Goal: Information Seeking & Learning: Check status

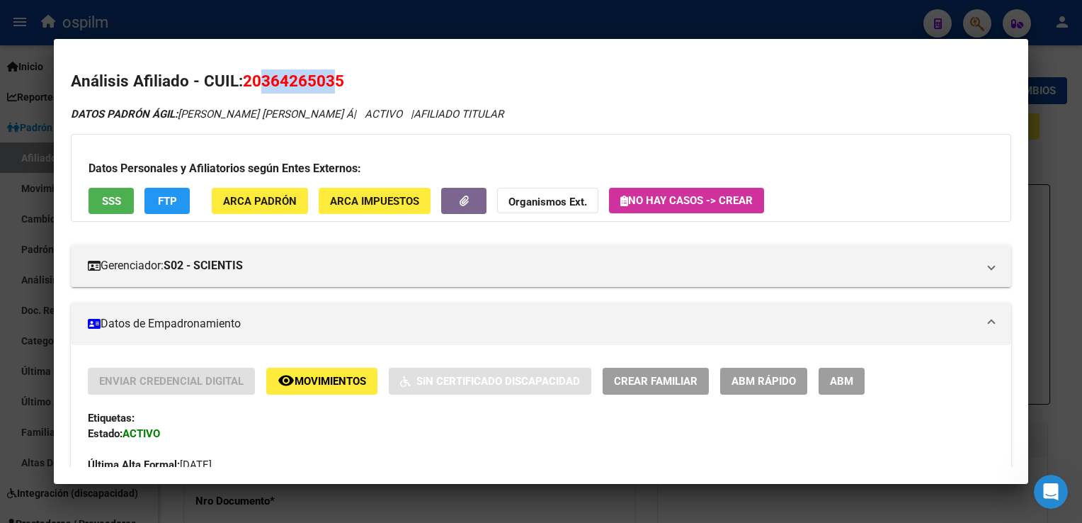
click at [418, 65] on mat-dialog-content "Análisis Afiliado - CUIL: 20364265035 DATOS PADRÓN ÁGIL: PAIZ, MAXIMILIANO RAUL…" at bounding box center [541, 261] width 974 height 410
click at [307, 376] on span "Movimientos" at bounding box center [331, 381] width 72 height 13
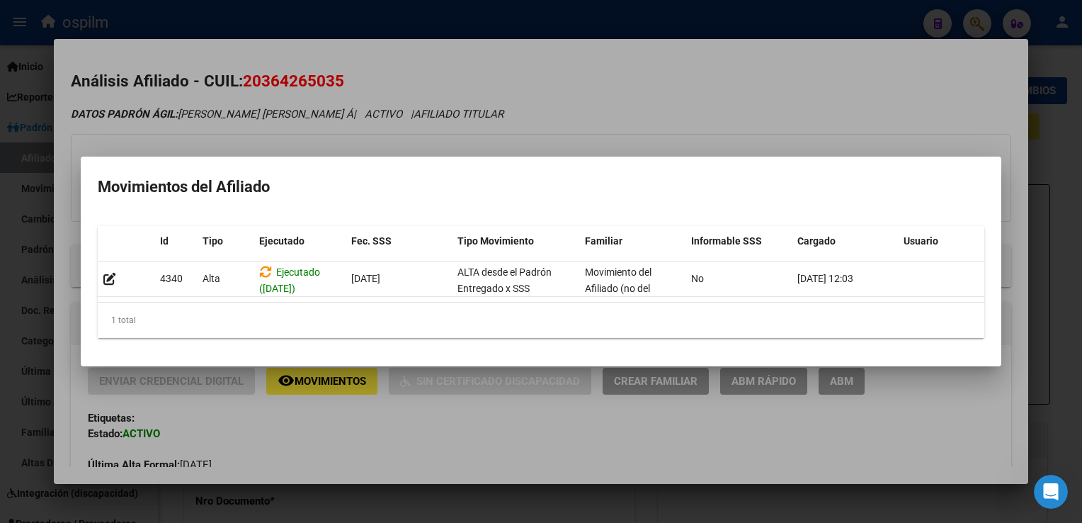
click at [484, 88] on div at bounding box center [541, 261] width 1082 height 523
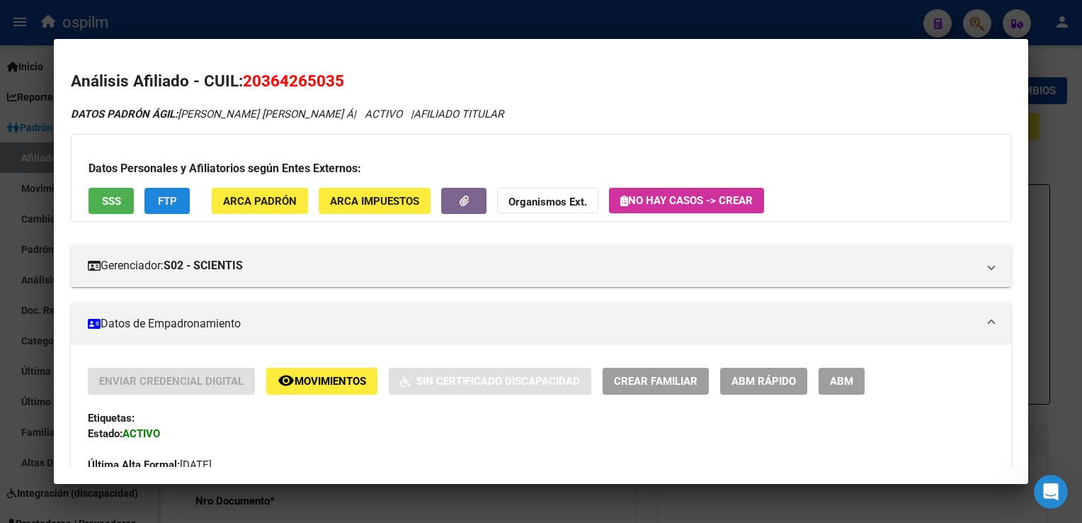
click at [148, 211] on button "FTP" at bounding box center [166, 201] width 45 height 26
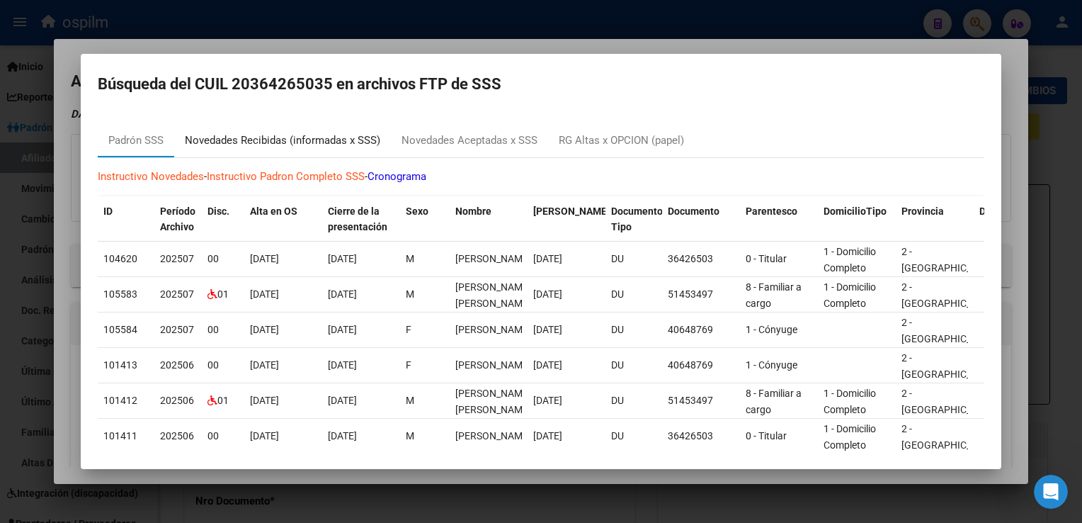
click at [263, 143] on div "Novedades Recibidas (informadas x SSS)" at bounding box center [282, 140] width 195 height 16
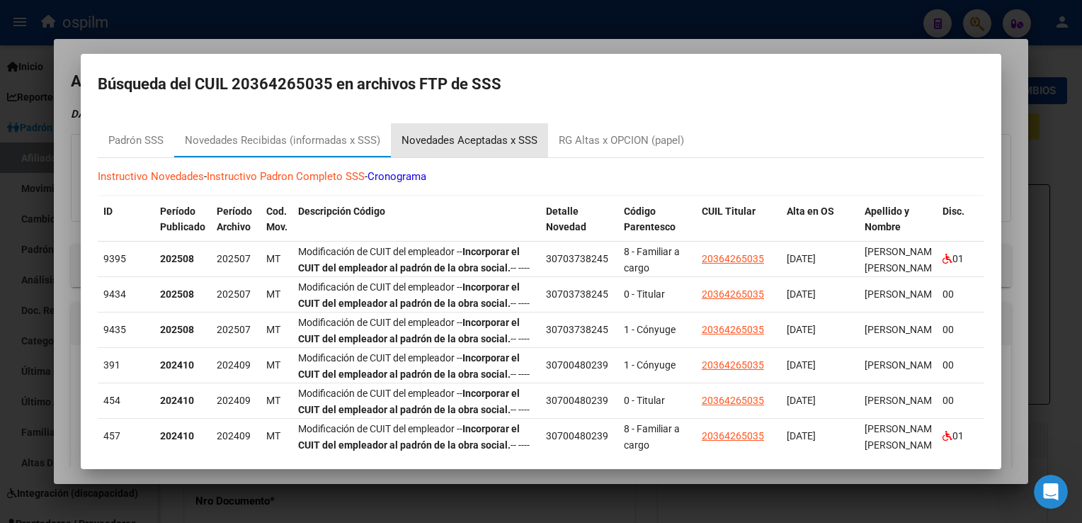
click at [468, 140] on div "Novedades Aceptadas x SSS" at bounding box center [470, 140] width 136 height 16
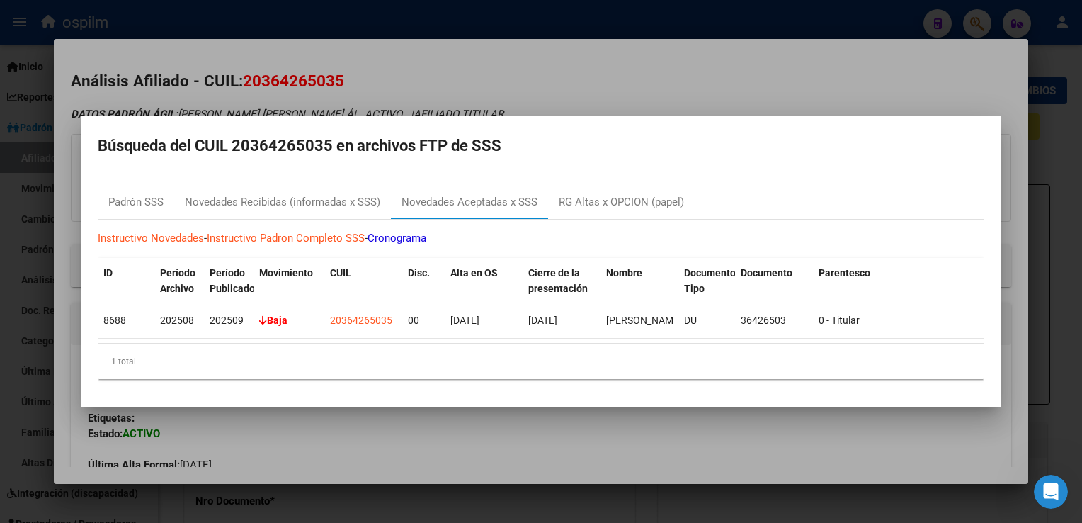
drag, startPoint x: 399, startPoint y: 68, endPoint x: 174, endPoint y: 157, distance: 242.9
click at [399, 68] on div at bounding box center [541, 261] width 1082 height 523
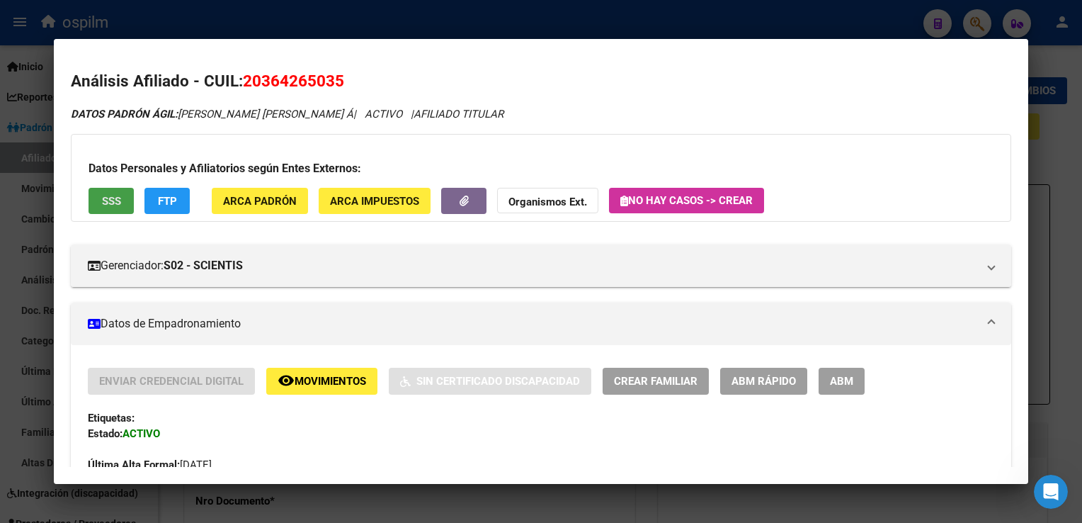
click at [102, 205] on span "SSS" at bounding box center [111, 201] width 19 height 13
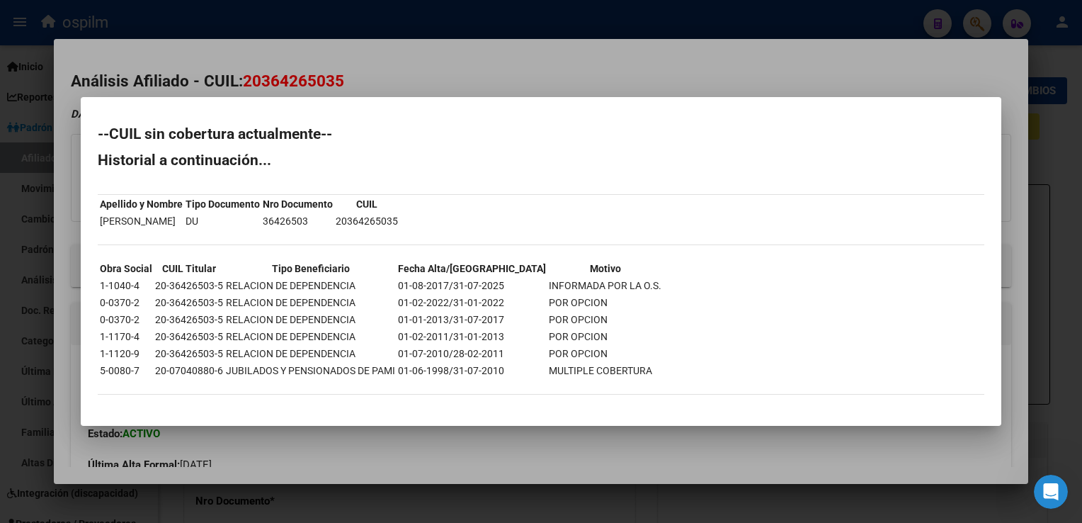
click at [425, 64] on div at bounding box center [541, 261] width 1082 height 523
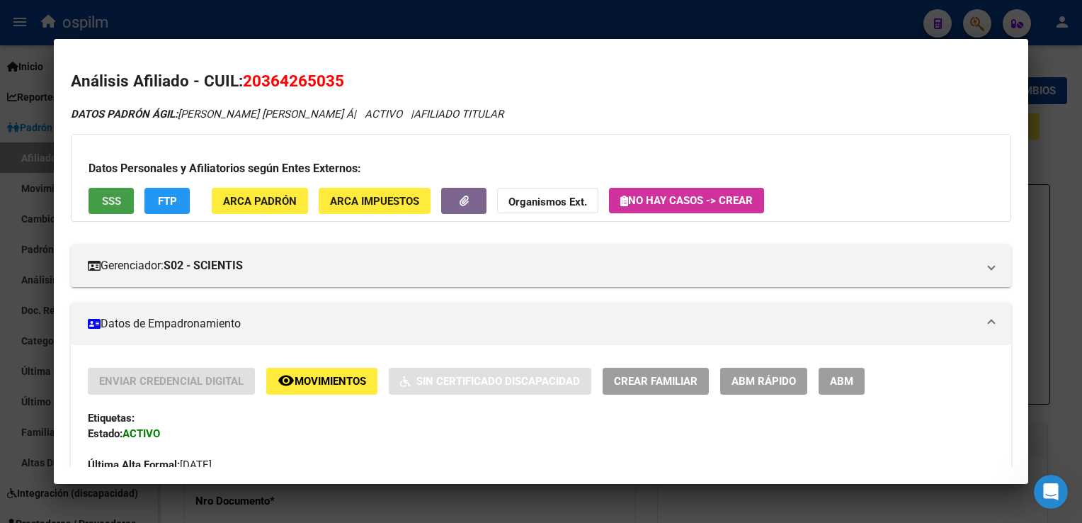
click at [102, 208] on span "SSS" at bounding box center [111, 201] width 19 height 13
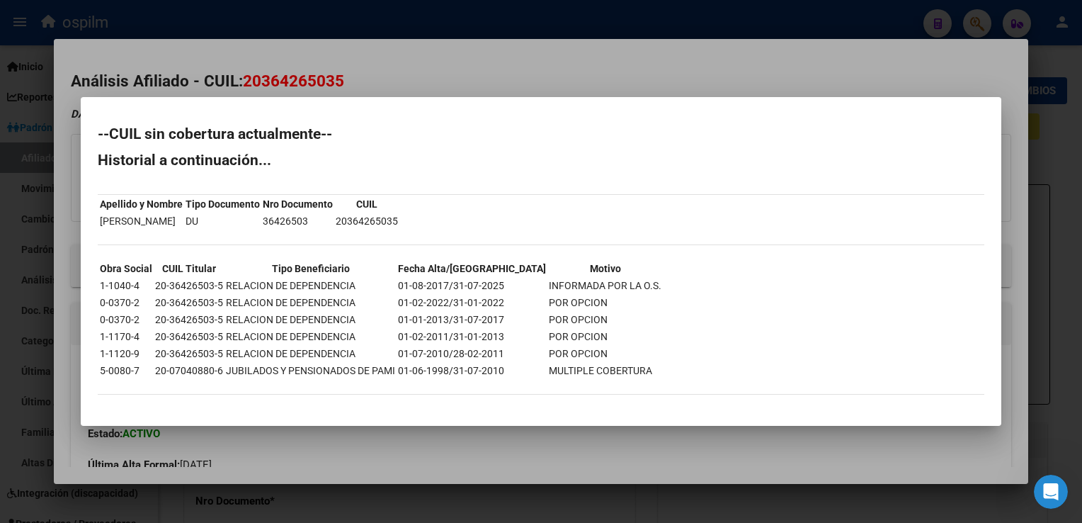
click at [417, 67] on div at bounding box center [541, 261] width 1082 height 523
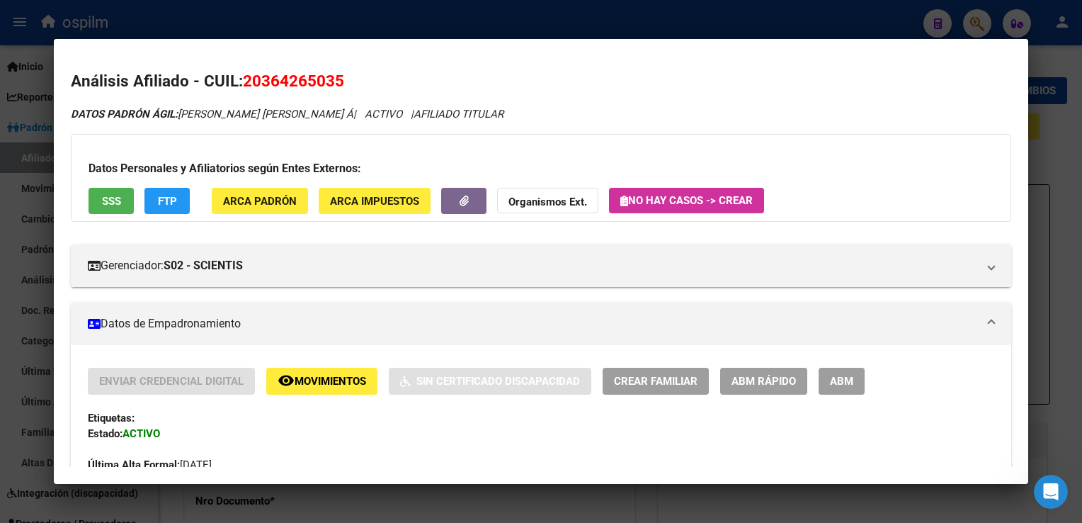
click at [145, 204] on button "FTP" at bounding box center [166, 201] width 45 height 26
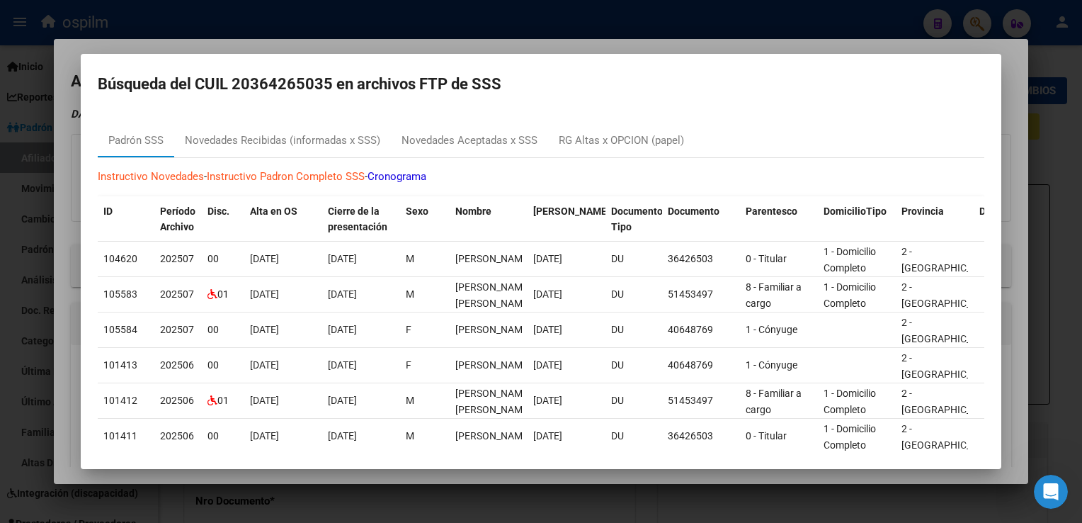
click at [464, 41] on div at bounding box center [541, 261] width 1082 height 523
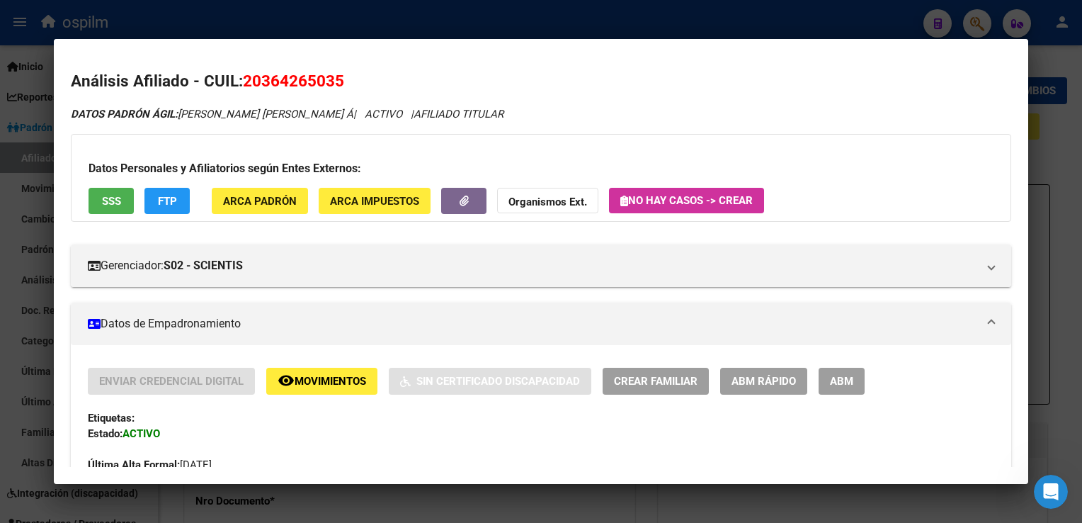
click at [295, 198] on button "ARCA Padrón" at bounding box center [260, 201] width 96 height 26
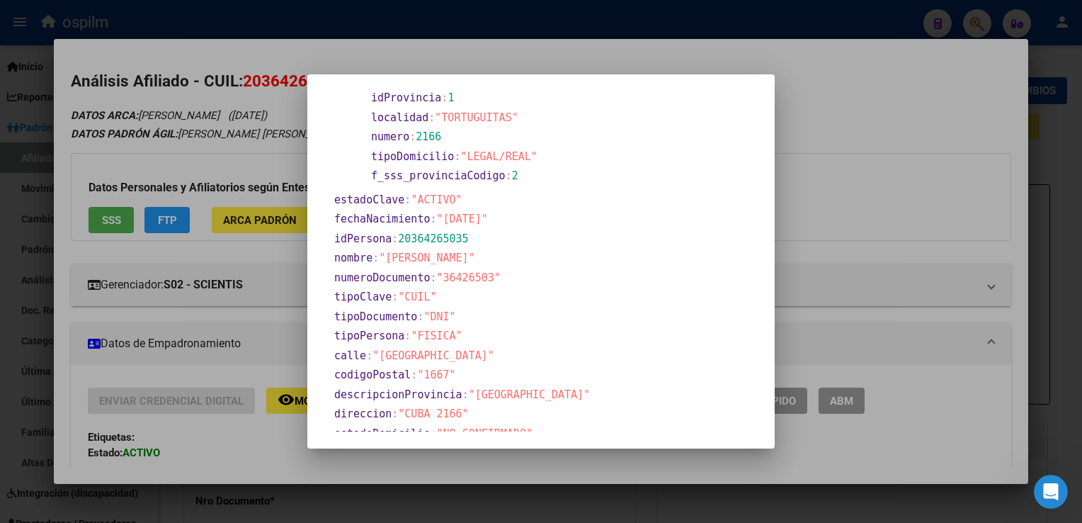
drag, startPoint x: 774, startPoint y: 250, endPoint x: 774, endPoint y: 268, distance: 17.7
click at [774, 268] on mat-dialog-content "apellido : "PAIZ" domicilio : 0 : calle : "CUBA" codigoPostal : "1667" descripc…" at bounding box center [540, 261] width 467 height 340
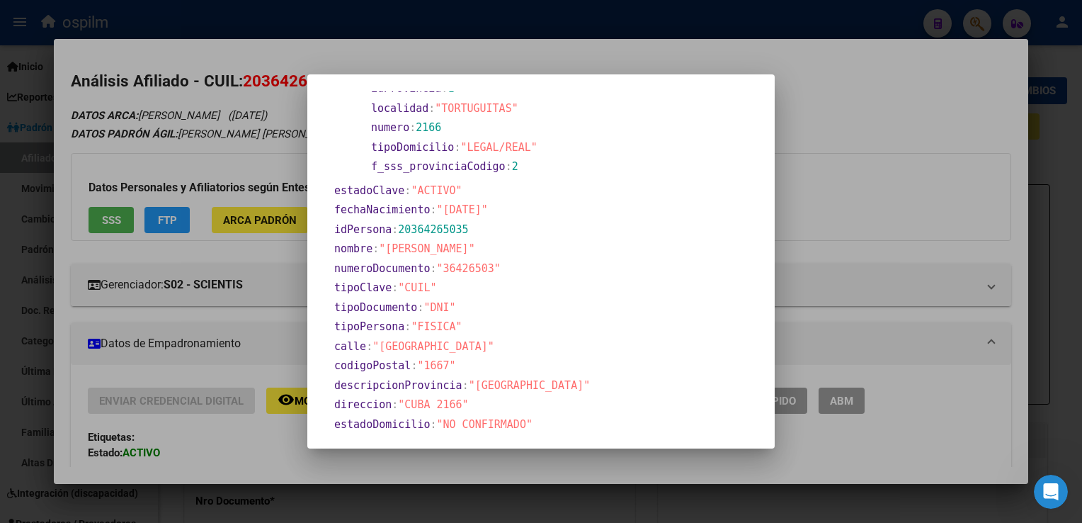
click at [683, 256] on div "apellido : "PAIZ" domicilio : 0 : calle : "CUBA" codigoPostal : "1667" descripc…" at bounding box center [540, 238] width 433 height 625
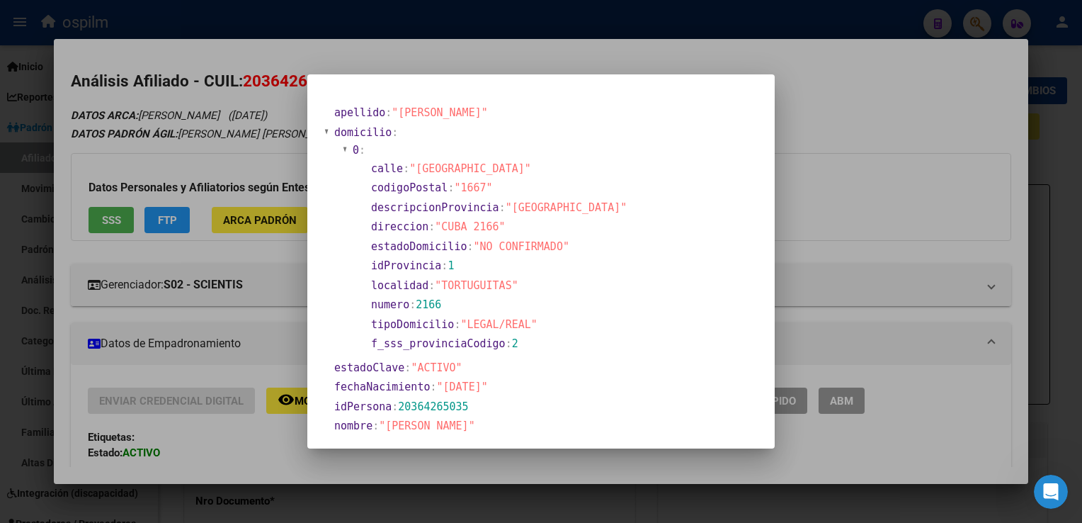
scroll to position [297, 0]
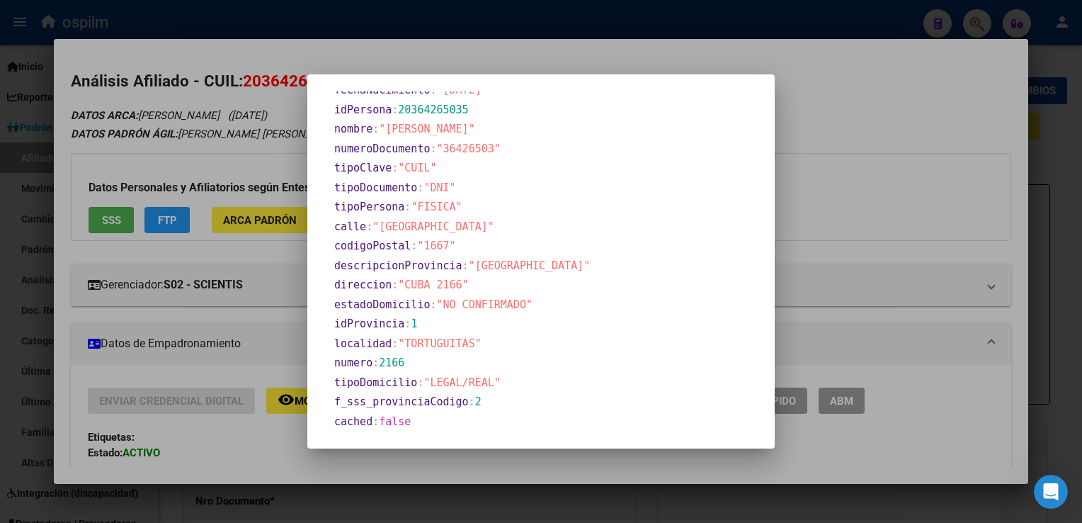
click at [836, 91] on div at bounding box center [541, 261] width 1082 height 523
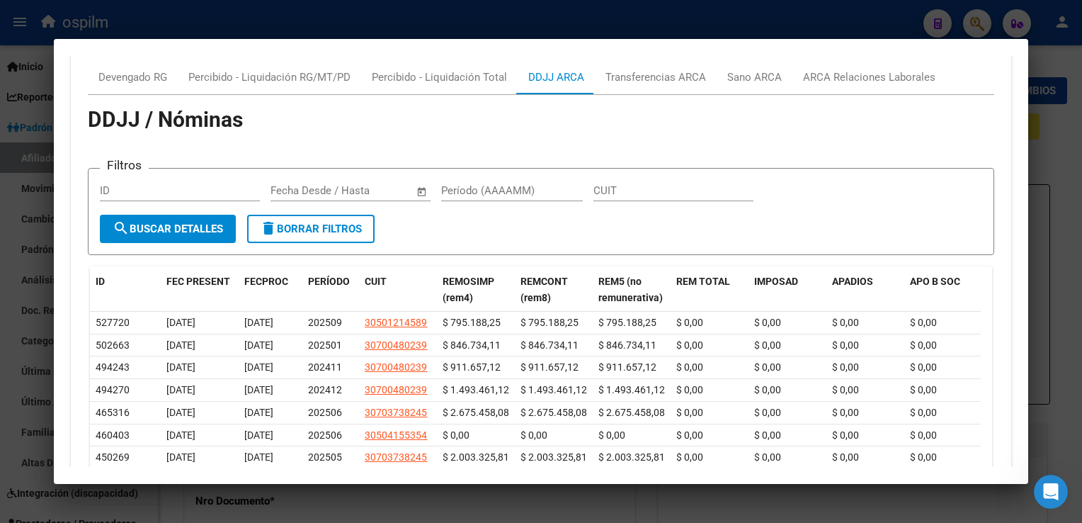
scroll to position [1323, 0]
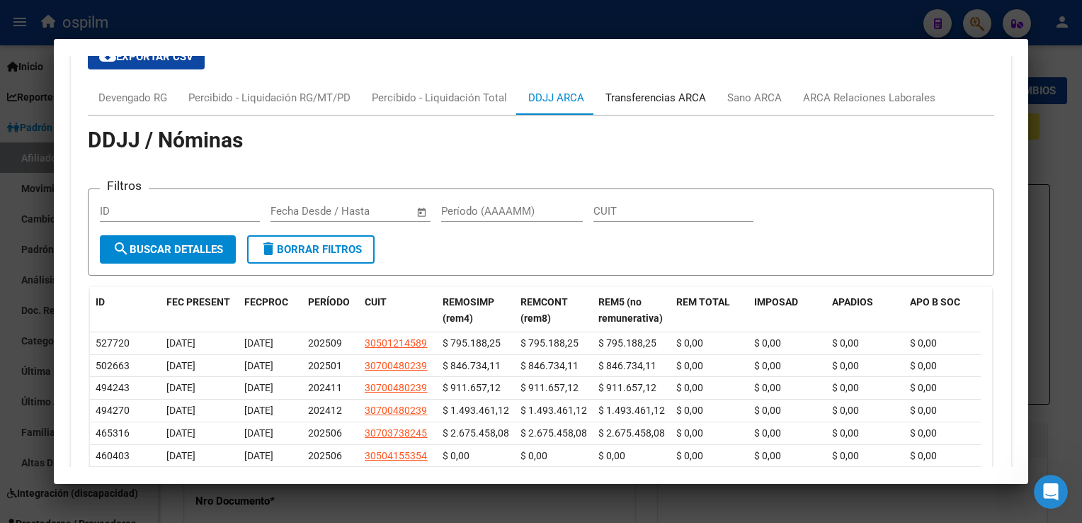
click at [666, 101] on div "Transferencias ARCA" at bounding box center [656, 98] width 101 height 16
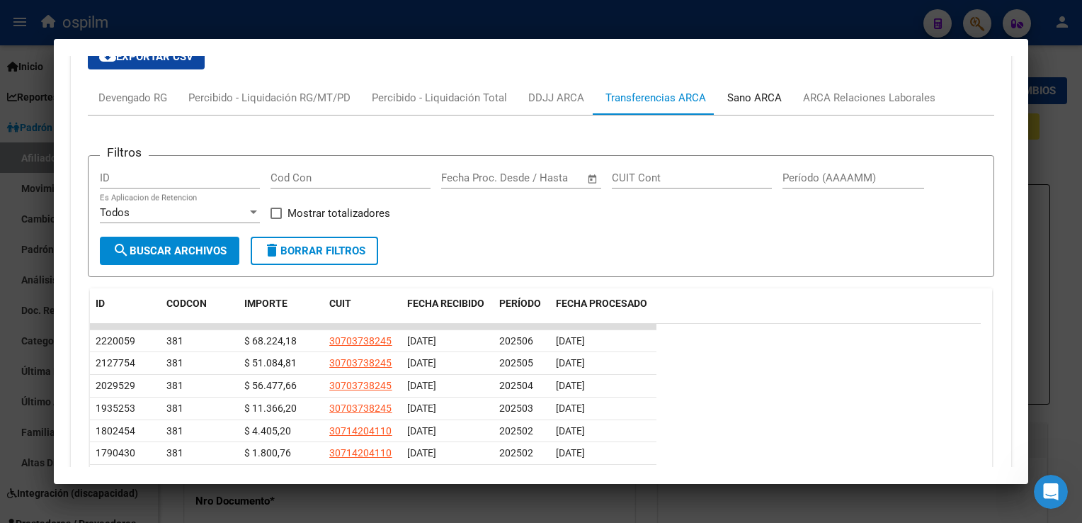
click at [753, 95] on div "Sano ARCA" at bounding box center [754, 98] width 55 height 16
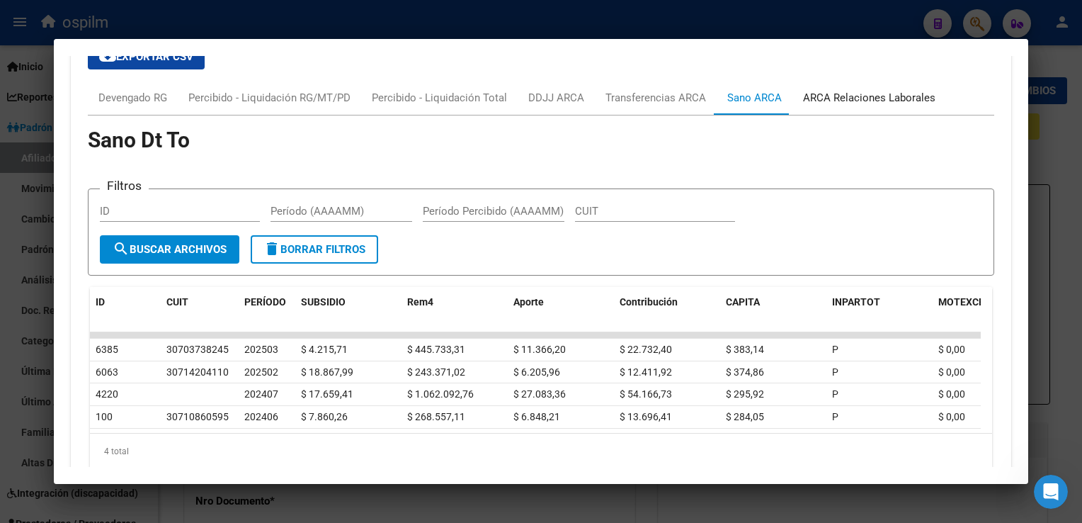
click at [880, 95] on div "ARCA Relaciones Laborales" at bounding box center [869, 98] width 132 height 16
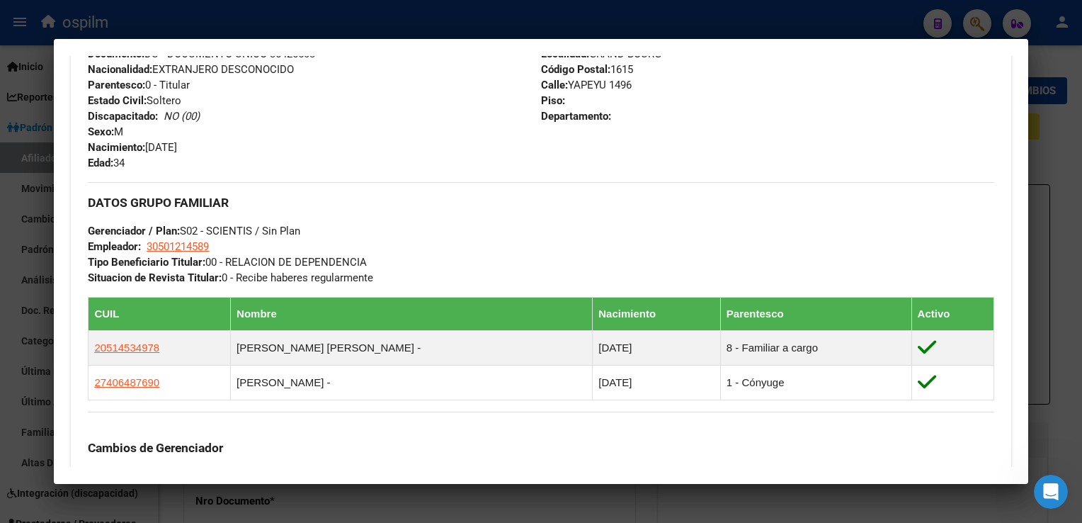
scroll to position [0, 0]
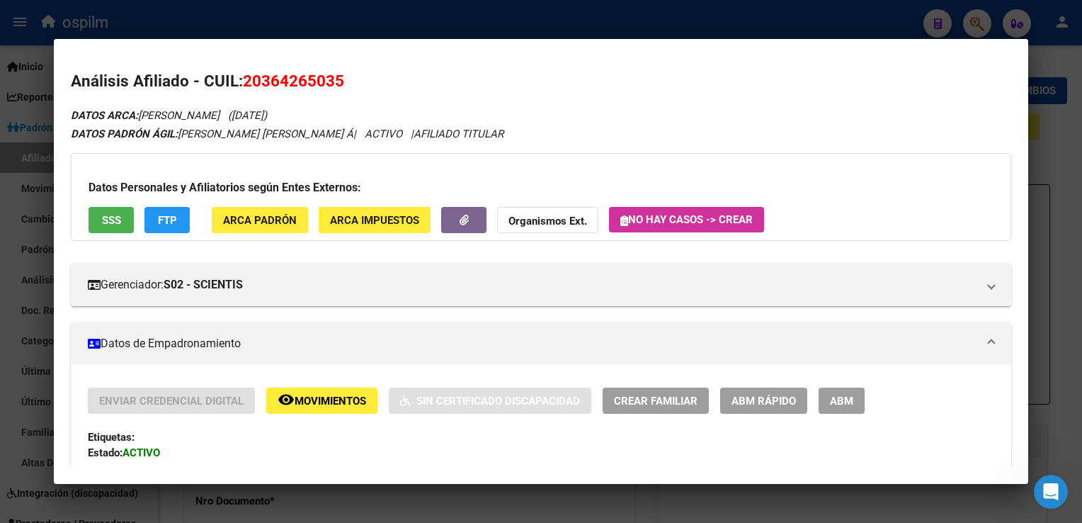
drag, startPoint x: 515, startPoint y: 23, endPoint x: 502, endPoint y: 13, distance: 16.2
click at [514, 23] on div at bounding box center [541, 261] width 1082 height 523
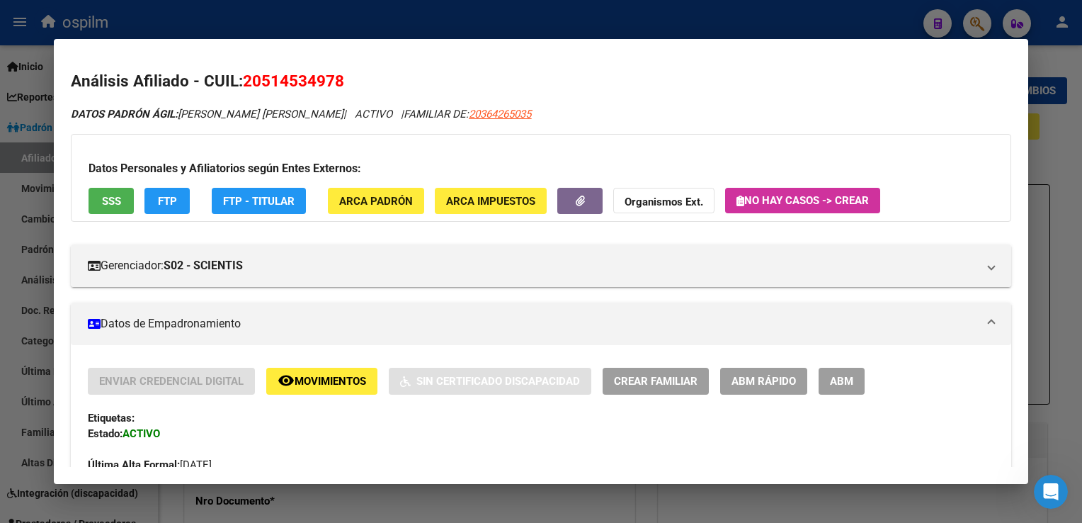
click at [365, 8] on div at bounding box center [541, 261] width 1082 height 523
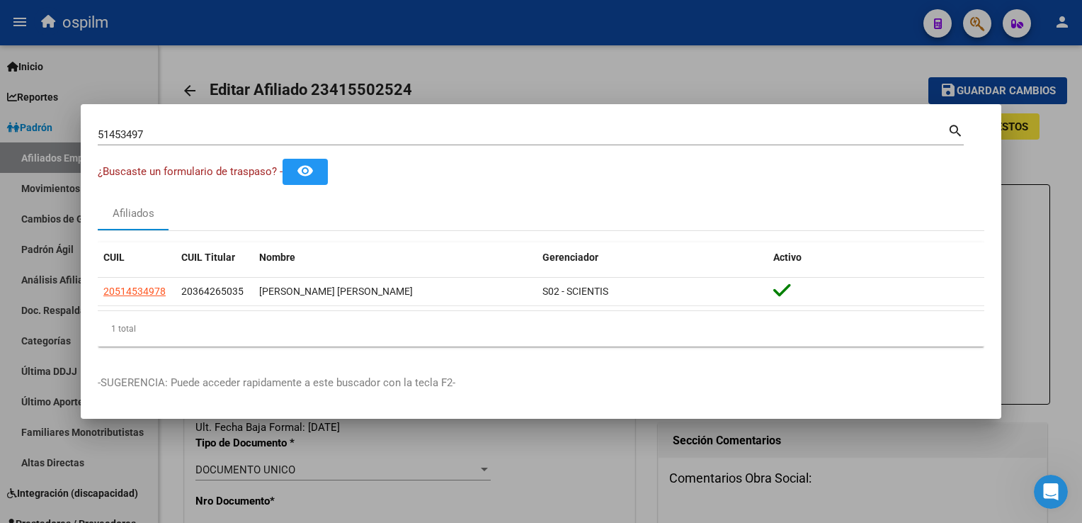
click at [463, 74] on div at bounding box center [541, 261] width 1082 height 523
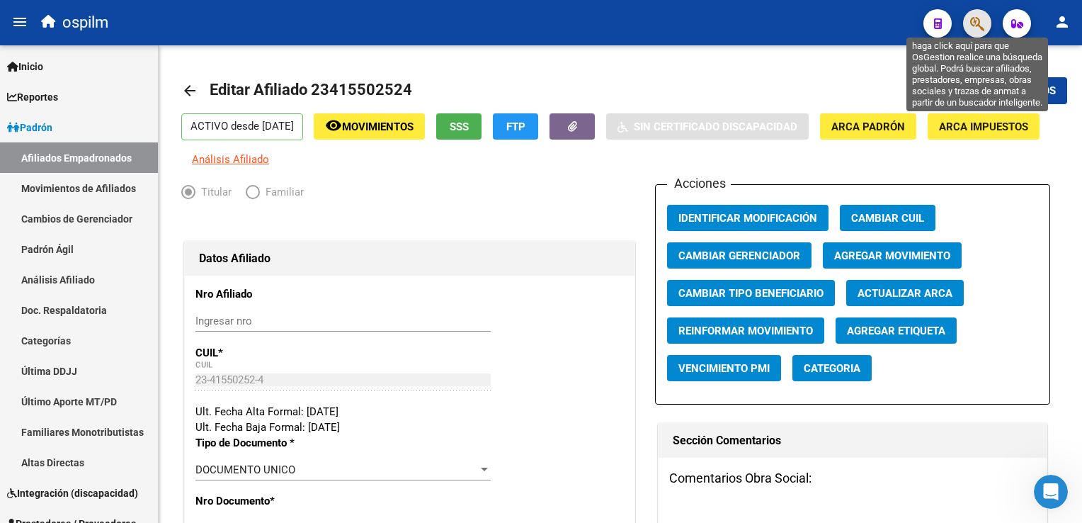
click at [972, 23] on icon "button" at bounding box center [977, 24] width 14 height 16
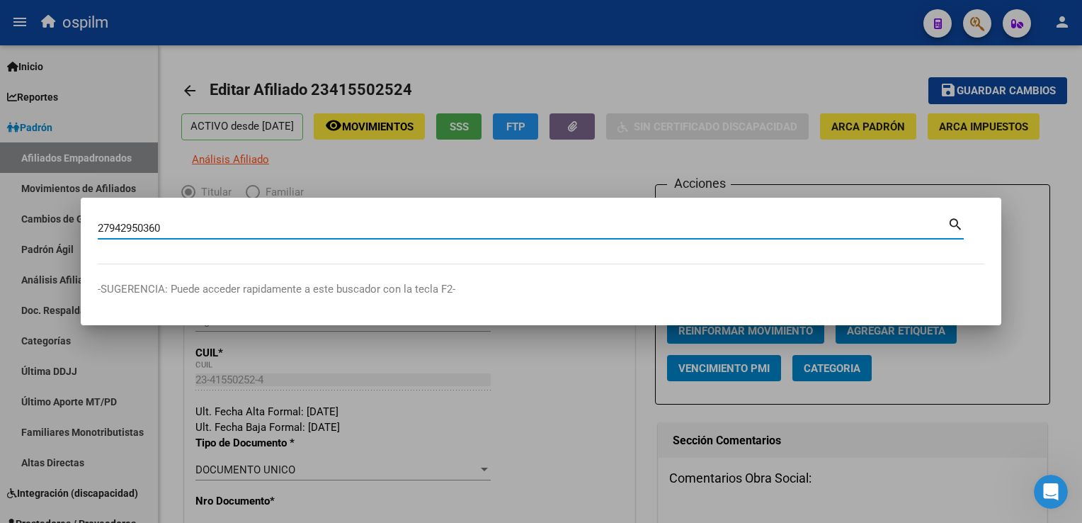
type input "27942950360"
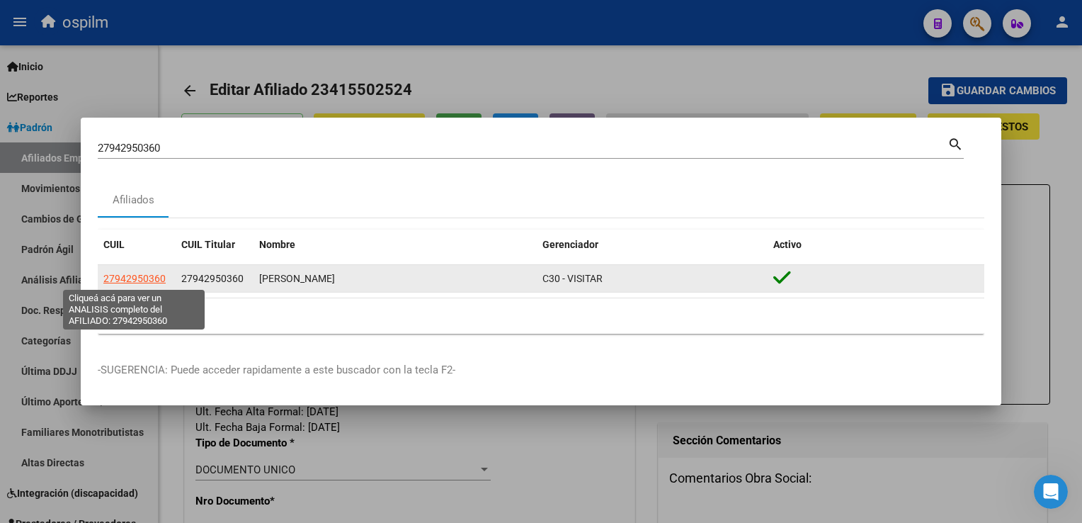
click at [141, 279] on span "27942950360" at bounding box center [134, 278] width 62 height 11
type textarea "27942950360"
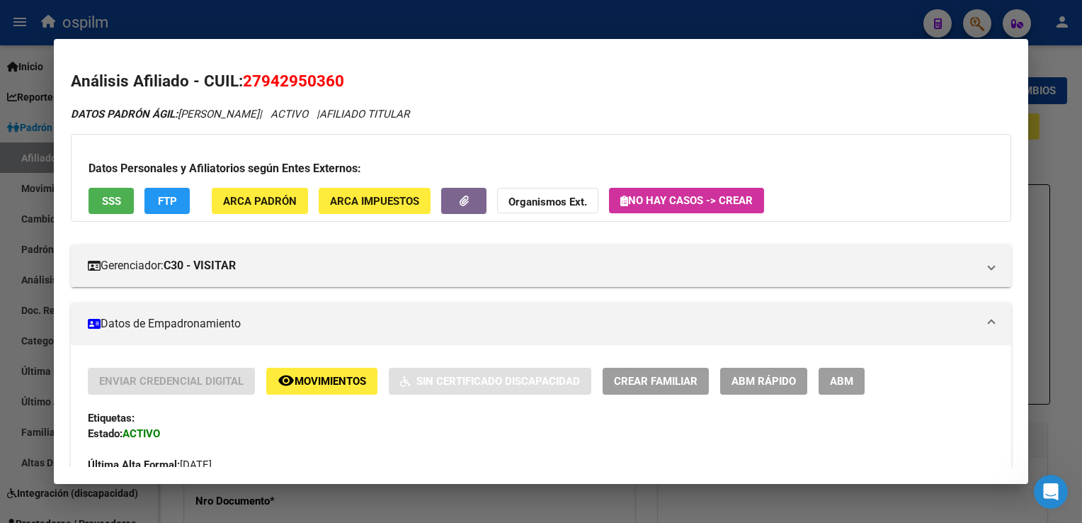
click at [123, 193] on button "SSS" at bounding box center [111, 201] width 45 height 26
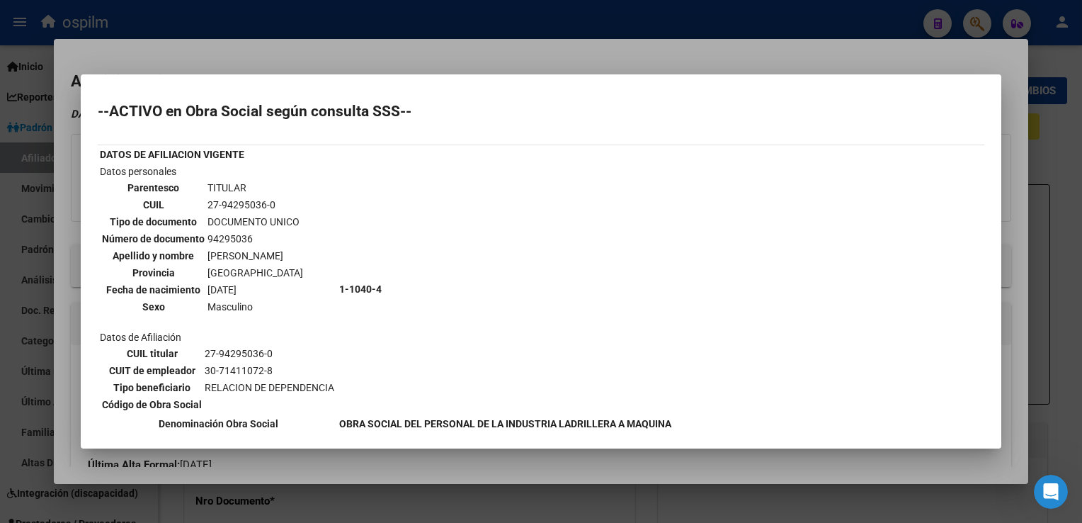
click at [460, 47] on div at bounding box center [541, 261] width 1082 height 523
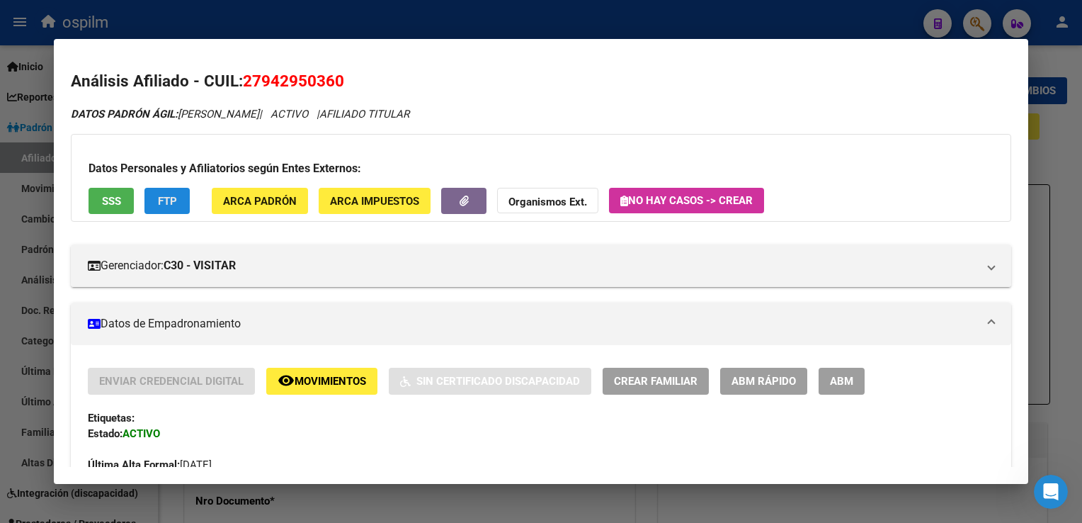
click at [157, 200] on button "FTP" at bounding box center [166, 201] width 45 height 26
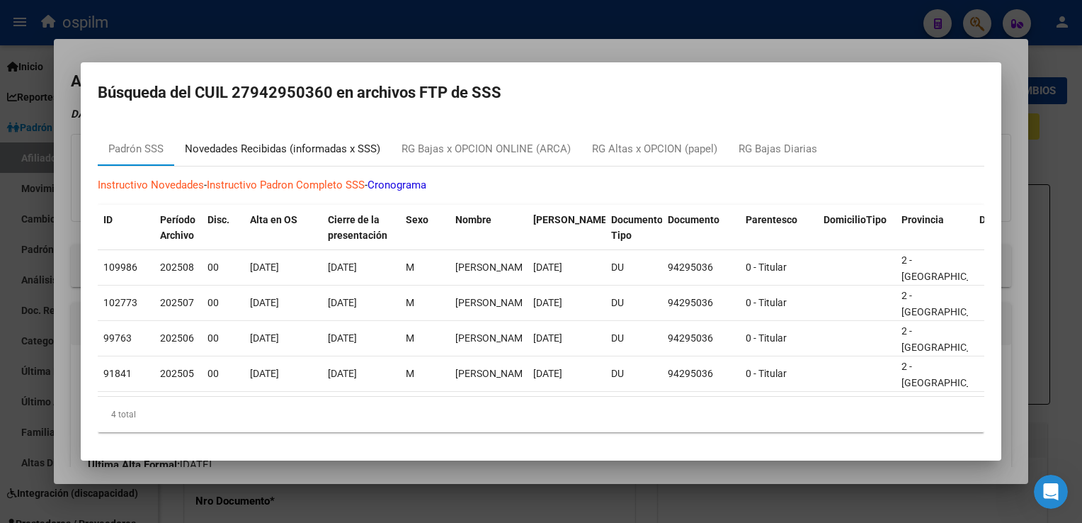
click at [274, 141] on div "Novedades Recibidas (informadas x SSS)" at bounding box center [282, 149] width 195 height 16
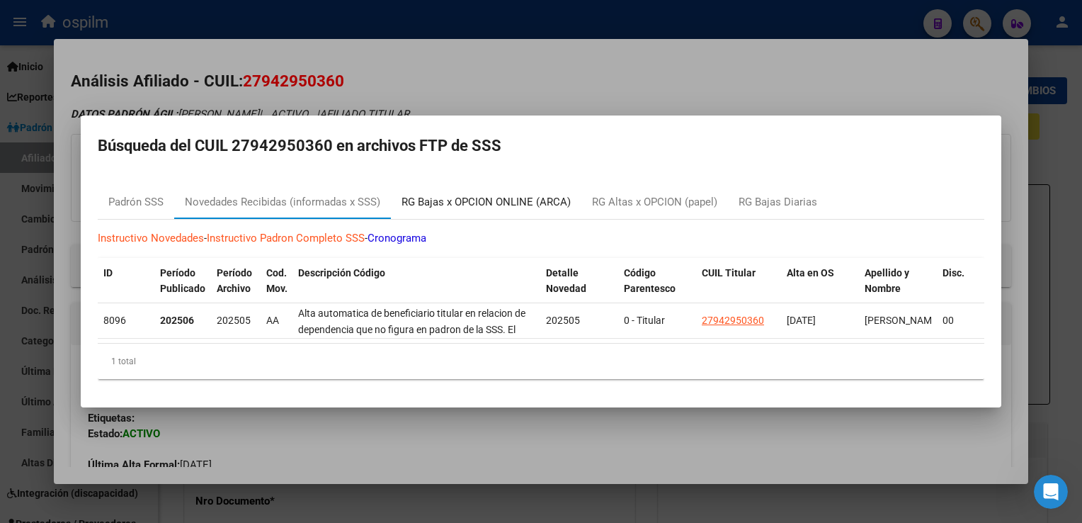
click at [490, 194] on div "RG Bajas x OPCION ONLINE (ARCA)" at bounding box center [486, 202] width 169 height 16
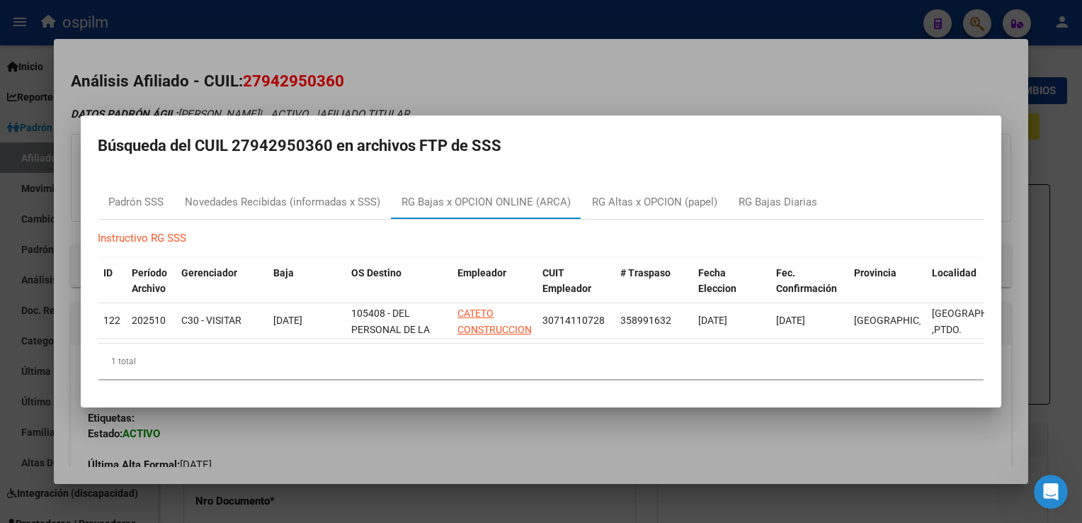
click at [572, 72] on div at bounding box center [541, 261] width 1082 height 523
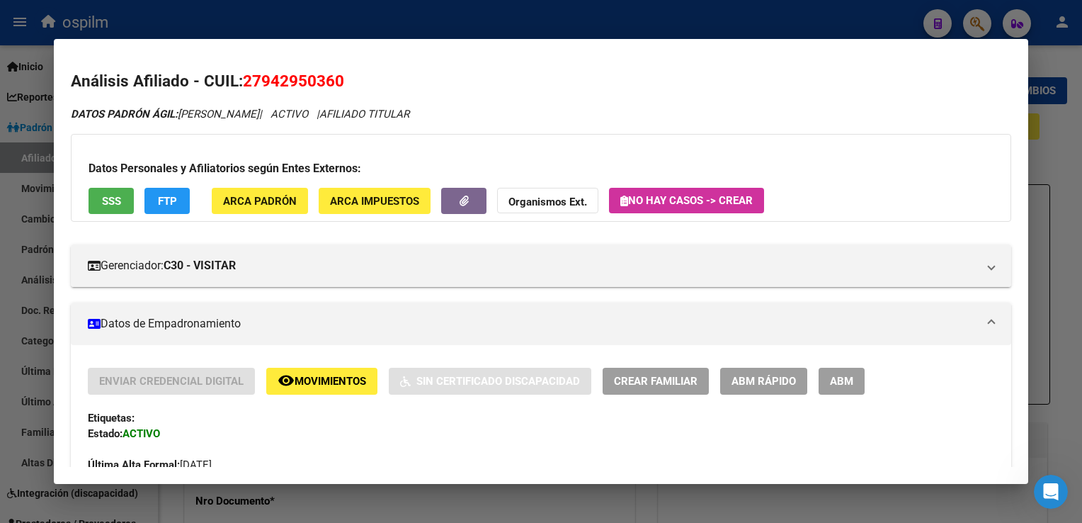
click at [337, 373] on button "remove_red_eye Movimientos" at bounding box center [321, 381] width 111 height 26
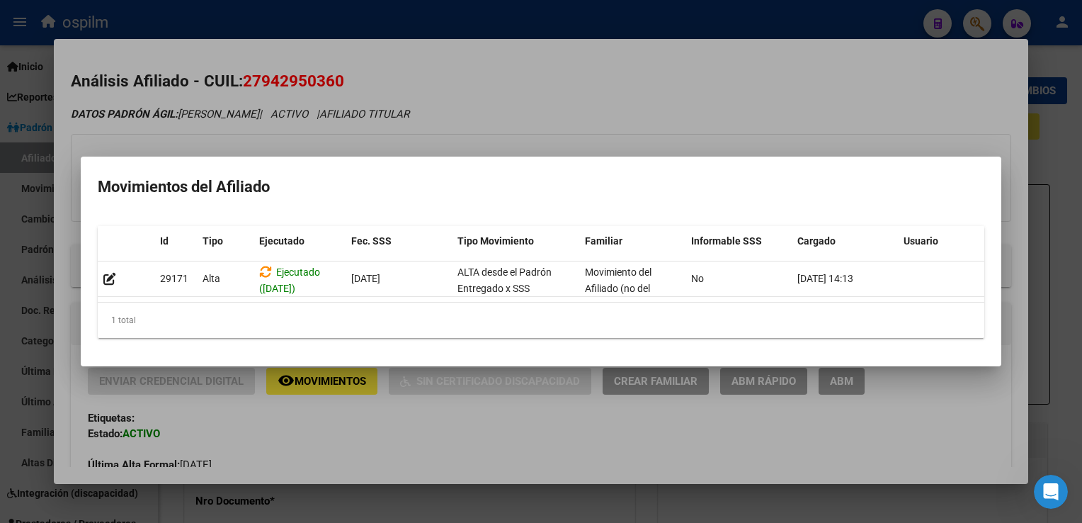
drag, startPoint x: 561, startPoint y: 72, endPoint x: 557, endPoint y: 117, distance: 44.8
click at [564, 73] on div at bounding box center [541, 261] width 1082 height 523
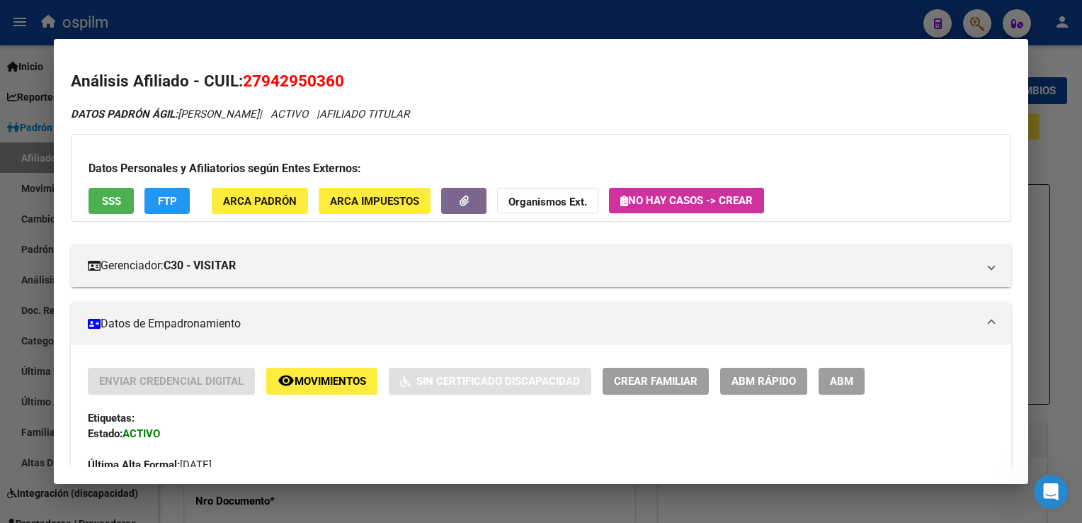
click at [756, 384] on span "ABM Rápido" at bounding box center [764, 381] width 64 height 13
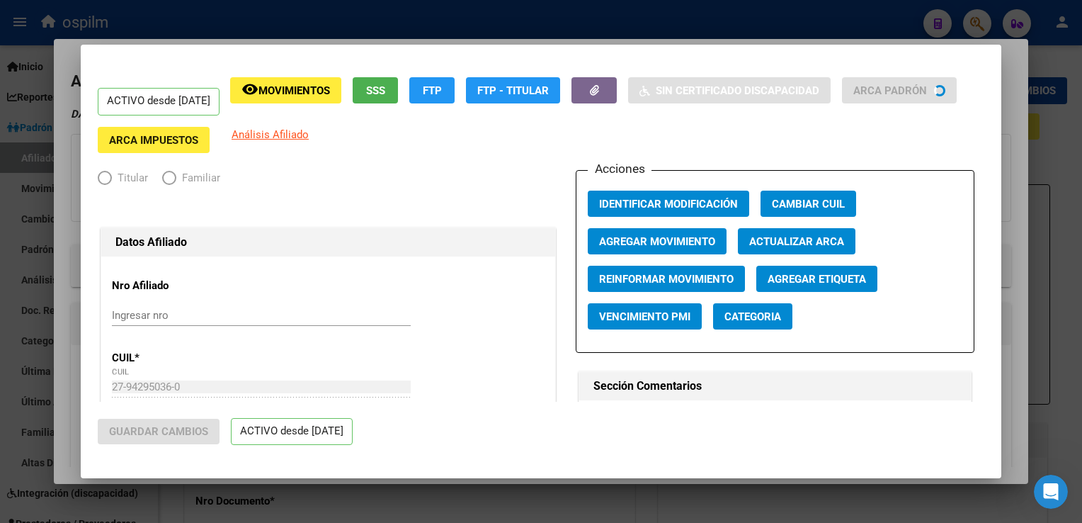
radio input "true"
type input "30-71411072-8"
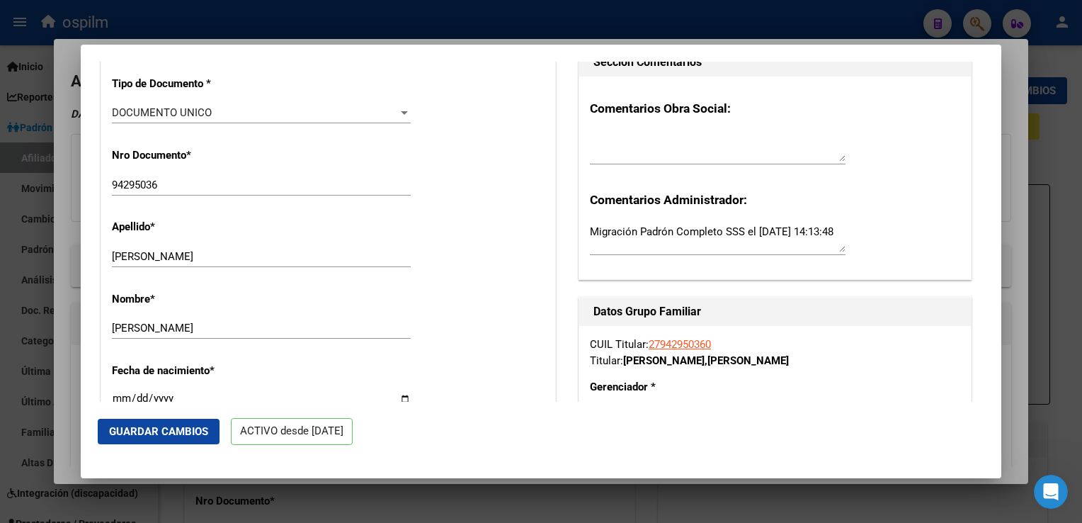
scroll to position [76, 0]
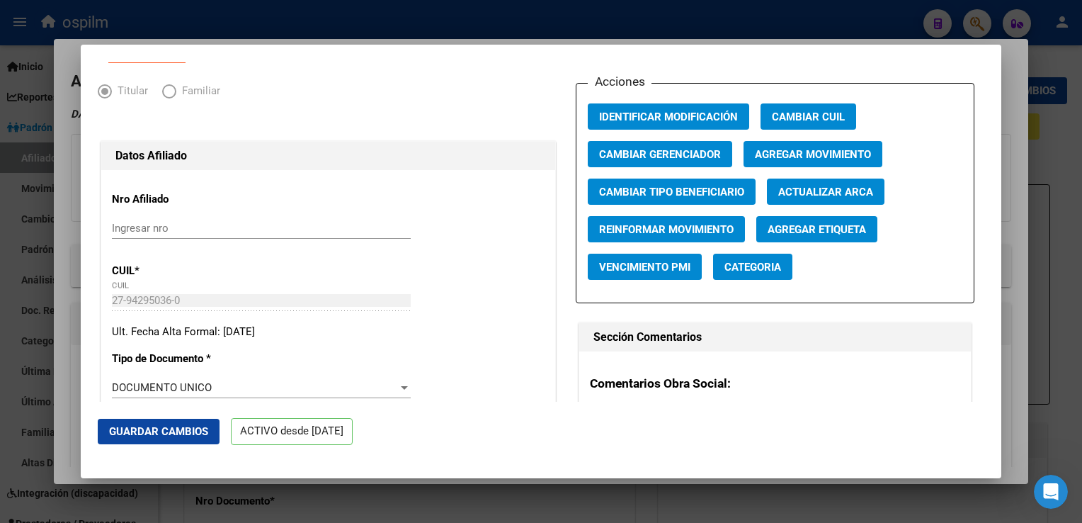
click at [816, 161] on span "Agregar Movimiento" at bounding box center [813, 154] width 116 height 13
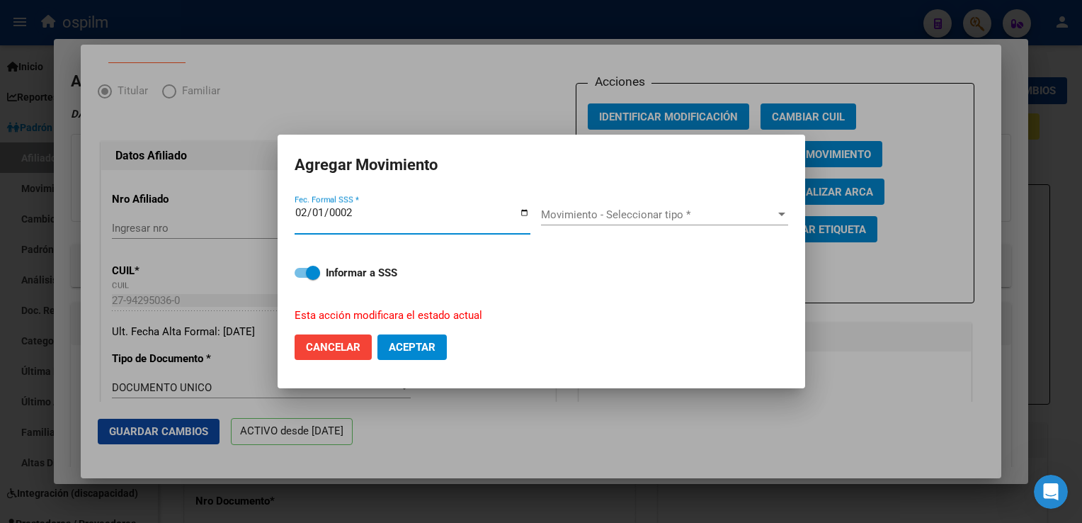
click at [319, 211] on input "0002-02-01" at bounding box center [413, 218] width 236 height 23
type input "2025-10-01"
click at [632, 220] on span "Movimiento - Seleccionar tipo *" at bounding box center [658, 214] width 234 height 13
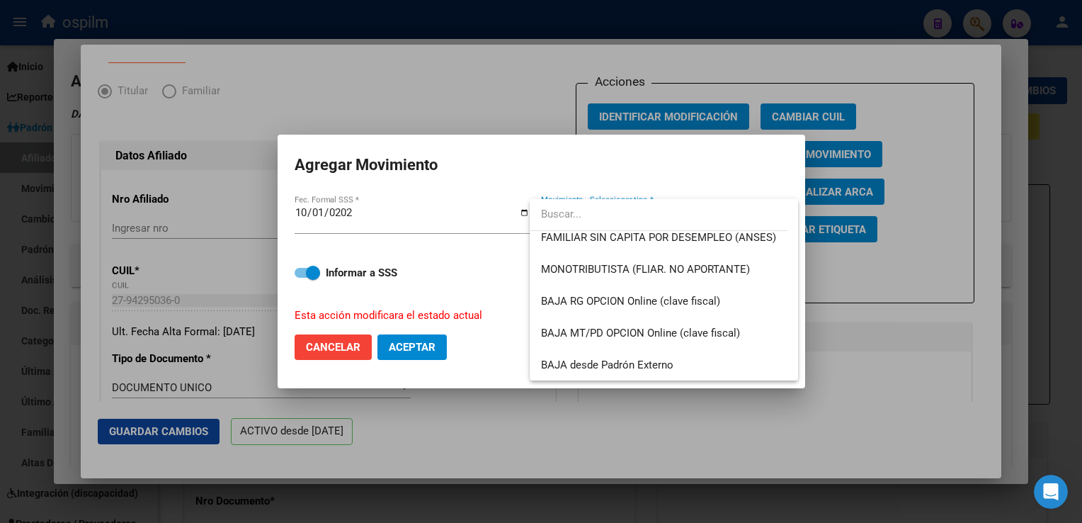
scroll to position [875, 0]
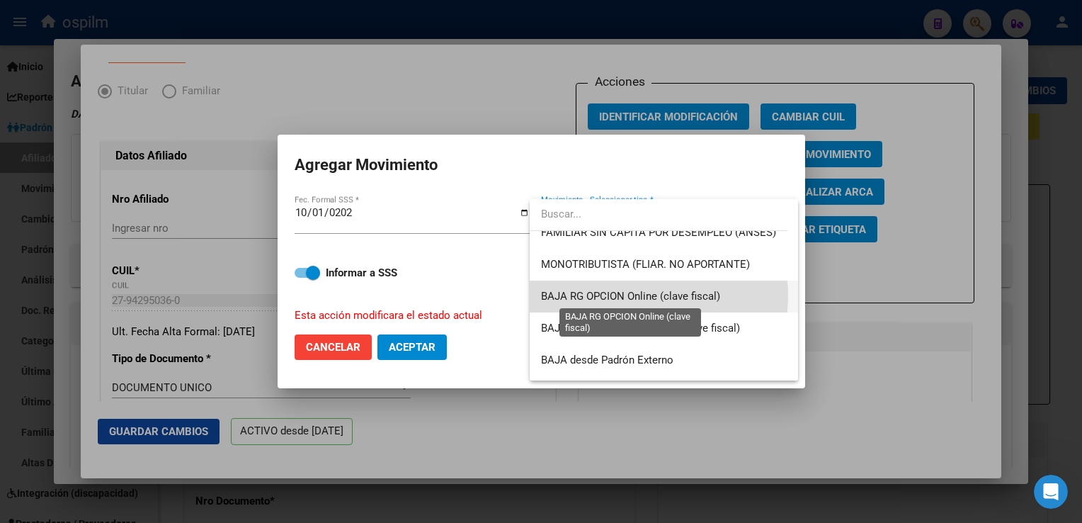
click at [637, 295] on span "BAJA RG OPCION Online (clave fiscal)" at bounding box center [630, 296] width 179 height 13
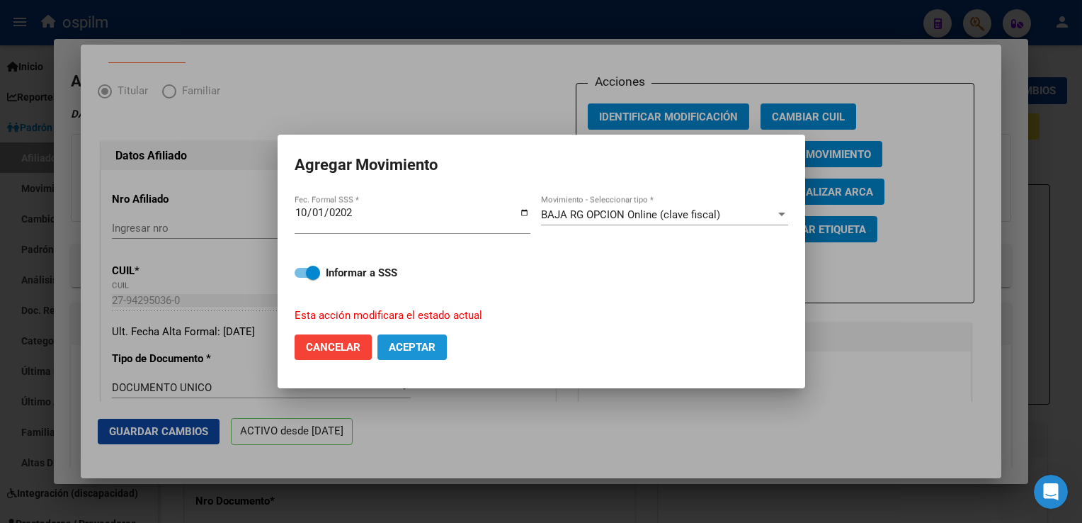
click at [416, 352] on span "Aceptar" at bounding box center [412, 347] width 47 height 13
checkbox input "false"
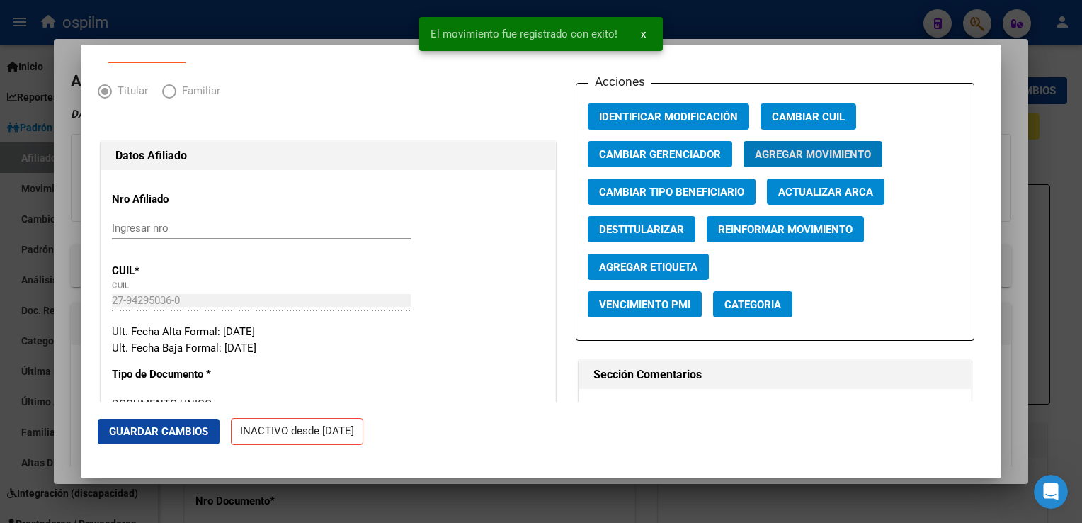
drag, startPoint x: 135, startPoint y: 424, endPoint x: 154, endPoint y: 407, distance: 24.6
click at [136, 423] on button "Guardar Cambios" at bounding box center [159, 431] width 122 height 25
click at [1011, 152] on div at bounding box center [541, 261] width 1082 height 523
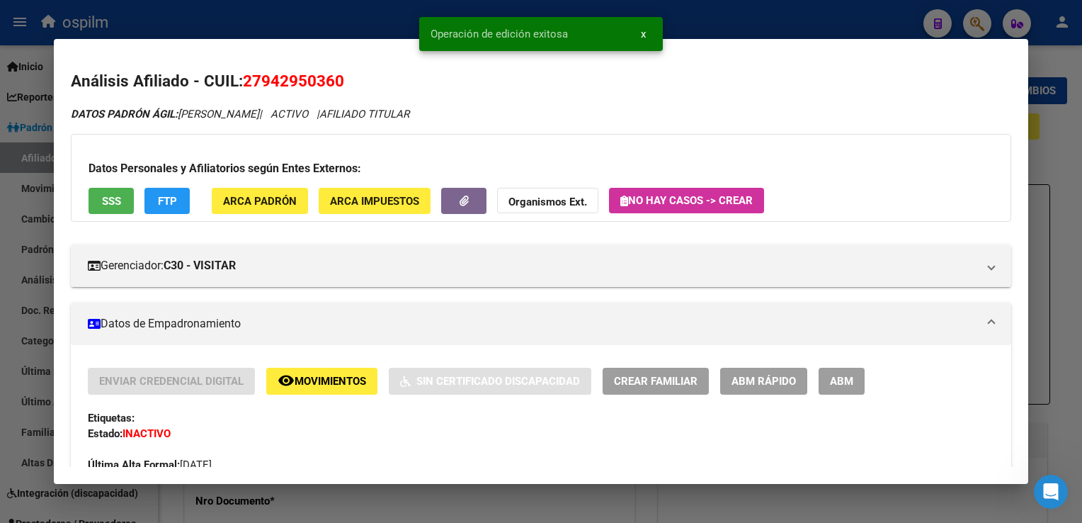
drag, startPoint x: 1059, startPoint y: 123, endPoint x: 1055, endPoint y: 117, distance: 7.3
click at [1058, 123] on div at bounding box center [541, 261] width 1082 height 523
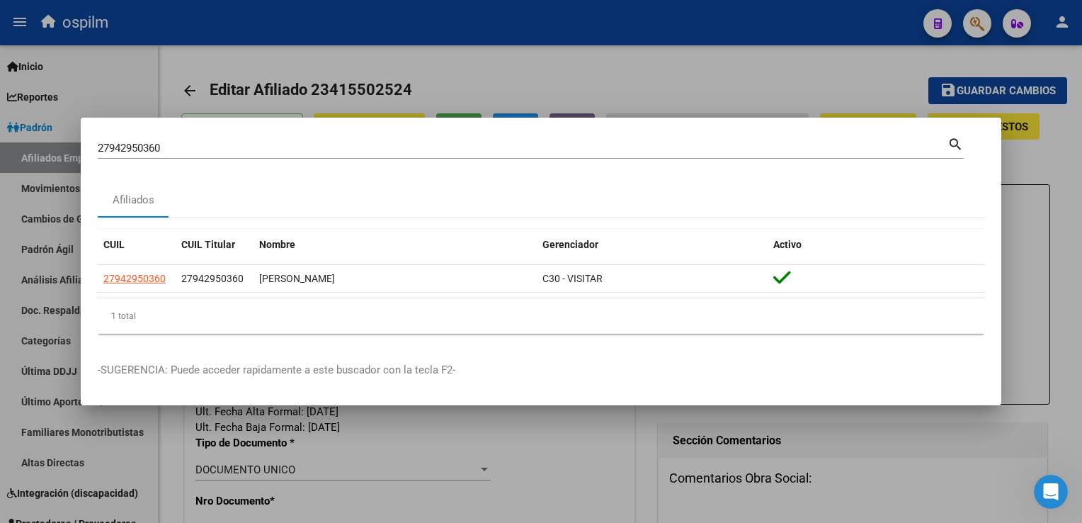
click at [471, 68] on div at bounding box center [541, 261] width 1082 height 523
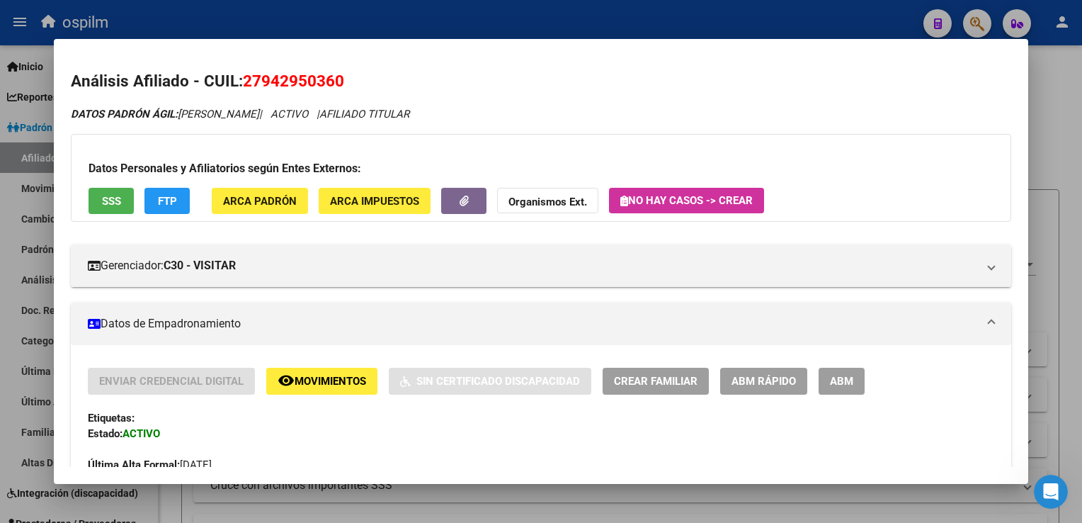
scroll to position [737, 0]
drag, startPoint x: 349, startPoint y: 76, endPoint x: 244, endPoint y: 86, distance: 105.2
click at [244, 86] on h2 "Análisis Afiliado - CUIL: 27942950360" at bounding box center [541, 81] width 940 height 24
copy span "27942950360"
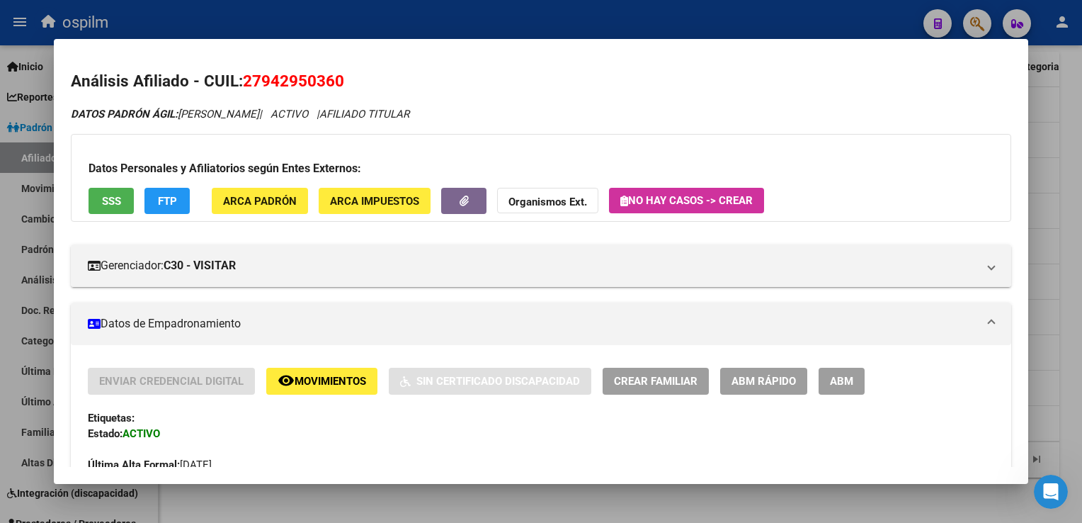
click at [1063, 157] on div at bounding box center [541, 261] width 1082 height 523
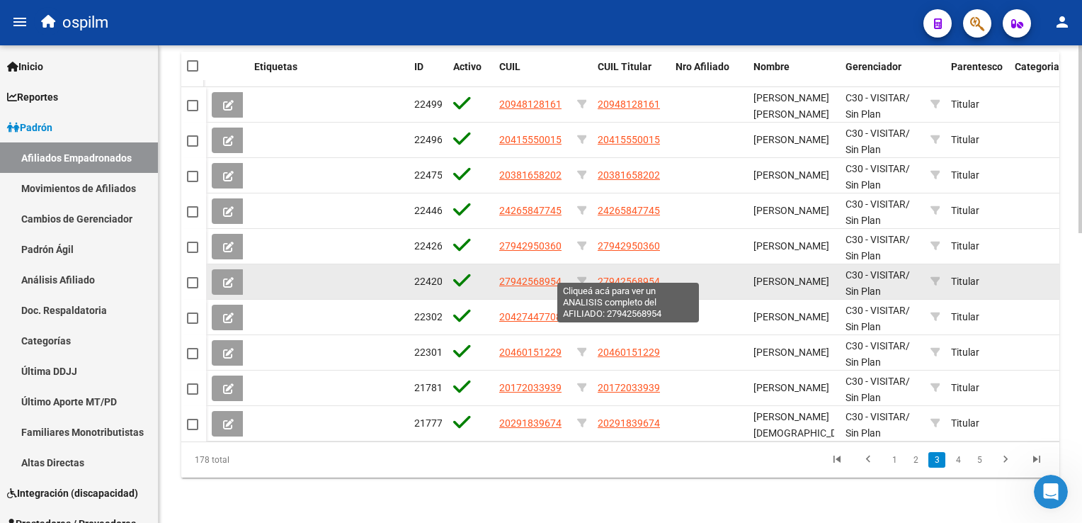
click at [628, 276] on span "27942568954" at bounding box center [629, 281] width 62 height 11
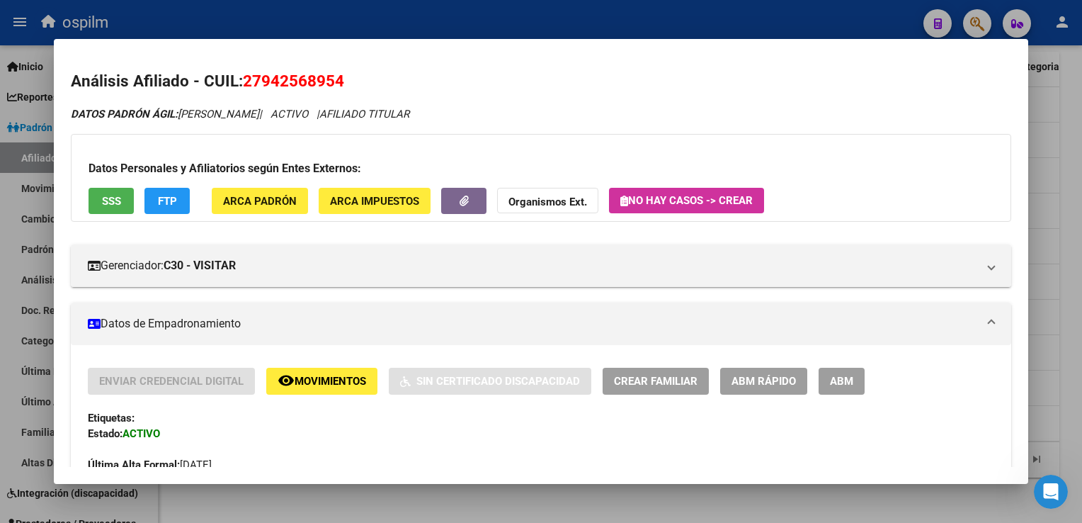
drag, startPoint x: 346, startPoint y: 80, endPoint x: 245, endPoint y: 86, distance: 101.5
click at [245, 86] on h2 "Análisis Afiliado - CUIL: 27942568954" at bounding box center [541, 81] width 940 height 24
copy span "27942568954"
click at [1077, 208] on div at bounding box center [541, 261] width 1082 height 523
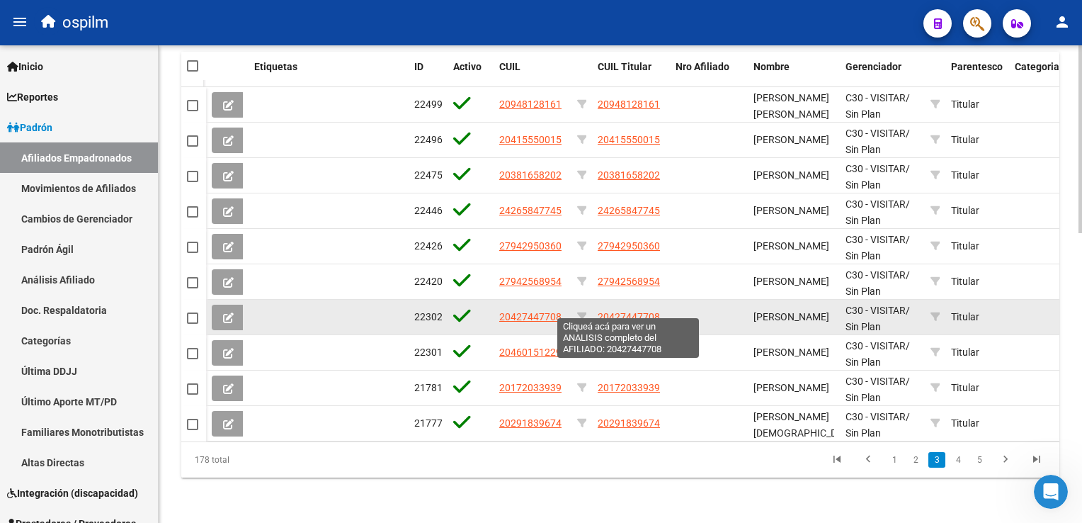
click at [635, 311] on span "20427447708" at bounding box center [629, 316] width 62 height 11
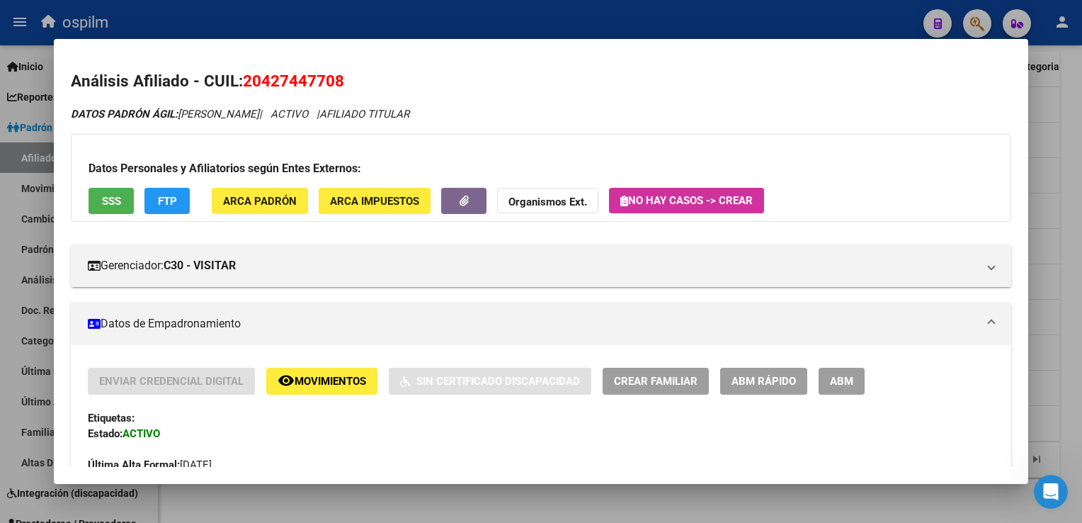
drag, startPoint x: 344, startPoint y: 79, endPoint x: 248, endPoint y: 78, distance: 96.3
click at [248, 78] on span "20427447708" at bounding box center [293, 81] width 101 height 18
copy span "20427447708"
click at [1074, 175] on div at bounding box center [541, 261] width 1082 height 523
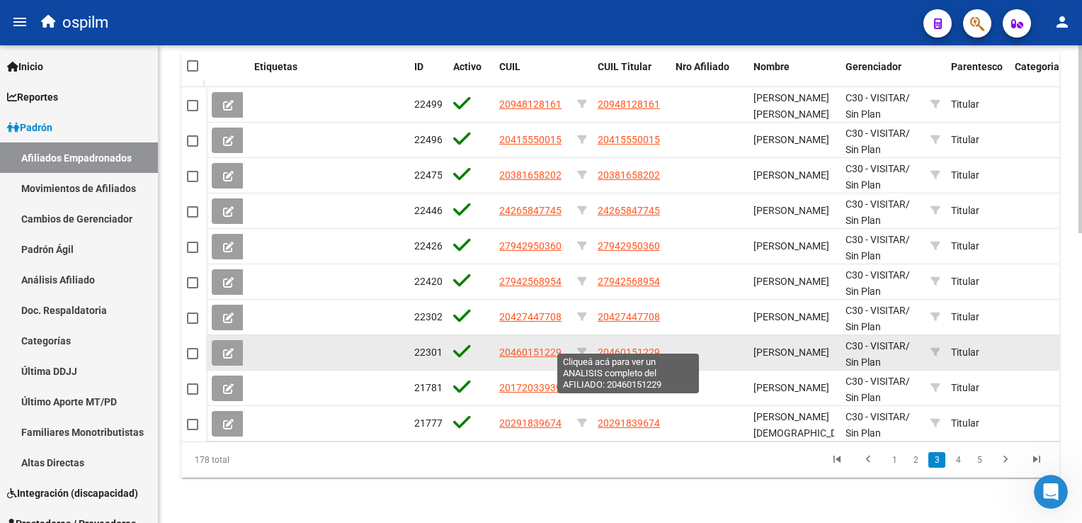
click at [626, 346] on span "20460151229" at bounding box center [629, 351] width 62 height 11
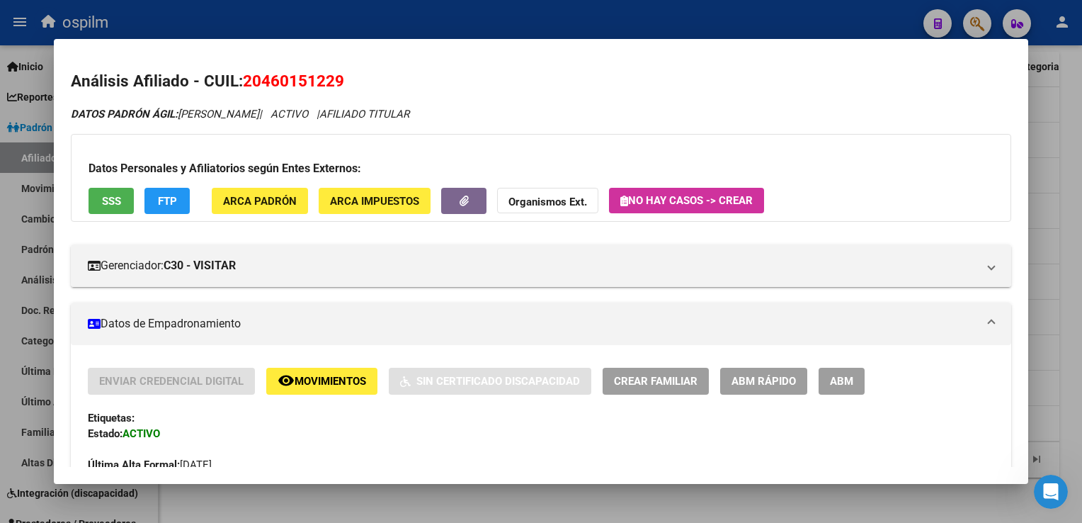
drag, startPoint x: 345, startPoint y: 79, endPoint x: 248, endPoint y: 88, distance: 97.5
click at [248, 88] on h2 "Análisis Afiliado - CUIL: 20460151229" at bounding box center [541, 81] width 940 height 24
copy span "20460151229"
click at [1073, 232] on div at bounding box center [541, 261] width 1082 height 523
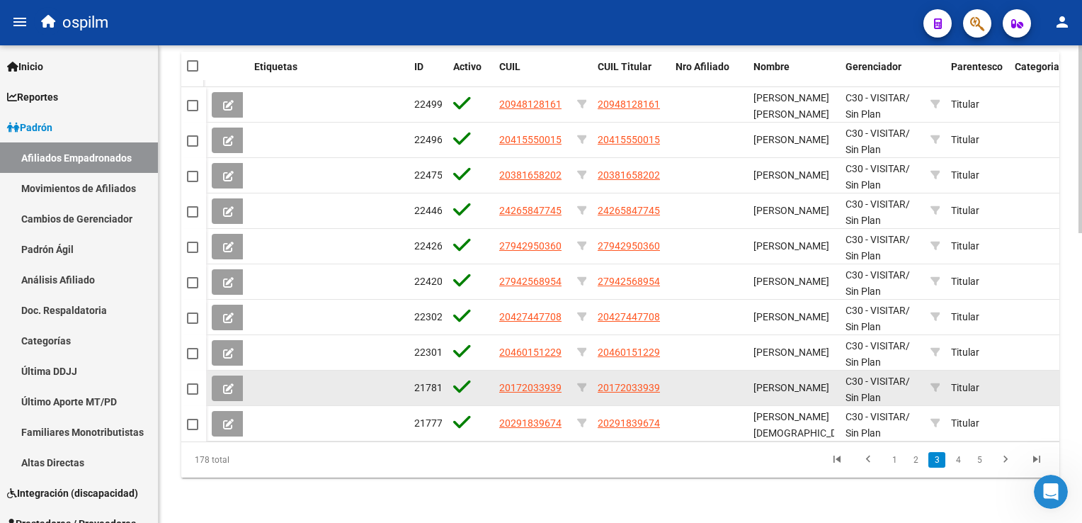
click at [620, 382] on span "20172033939" at bounding box center [629, 387] width 62 height 11
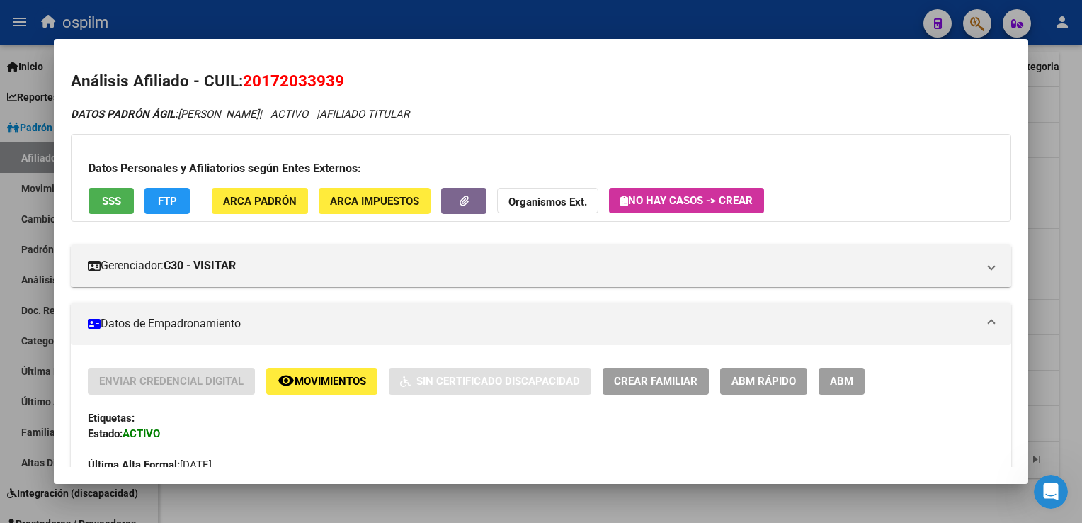
drag, startPoint x: 347, startPoint y: 76, endPoint x: 246, endPoint y: 78, distance: 101.3
click at [246, 78] on h2 "Análisis Afiliado - CUIL: 20172033939" at bounding box center [541, 81] width 940 height 24
copy span "20172033939"
click at [1071, 111] on div at bounding box center [541, 261] width 1082 height 523
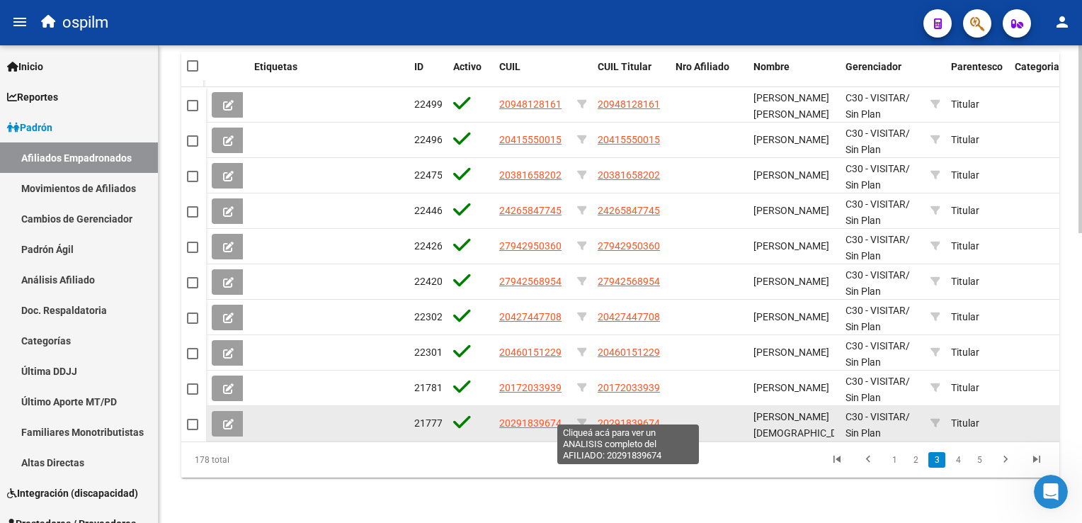
click at [634, 417] on span "20291839674" at bounding box center [629, 422] width 62 height 11
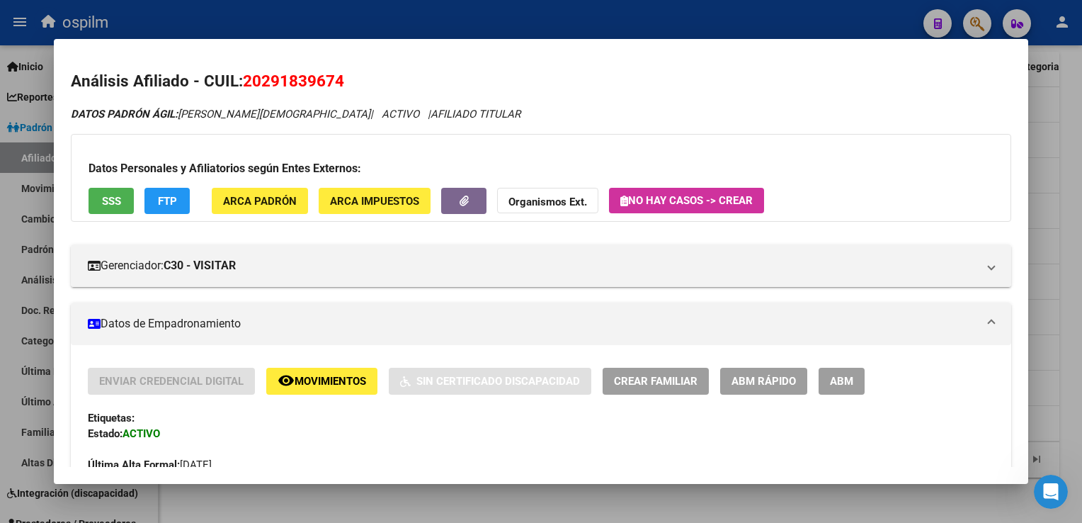
drag, startPoint x: 346, startPoint y: 81, endPoint x: 247, endPoint y: 83, distance: 99.2
click at [247, 83] on h2 "Análisis Afiliado - CUIL: 20291839674" at bounding box center [541, 81] width 940 height 24
copy span "20291839674"
click at [109, 200] on span "SSS" at bounding box center [111, 201] width 19 height 13
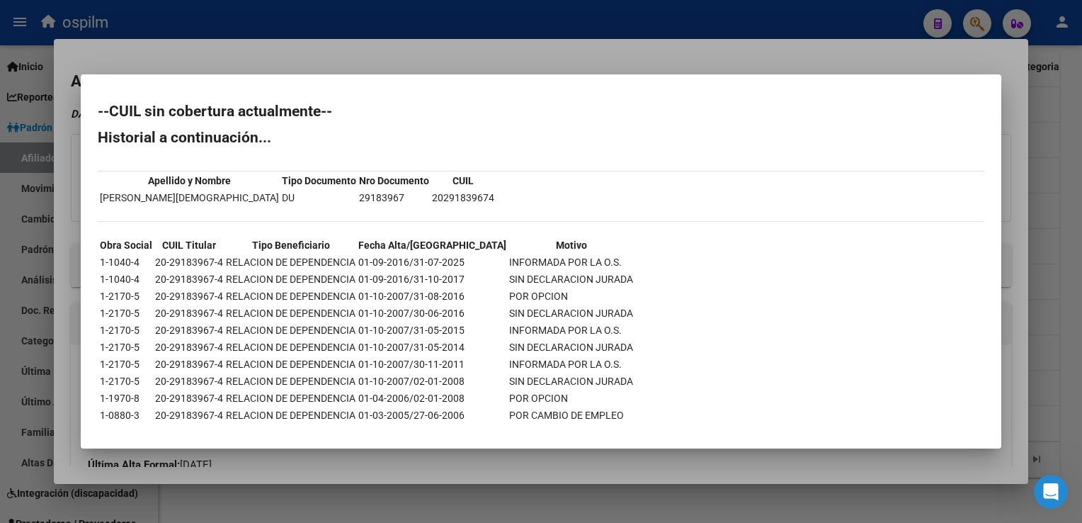
click at [445, 52] on div at bounding box center [541, 261] width 1082 height 523
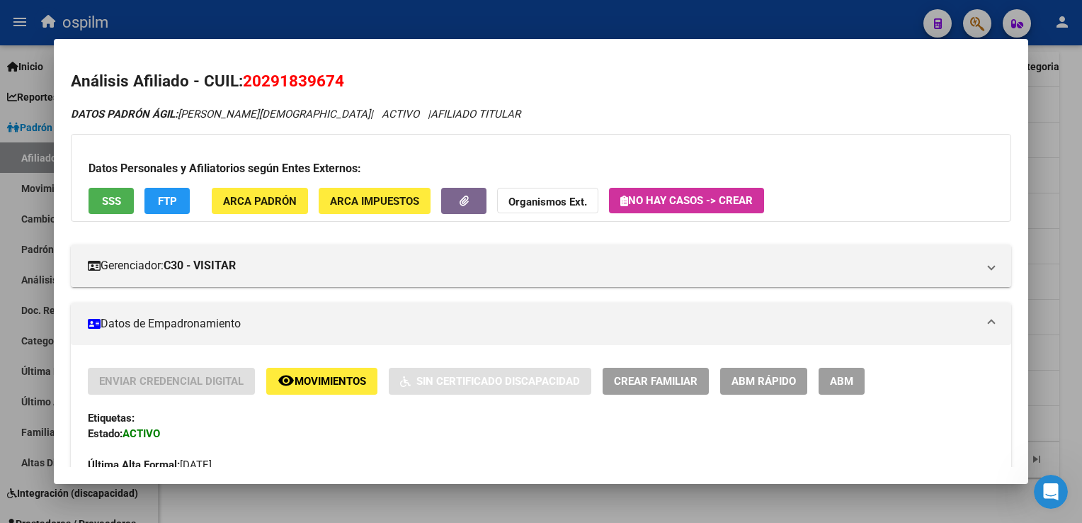
click at [171, 203] on span "FTP" at bounding box center [167, 201] width 19 height 13
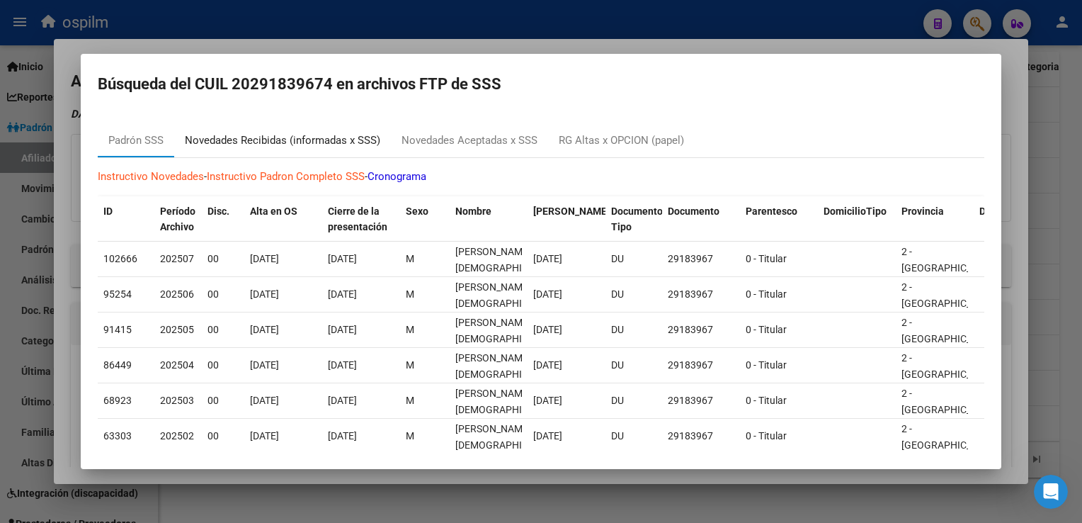
click at [240, 137] on div "Novedades Recibidas (informadas x SSS)" at bounding box center [282, 140] width 195 height 16
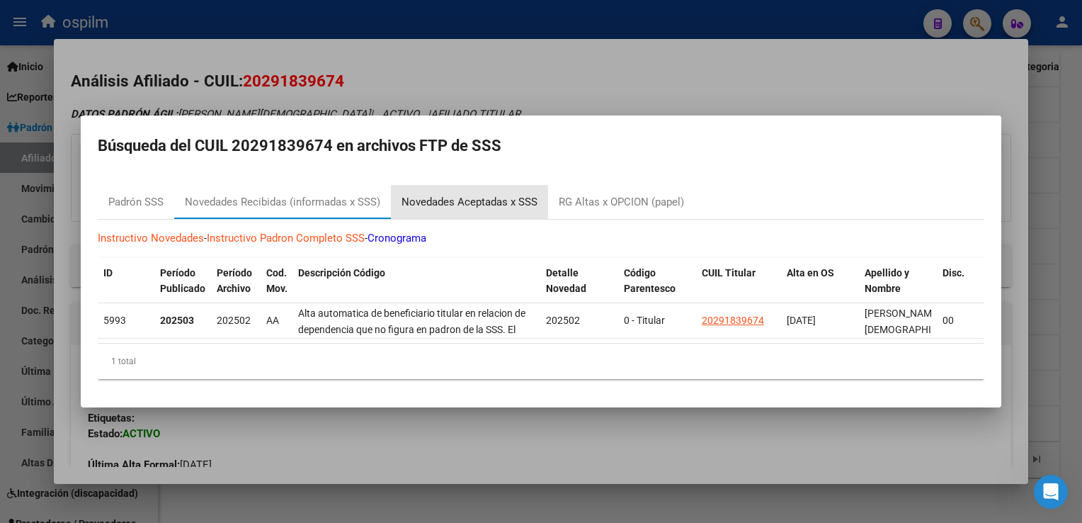
click at [470, 198] on div "Novedades Aceptadas x SSS" at bounding box center [470, 202] width 136 height 16
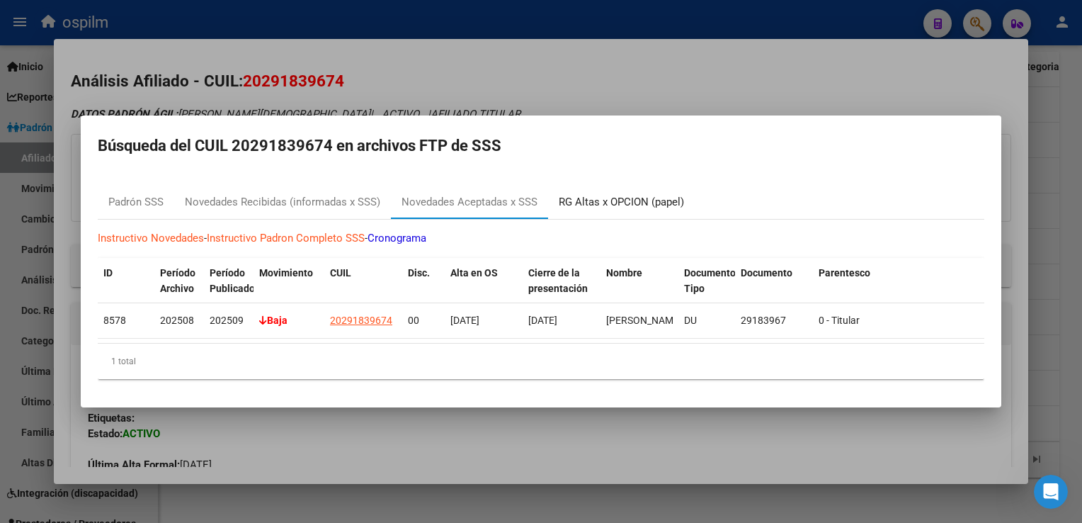
click at [580, 201] on div "RG Altas x OPCION (papel)" at bounding box center [621, 202] width 125 height 16
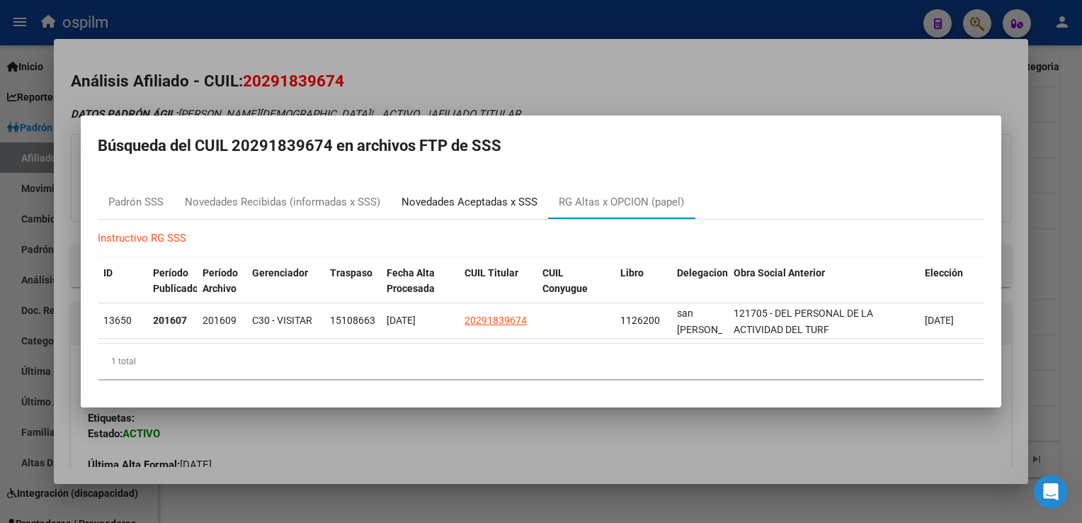
click at [467, 195] on div "Novedades Aceptadas x SSS" at bounding box center [470, 202] width 136 height 16
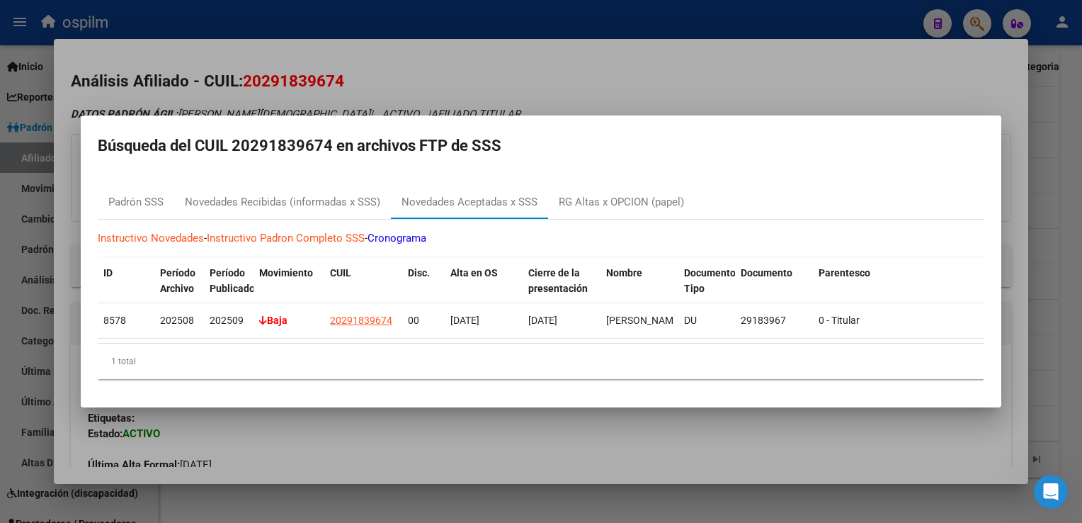
click at [443, 68] on div at bounding box center [541, 261] width 1082 height 523
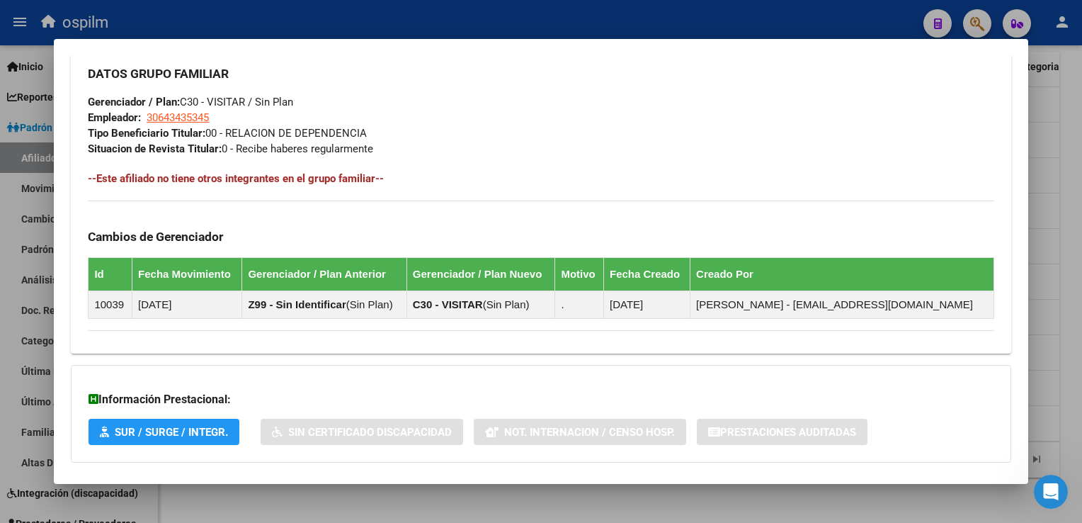
scroll to position [737, 0]
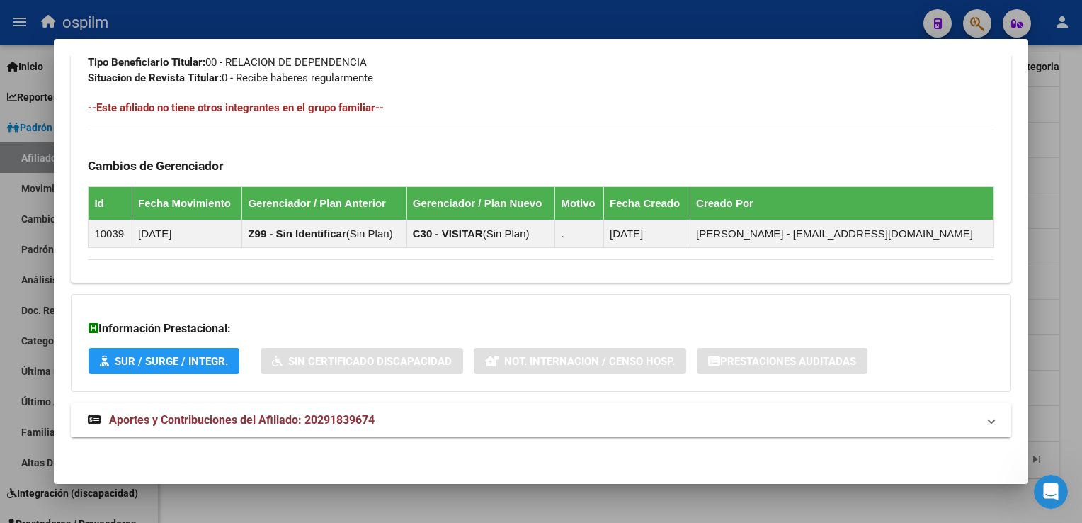
click at [210, 421] on span "Aportes y Contribuciones del Afiliado: 20291839674" at bounding box center [242, 419] width 266 height 13
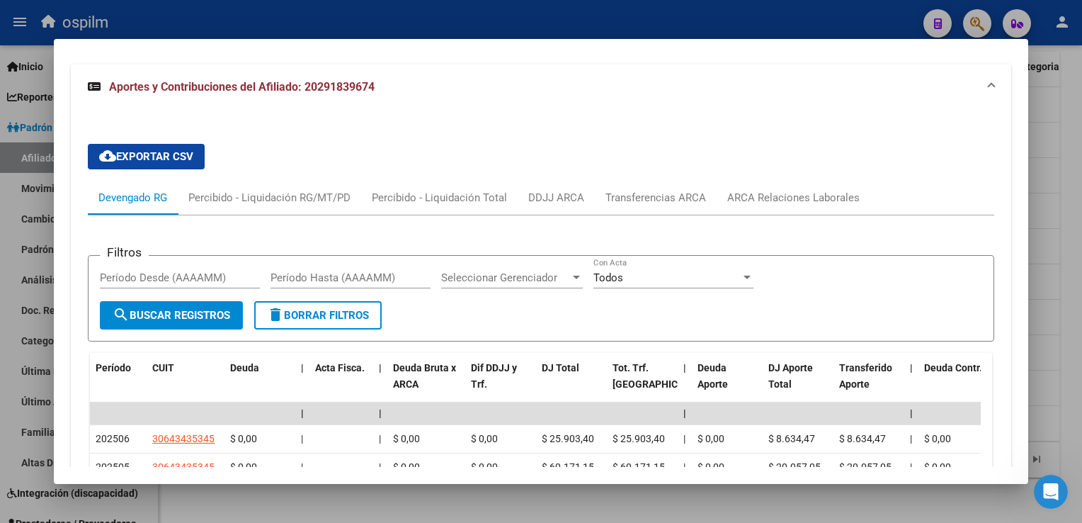
scroll to position [1067, 0]
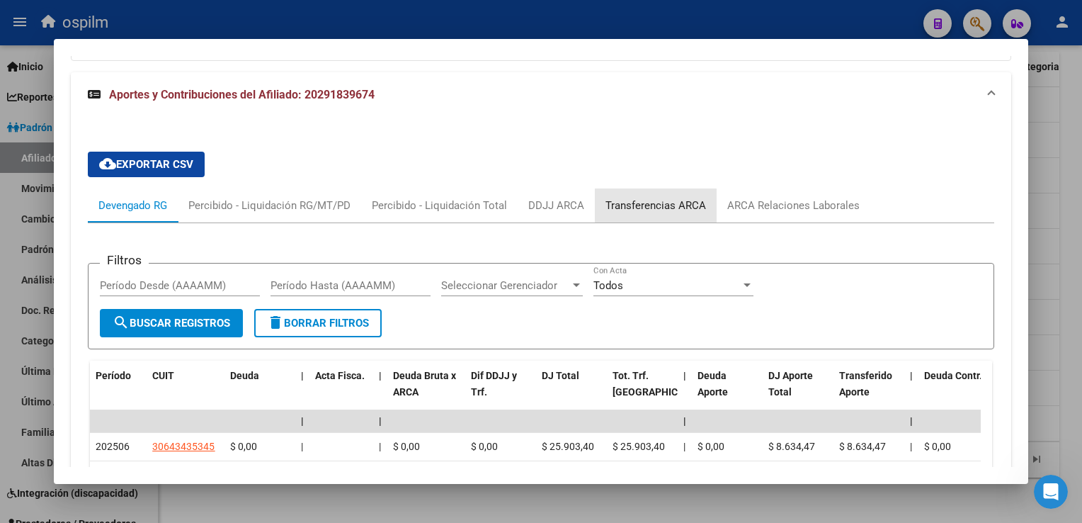
click at [645, 208] on div "Transferencias ARCA" at bounding box center [656, 206] width 101 height 16
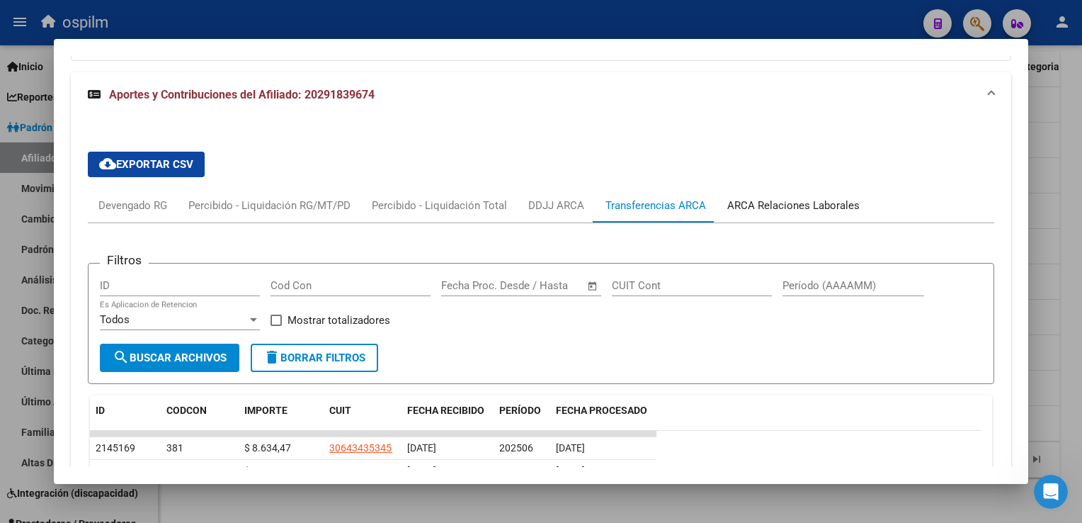
click at [771, 213] on div "ARCA Relaciones Laborales" at bounding box center [794, 205] width 154 height 34
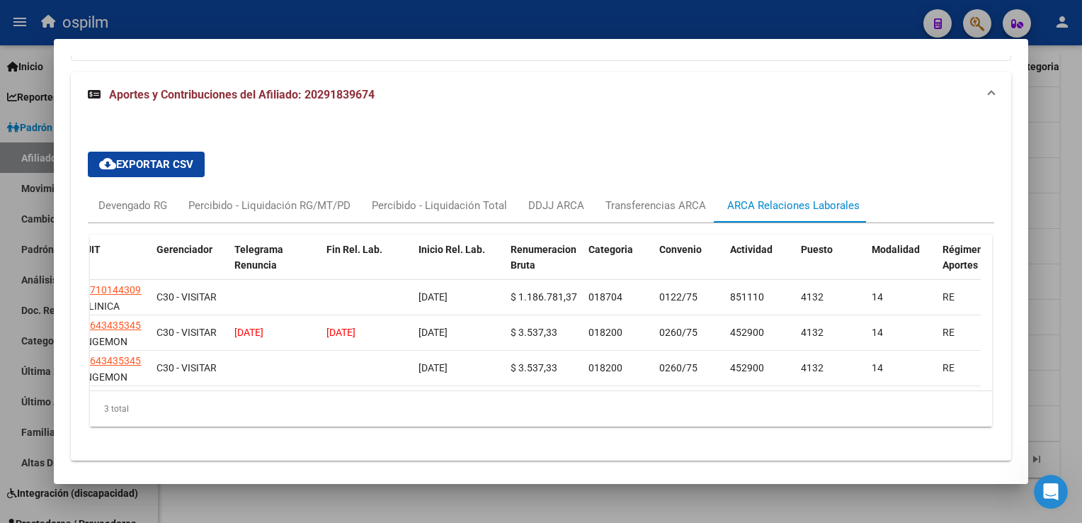
scroll to position [0, 0]
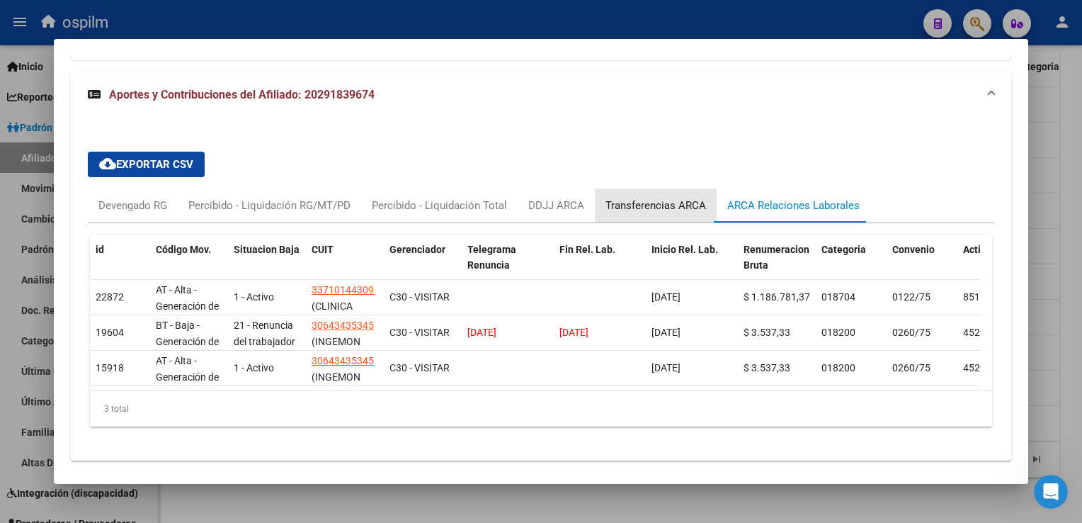
click at [676, 208] on div "Transferencias ARCA" at bounding box center [656, 206] width 101 height 16
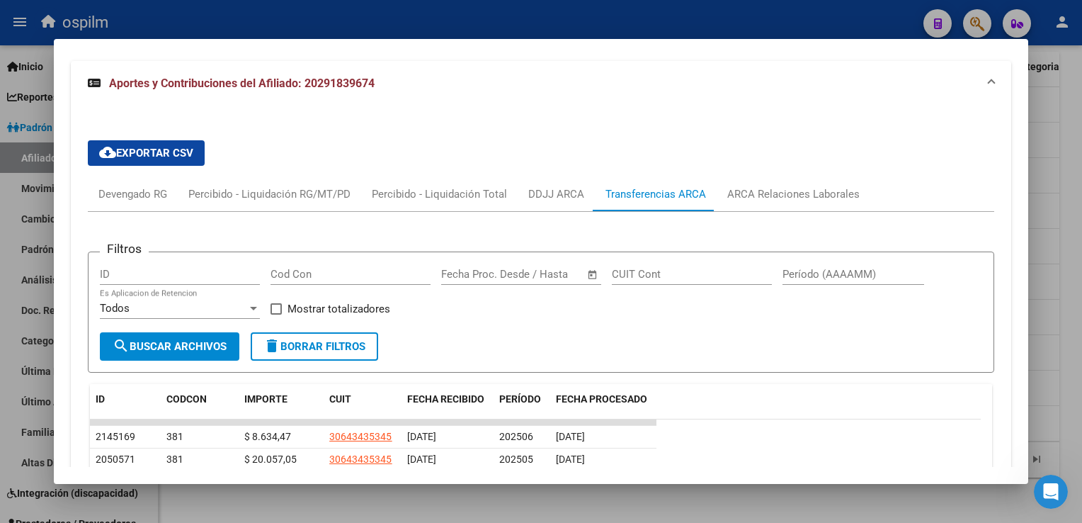
scroll to position [1103, 0]
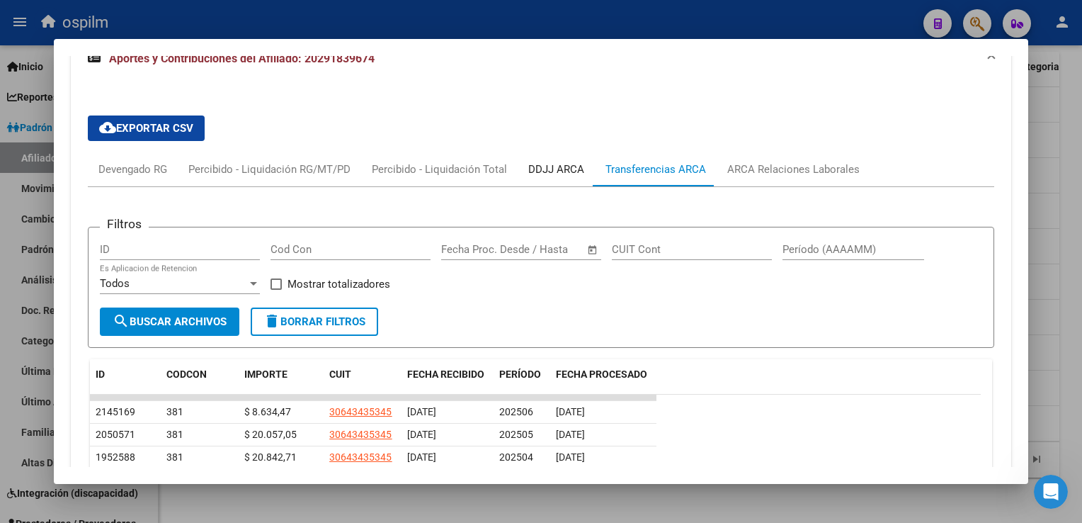
click at [552, 166] on div "DDJJ ARCA" at bounding box center [556, 169] width 56 height 16
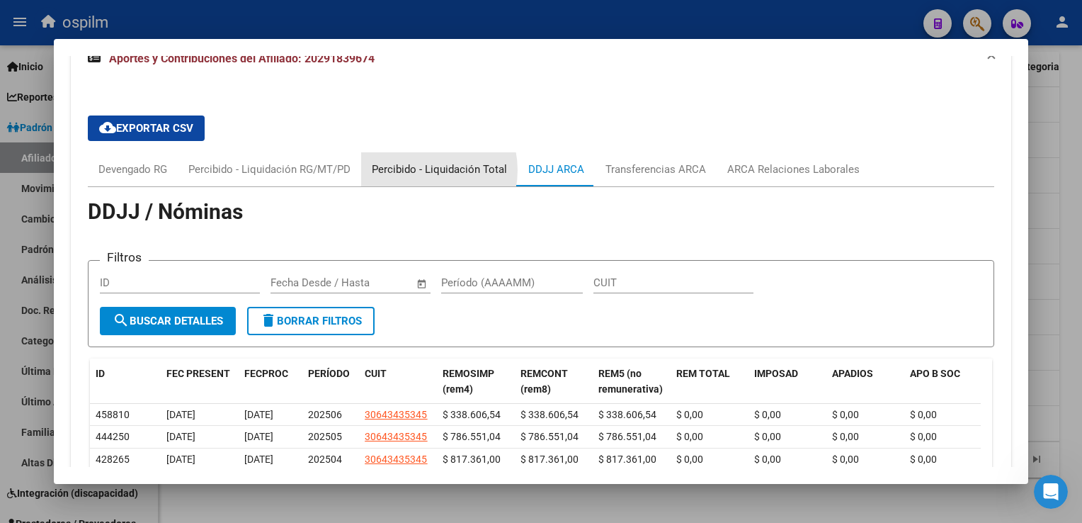
click at [419, 169] on div "Percibido - Liquidación Total" at bounding box center [439, 169] width 135 height 16
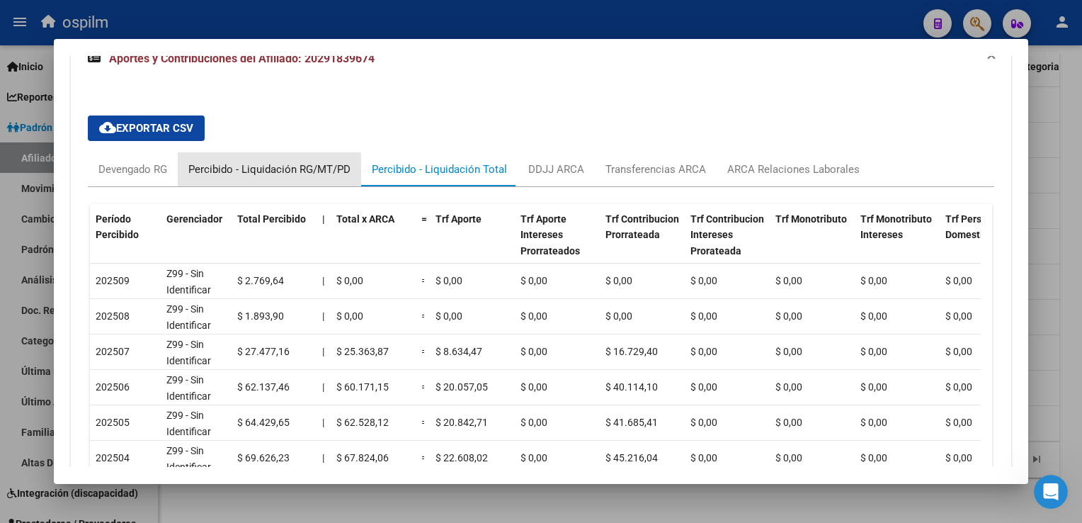
click at [252, 171] on div "Percibido - Liquidación RG/MT/PD" at bounding box center [269, 169] width 162 height 16
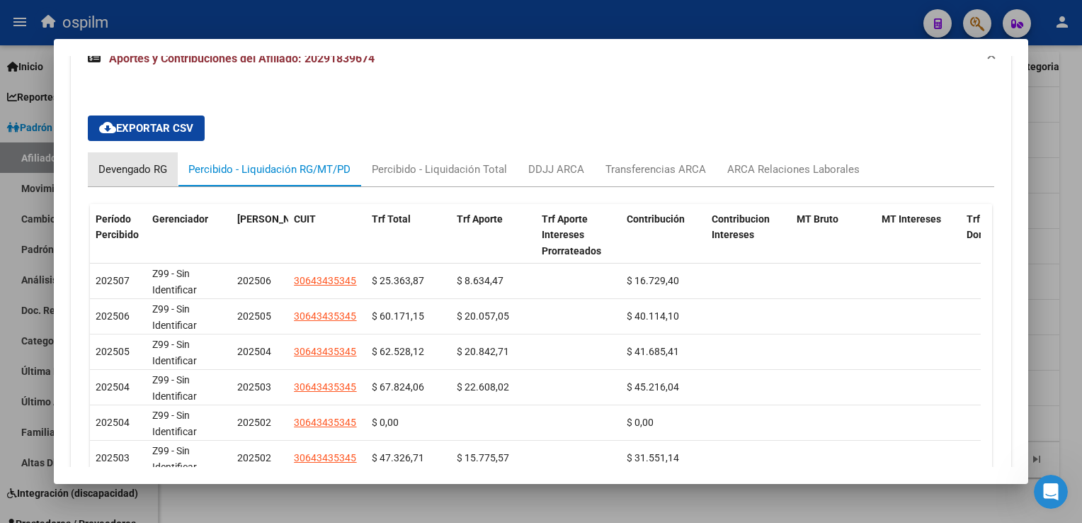
click at [108, 166] on div "Devengado RG" at bounding box center [132, 169] width 69 height 16
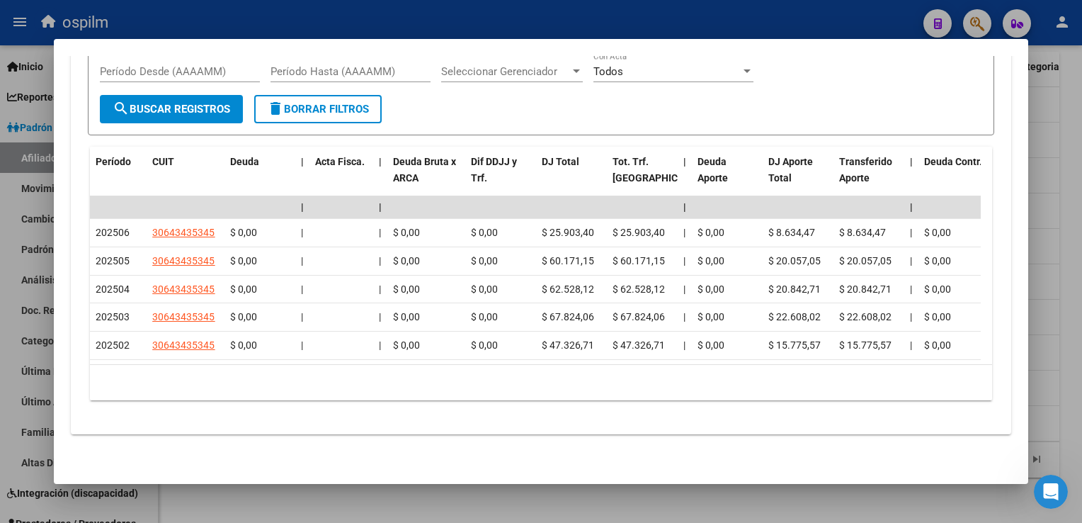
scroll to position [0, 0]
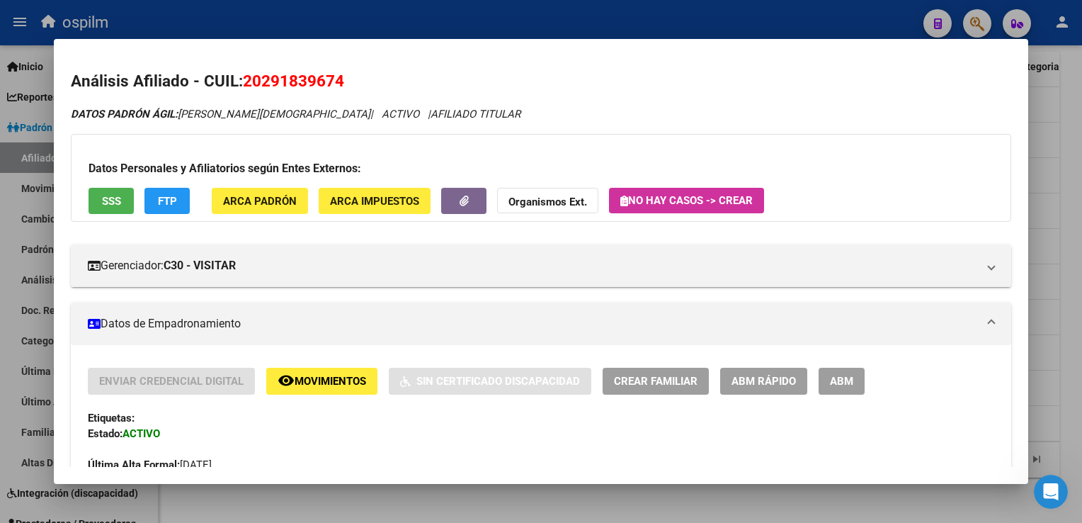
click at [295, 385] on span "Movimientos" at bounding box center [331, 381] width 72 height 13
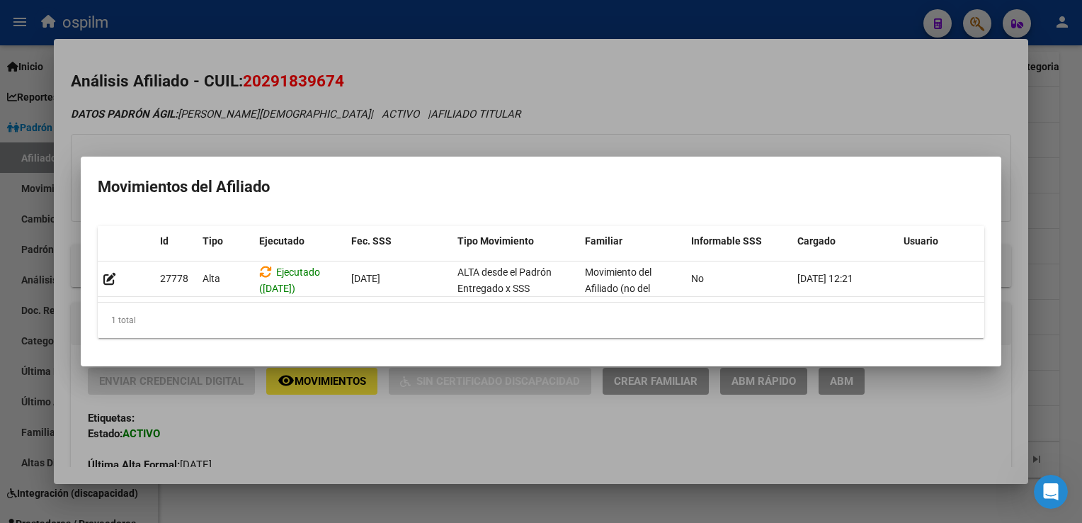
click at [598, 89] on div at bounding box center [541, 261] width 1082 height 523
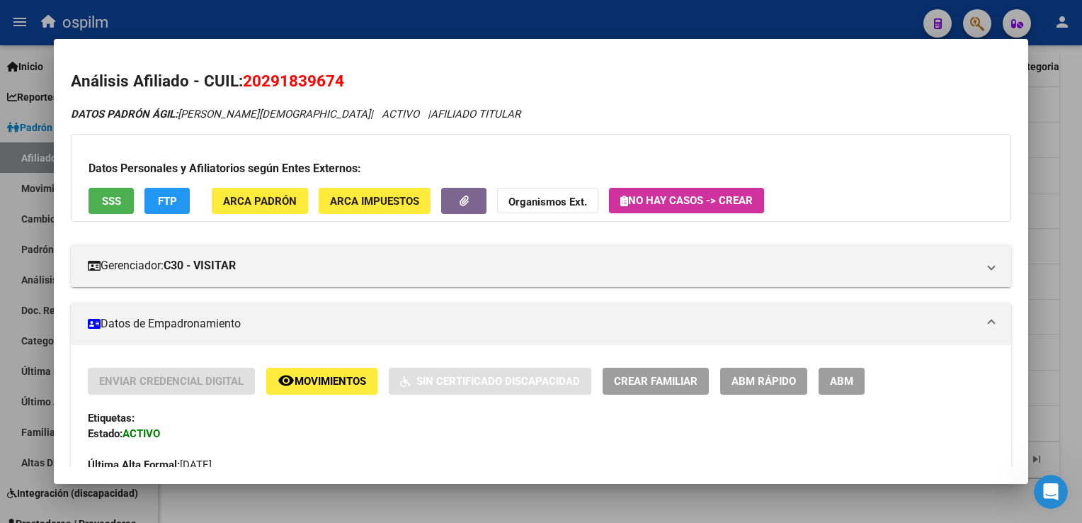
click at [107, 195] on span "SSS" at bounding box center [111, 201] width 19 height 13
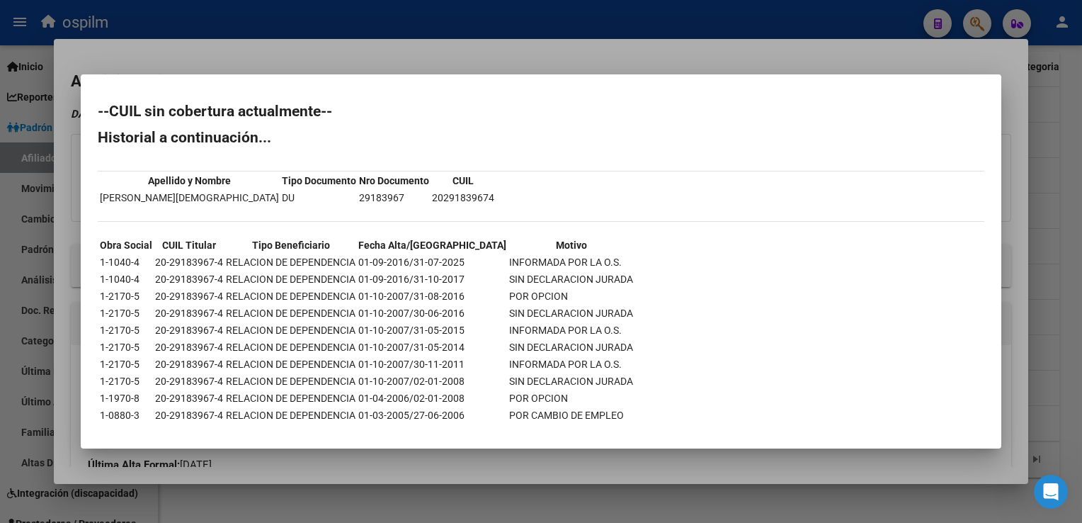
click at [375, 56] on div at bounding box center [541, 261] width 1082 height 523
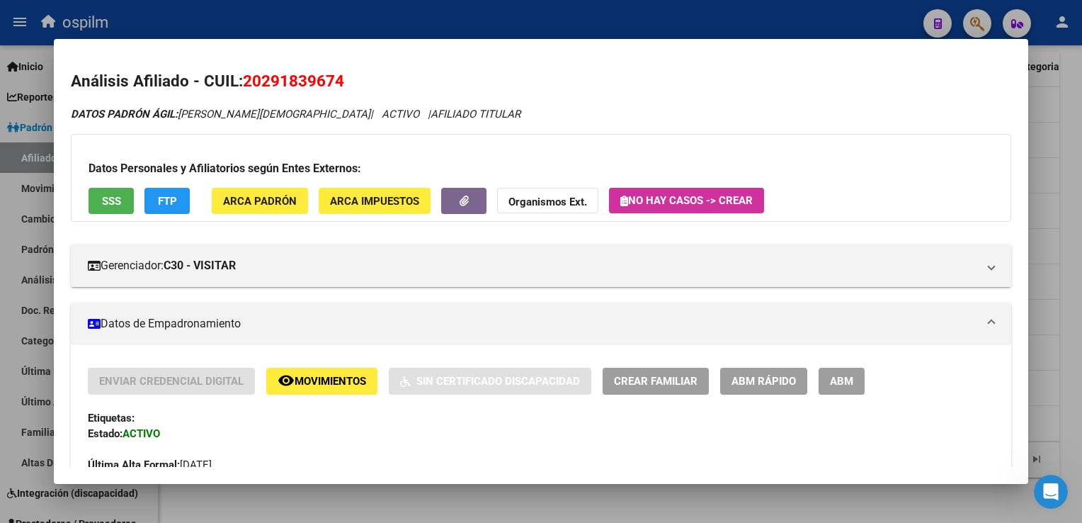
drag, startPoint x: 266, startPoint y: 84, endPoint x: 335, endPoint y: 81, distance: 68.7
click at [335, 81] on span "20291839674" at bounding box center [293, 81] width 101 height 18
copy span "29183967"
click at [1067, 122] on div at bounding box center [541, 261] width 1082 height 523
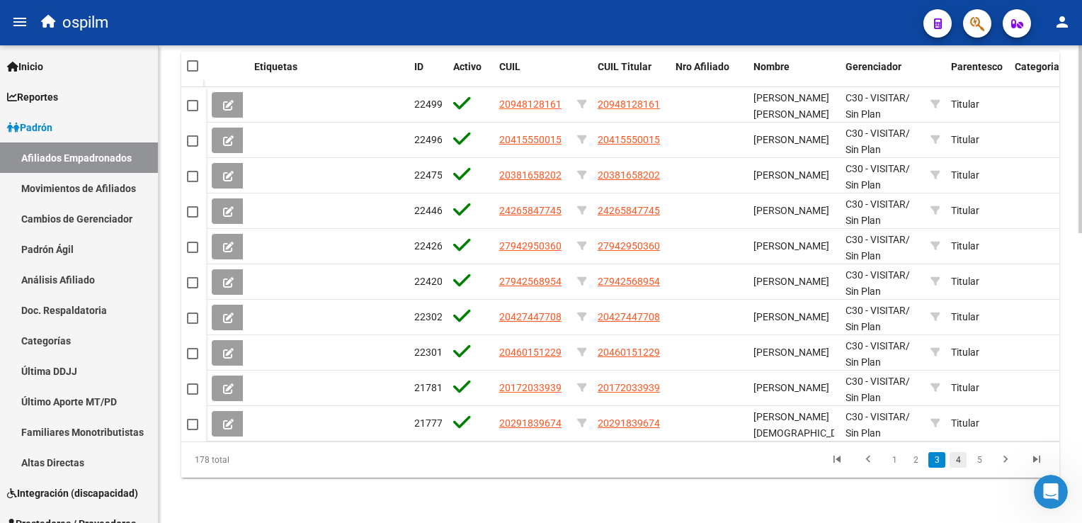
click at [959, 460] on link "4" at bounding box center [958, 460] width 17 height 16
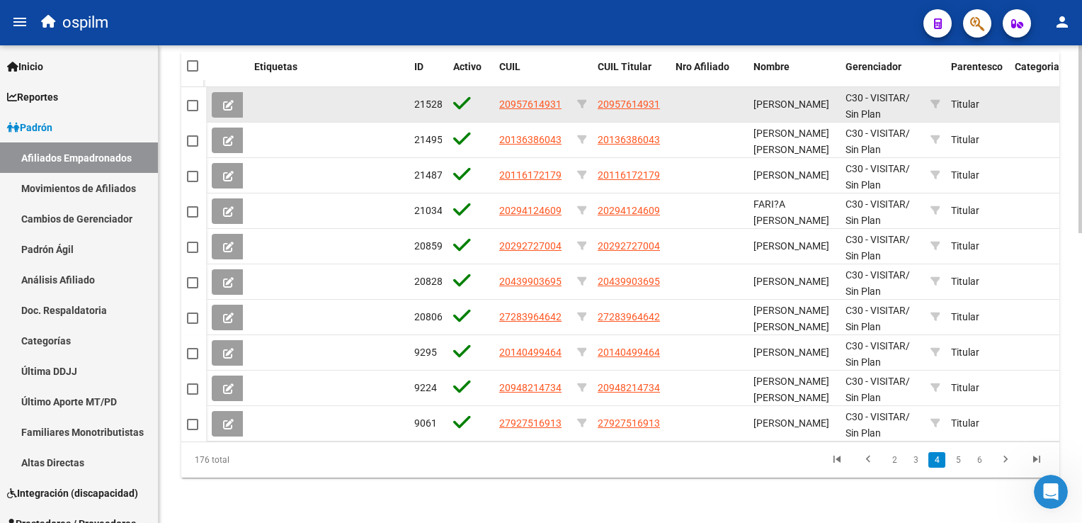
click at [628, 98] on span "20957614931" at bounding box center [629, 103] width 62 height 11
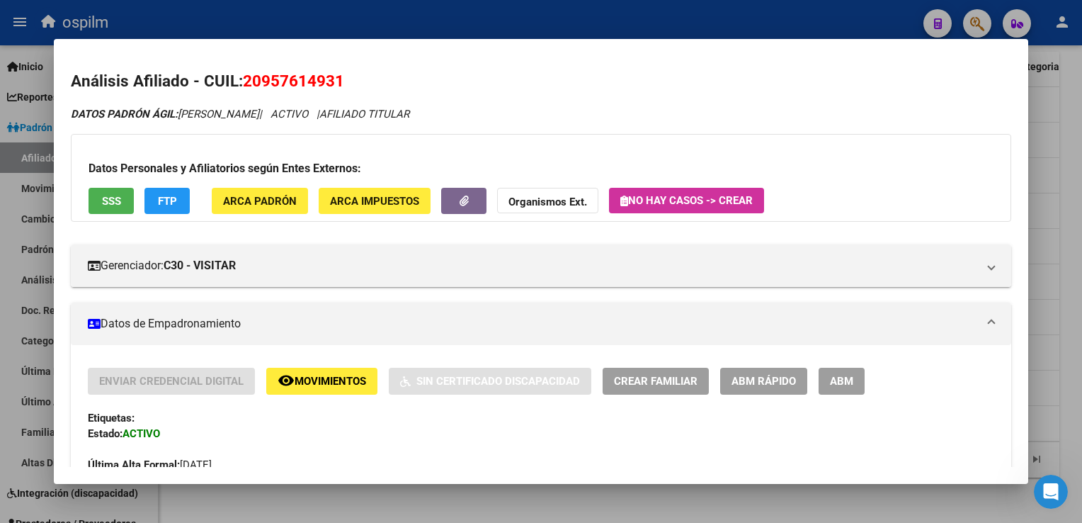
drag, startPoint x: 347, startPoint y: 76, endPoint x: 245, endPoint y: 88, distance: 102.7
click at [245, 88] on h2 "Análisis Afiliado - CUIL: 20957614931" at bounding box center [541, 81] width 940 height 24
click at [1073, 154] on div at bounding box center [541, 261] width 1082 height 523
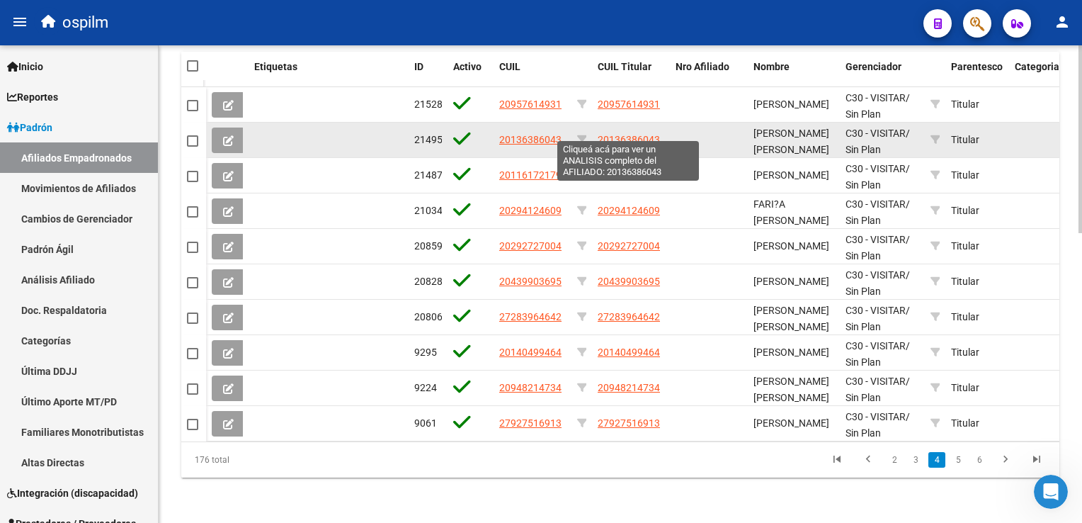
click at [620, 134] on span "20136386043" at bounding box center [629, 139] width 62 height 11
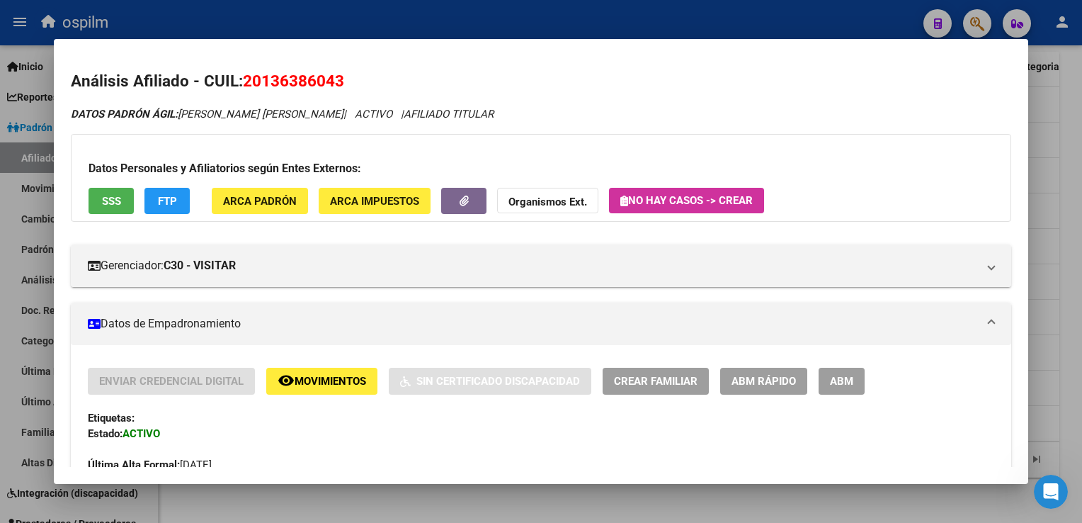
click at [293, 378] on mat-icon "remove_red_eye" at bounding box center [286, 380] width 17 height 17
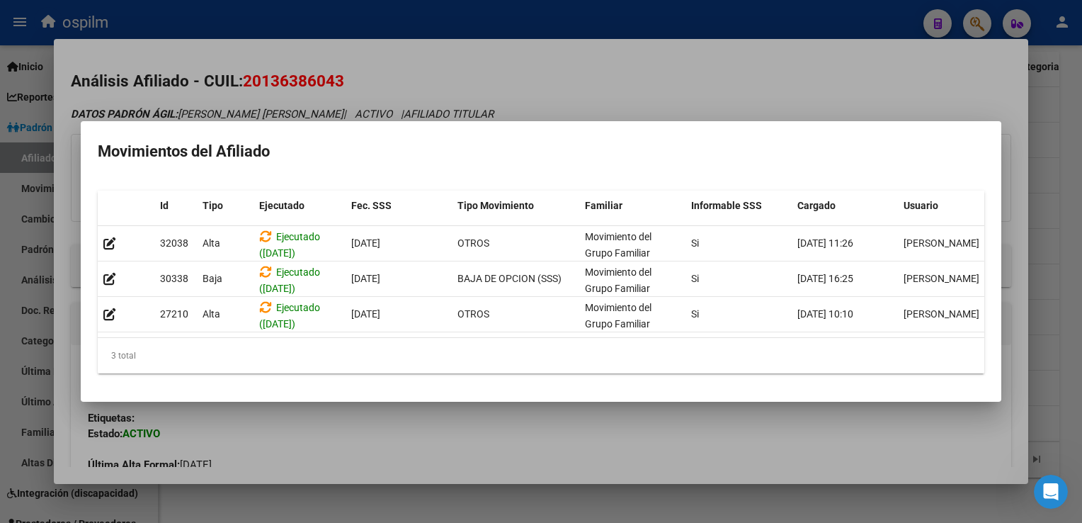
click at [737, 89] on div at bounding box center [541, 261] width 1082 height 523
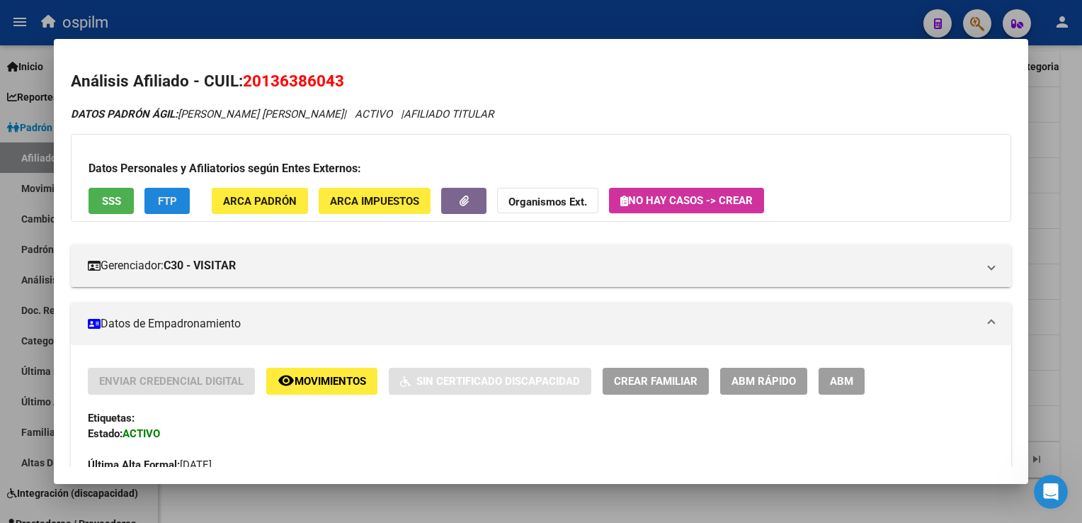
click at [171, 193] on button "FTP" at bounding box center [166, 201] width 45 height 26
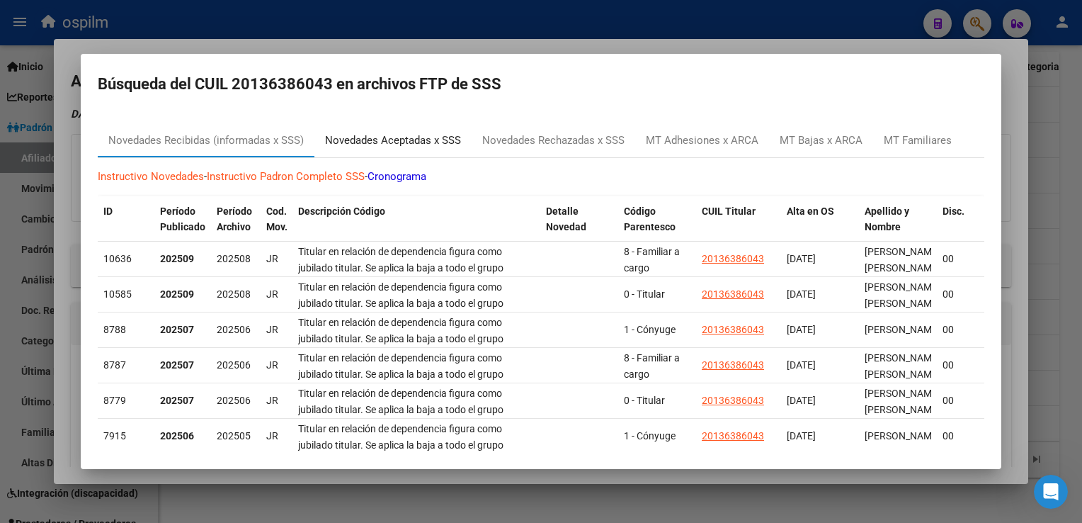
click at [376, 140] on div "Novedades Aceptadas x SSS" at bounding box center [393, 140] width 136 height 16
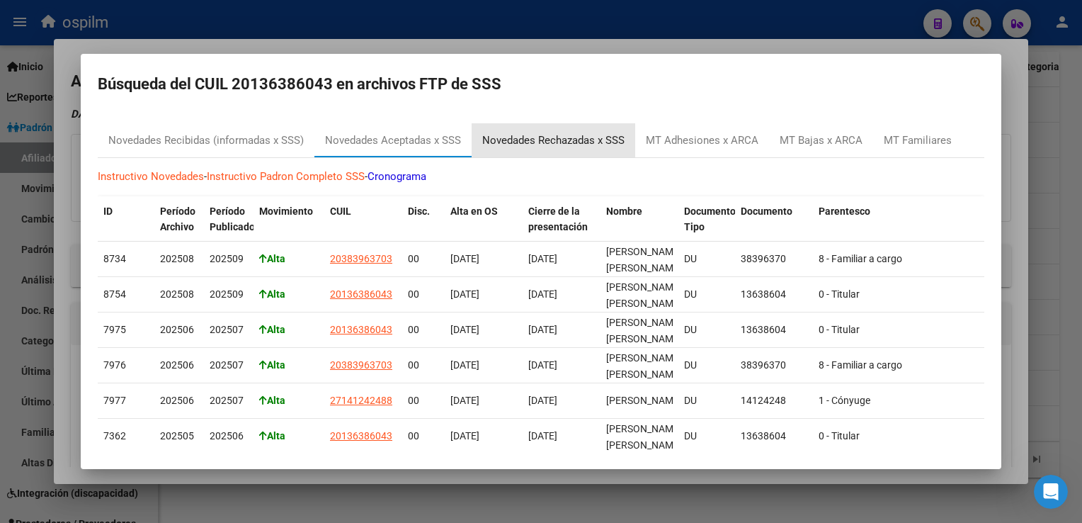
click at [581, 140] on div "Novedades Rechazadas x SSS" at bounding box center [553, 140] width 142 height 16
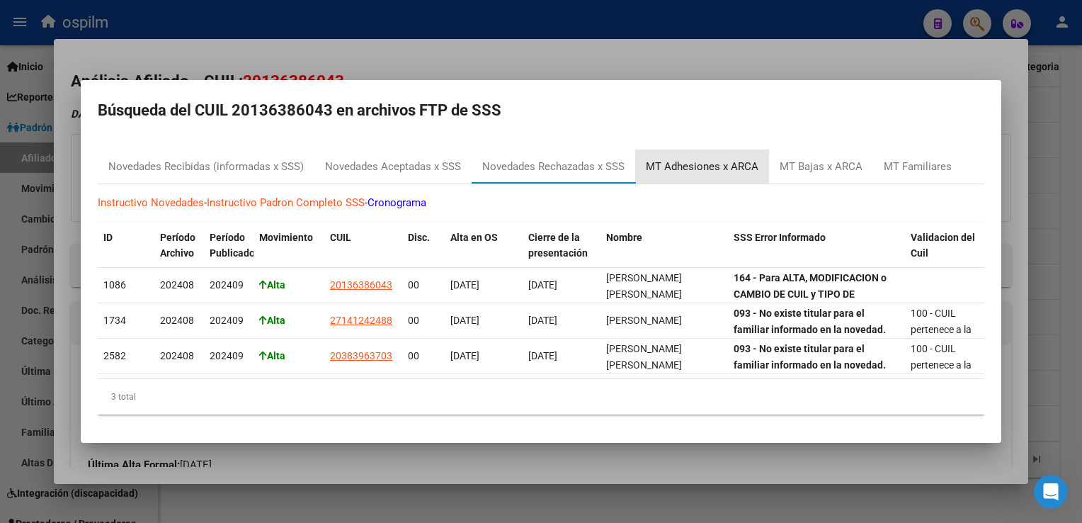
click at [713, 159] on div "MT Adhesiones x ARCA" at bounding box center [702, 167] width 113 height 16
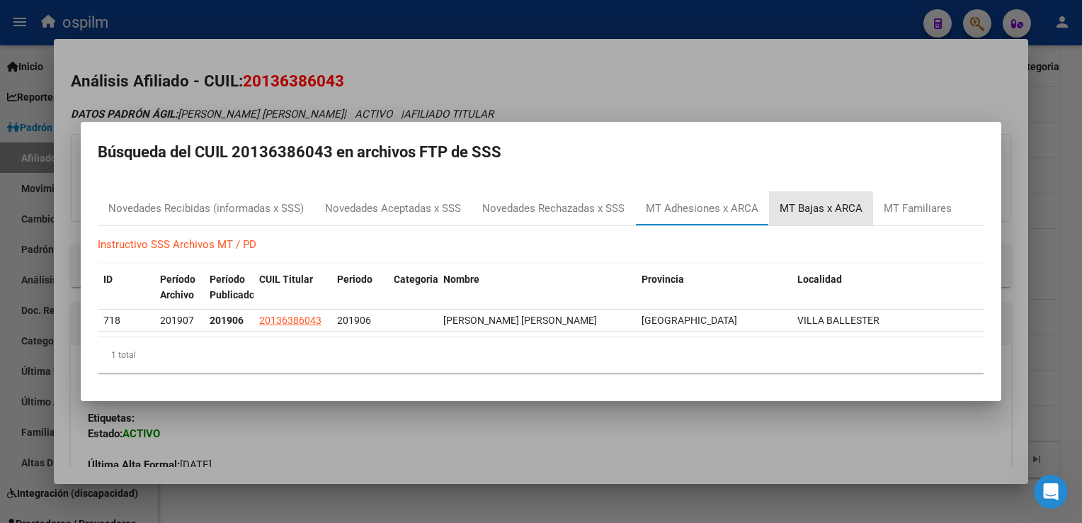
click at [816, 210] on div "MT Bajas x ARCA" at bounding box center [821, 208] width 83 height 16
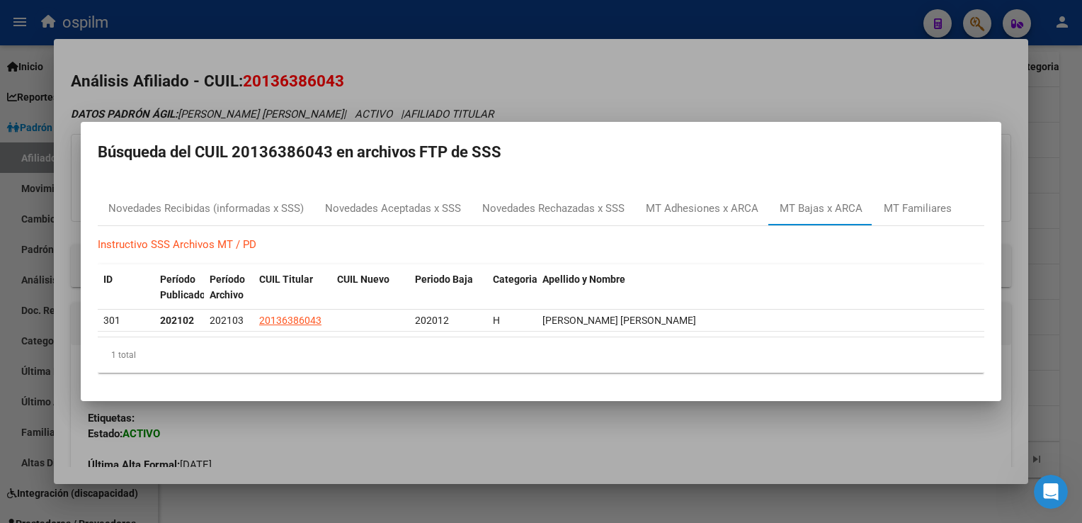
click at [657, 62] on div at bounding box center [541, 261] width 1082 height 523
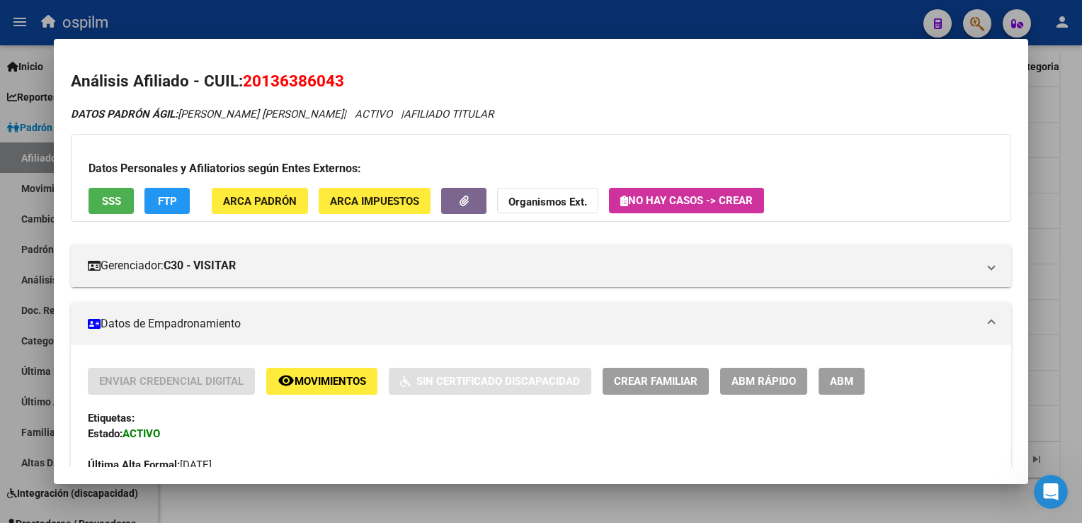
click at [176, 200] on span "FTP" at bounding box center [167, 201] width 19 height 13
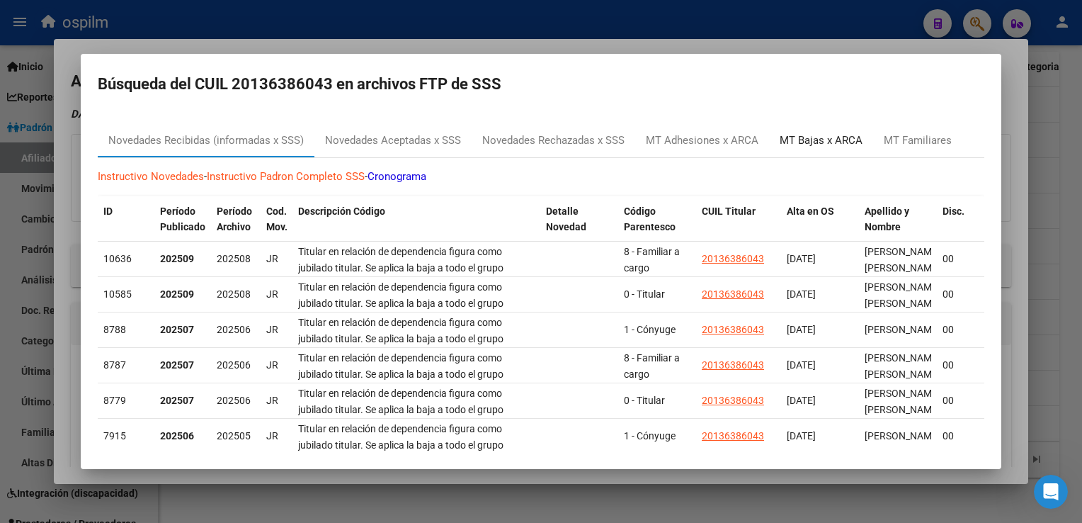
click at [830, 141] on div "MT Bajas x ARCA" at bounding box center [821, 140] width 83 height 16
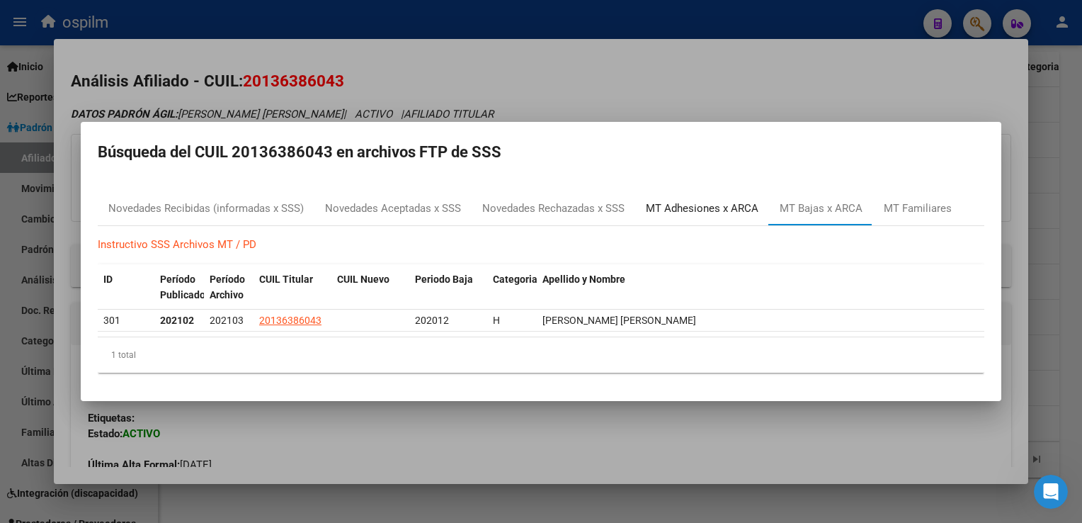
click at [690, 203] on div "MT Adhesiones x ARCA" at bounding box center [702, 208] width 113 height 16
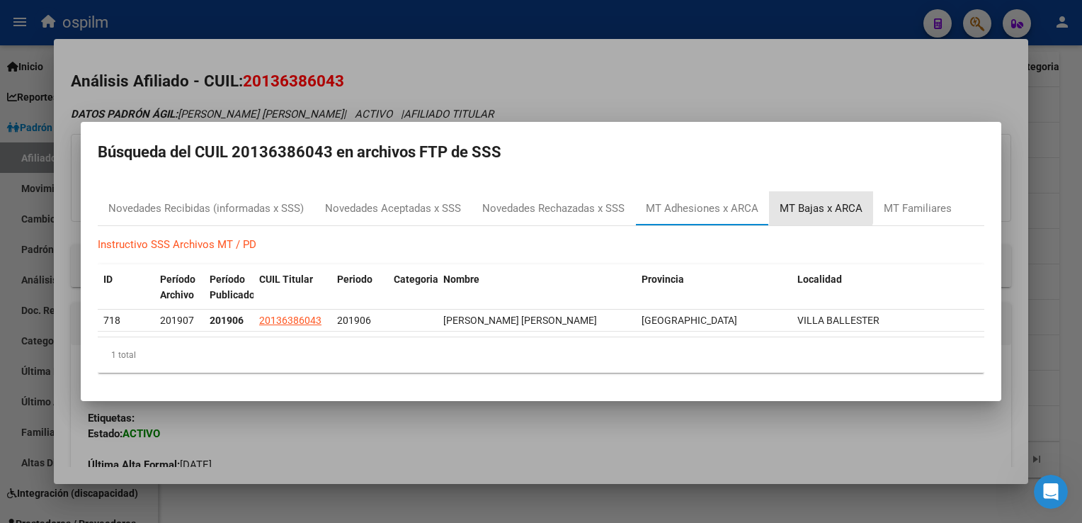
click at [808, 204] on div "MT Bajas x ARCA" at bounding box center [821, 208] width 83 height 16
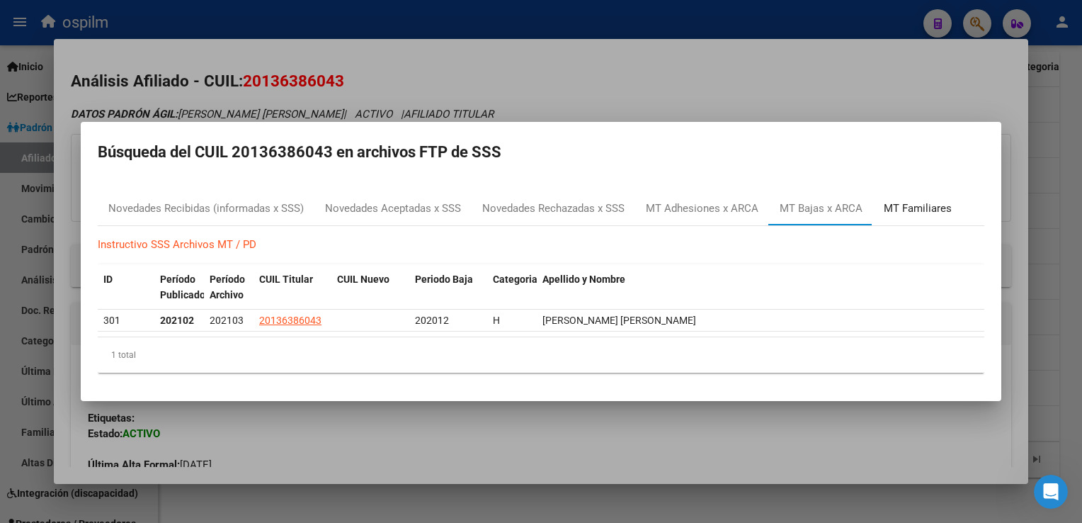
click at [908, 203] on div "MT Familiares" at bounding box center [918, 208] width 68 height 16
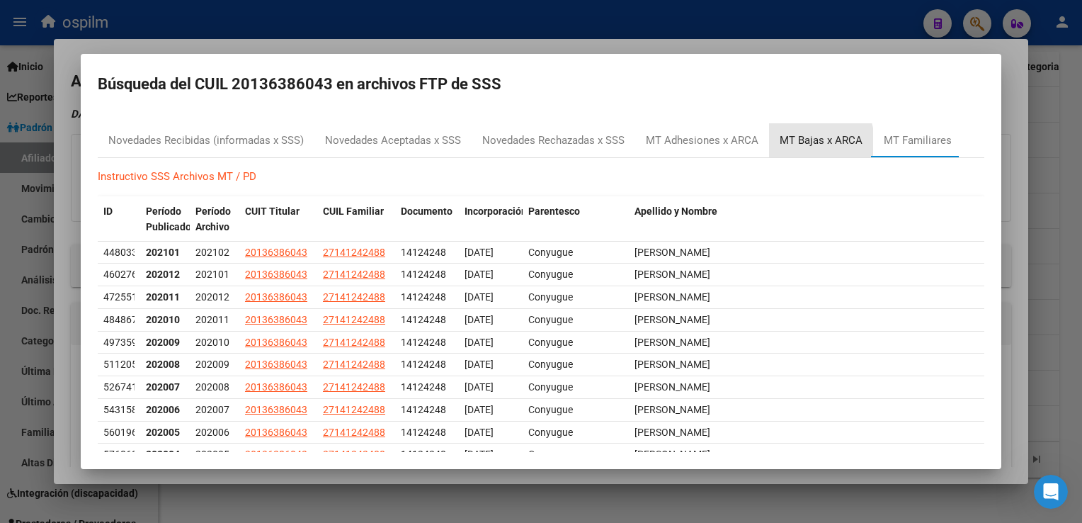
click at [799, 142] on div "MT Bajas x ARCA" at bounding box center [821, 140] width 83 height 16
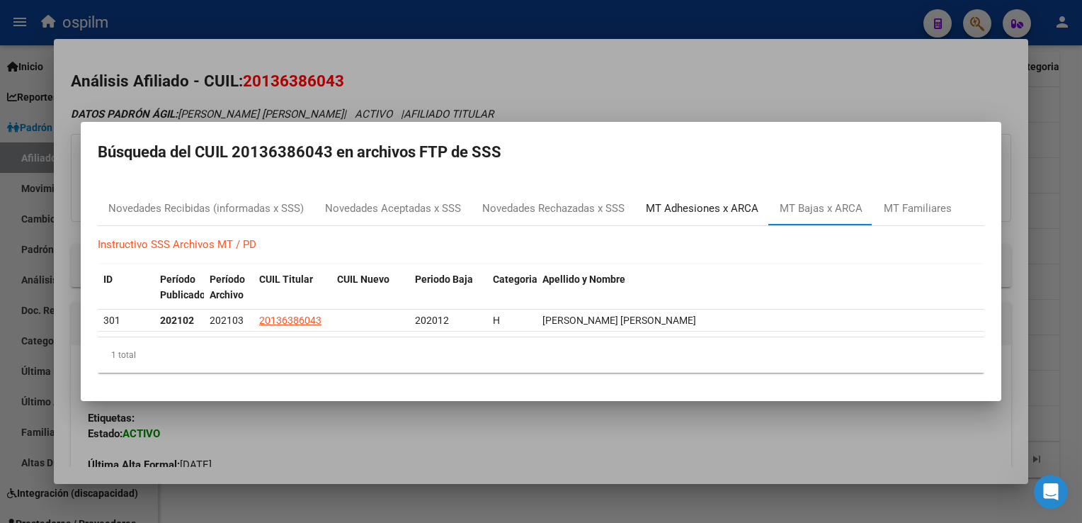
click at [686, 208] on div "MT Adhesiones x ARCA" at bounding box center [702, 208] width 113 height 16
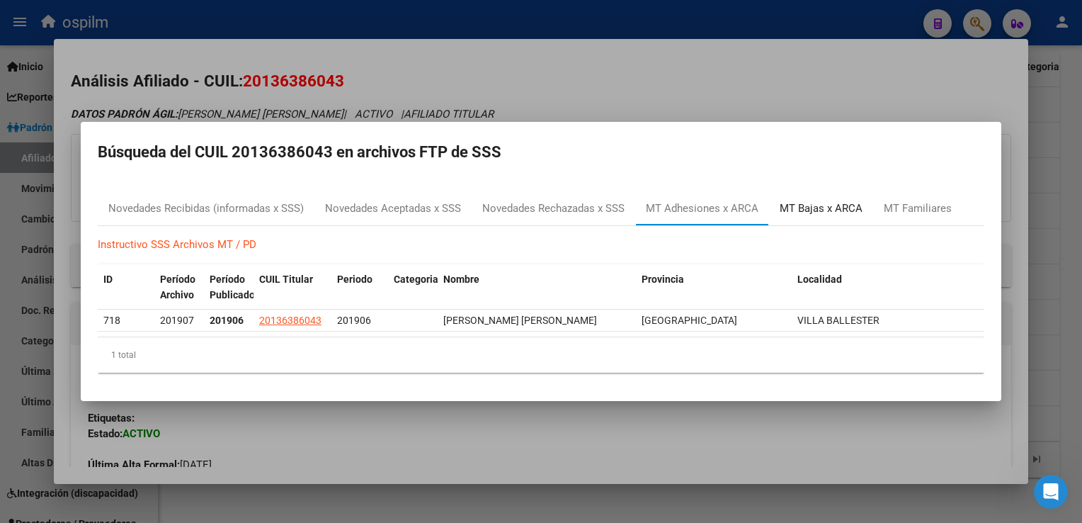
click at [795, 217] on div "MT Bajas x ARCA" at bounding box center [821, 208] width 104 height 34
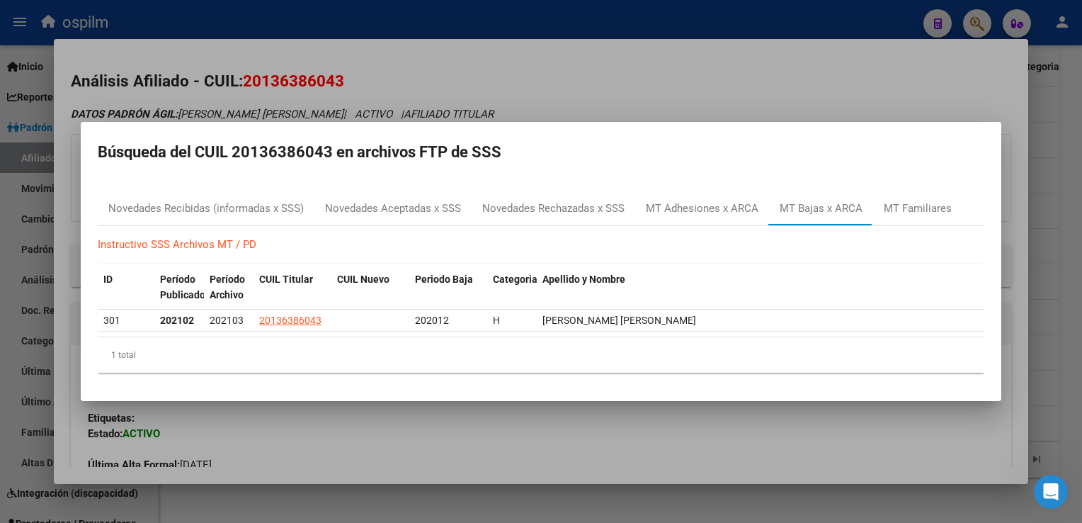
click at [614, 89] on div at bounding box center [541, 261] width 1082 height 523
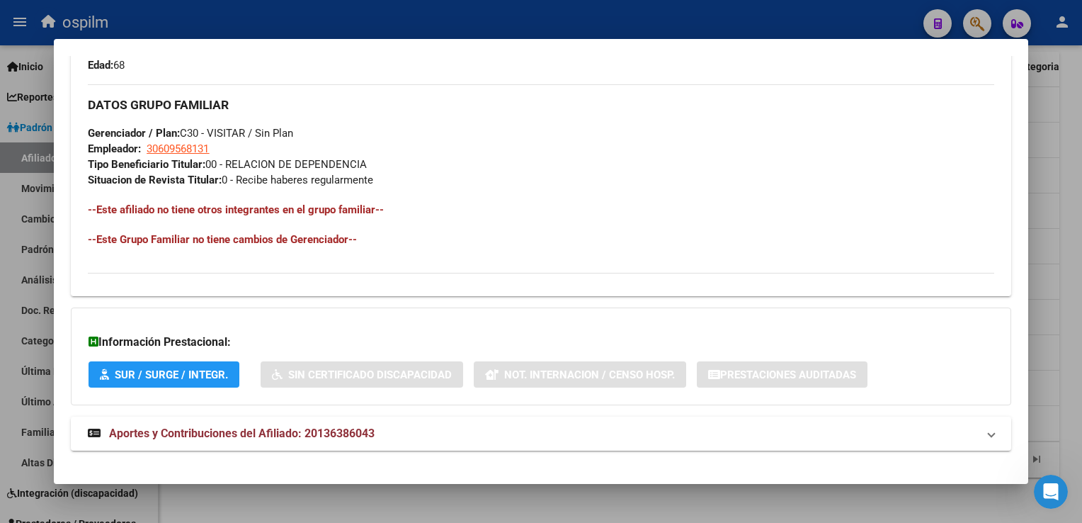
scroll to position [637, 0]
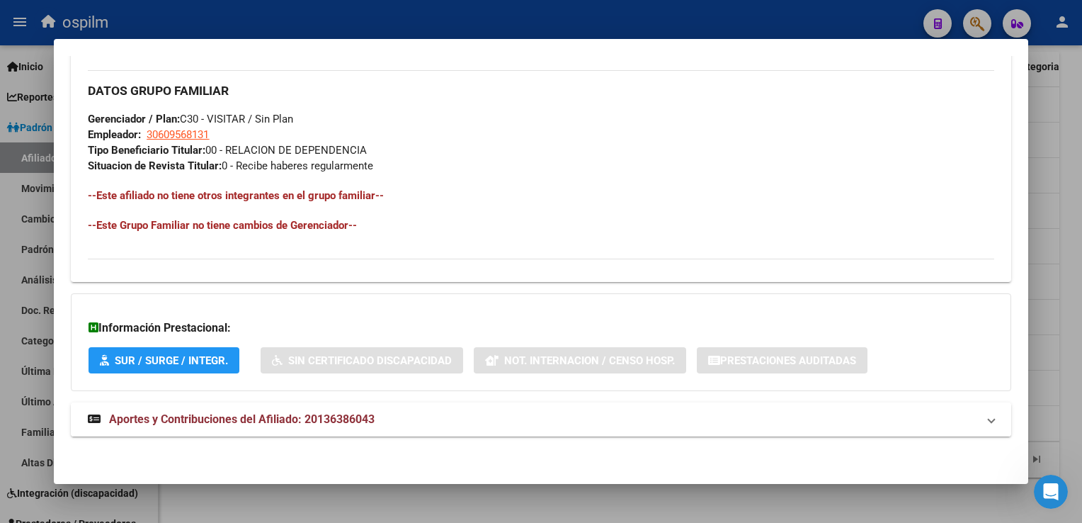
click at [263, 412] on span "Aportes y Contribuciones del Afiliado: 20136386043" at bounding box center [242, 418] width 266 height 13
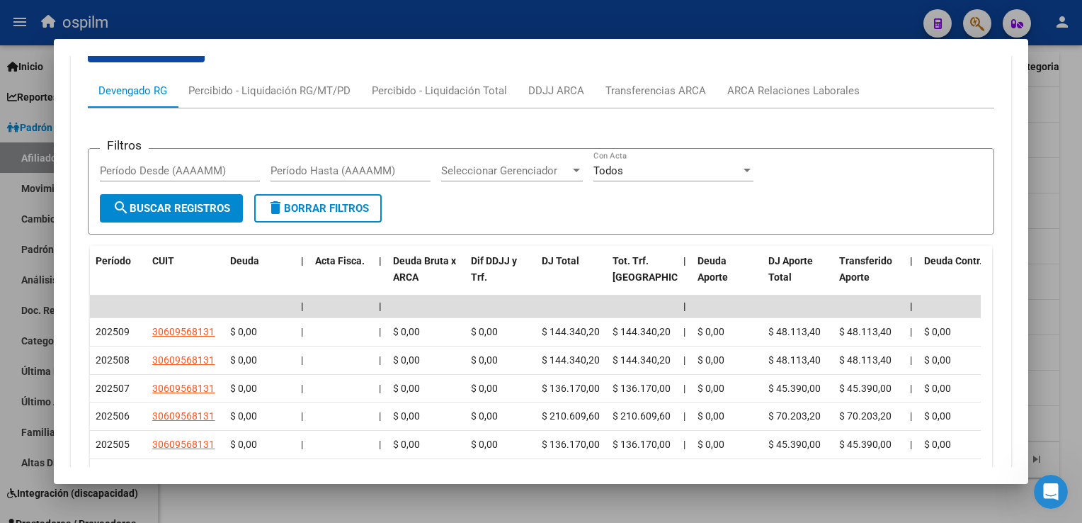
scroll to position [1037, 0]
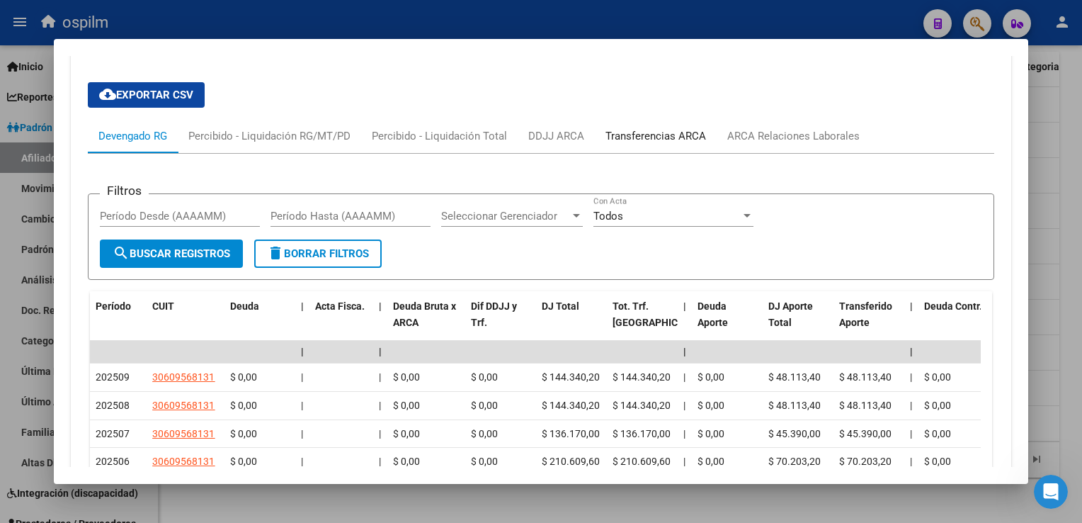
click at [676, 132] on div "Transferencias ARCA" at bounding box center [656, 136] width 101 height 16
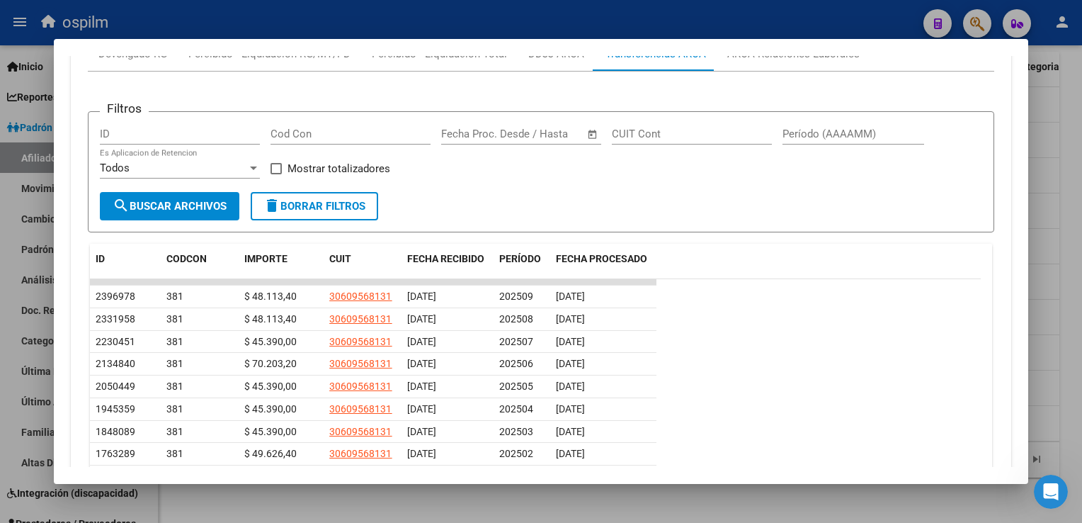
scroll to position [1111, 0]
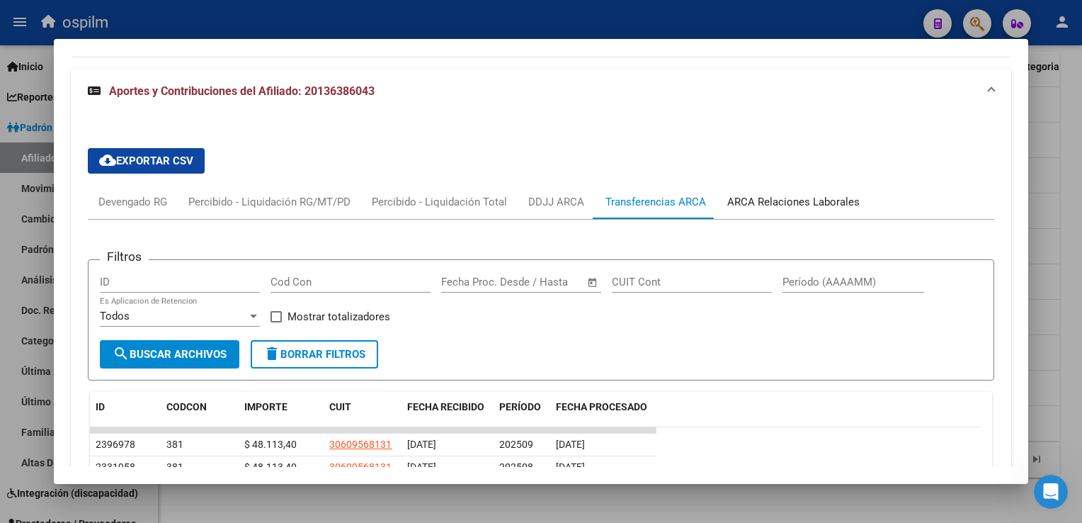
click at [834, 200] on div "ARCA Relaciones Laborales" at bounding box center [793, 202] width 132 height 16
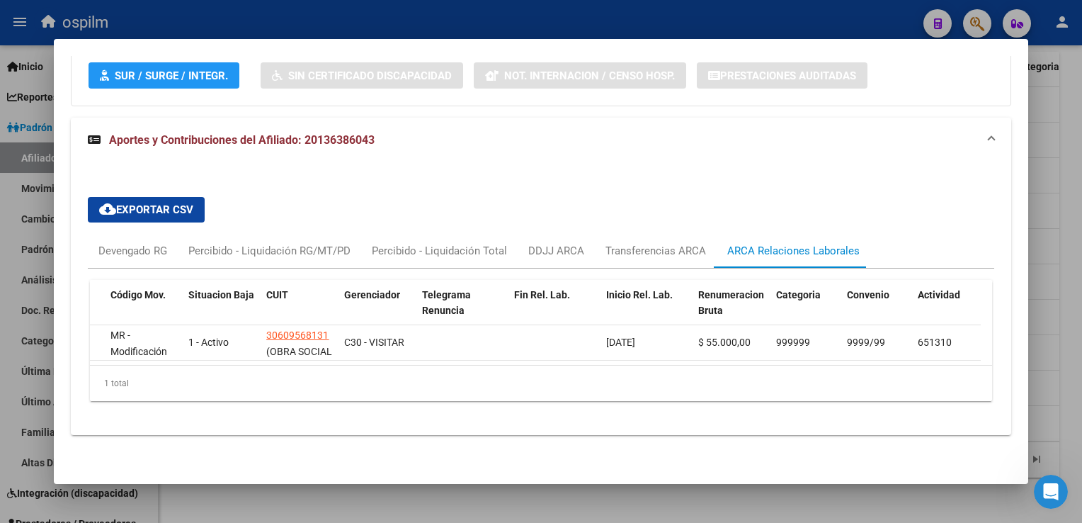
scroll to position [0, 0]
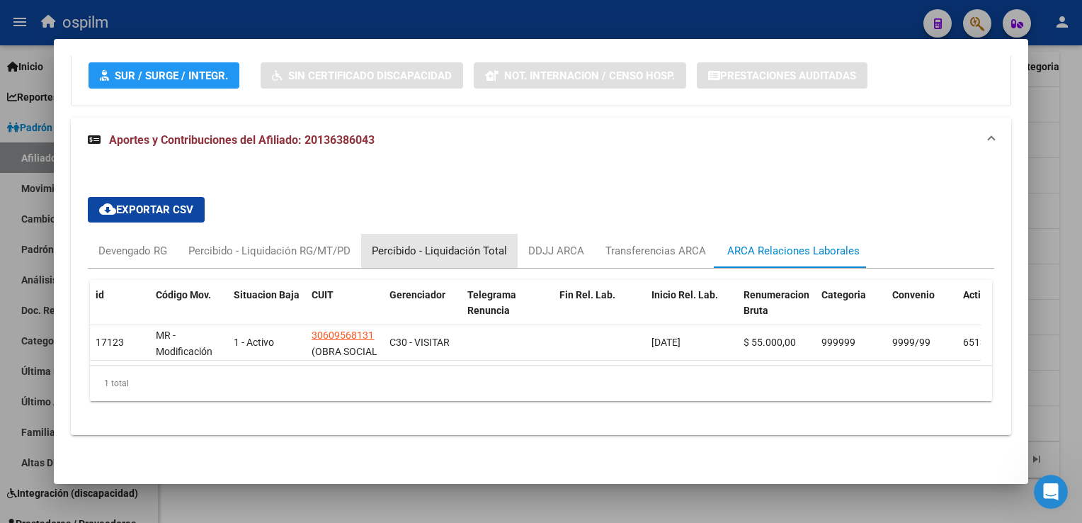
click at [448, 243] on div "Percibido - Liquidación Total" at bounding box center [439, 251] width 135 height 16
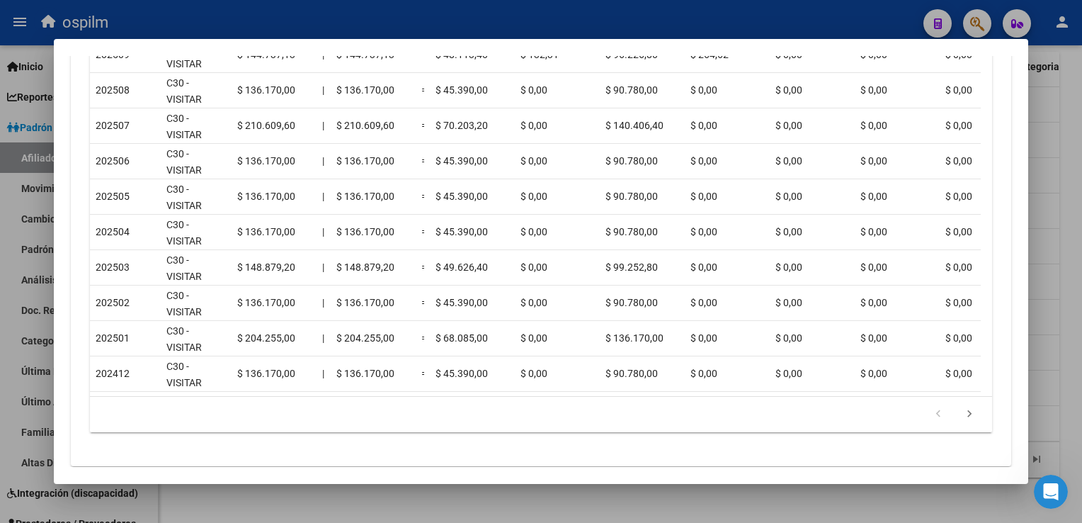
click at [1010, 273] on mat-dialog-content "Análisis Afiliado - CUIL: 20136386043 DATOS PADRÓN ÁGIL: [PERSON_NAME] [PERSON_…" at bounding box center [541, 261] width 974 height 410
click at [1072, 259] on div at bounding box center [541, 261] width 1082 height 523
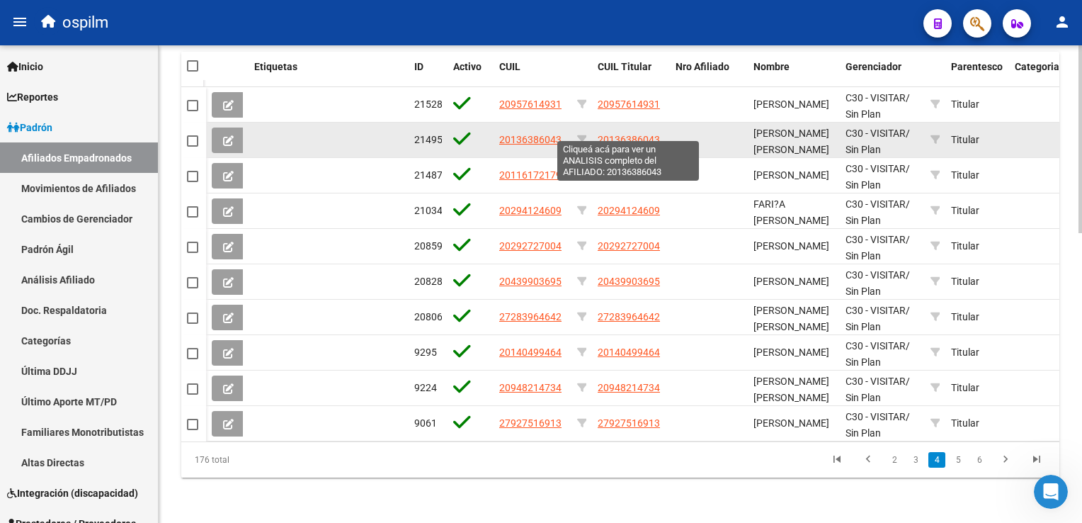
click at [618, 134] on span "20136386043" at bounding box center [629, 139] width 62 height 11
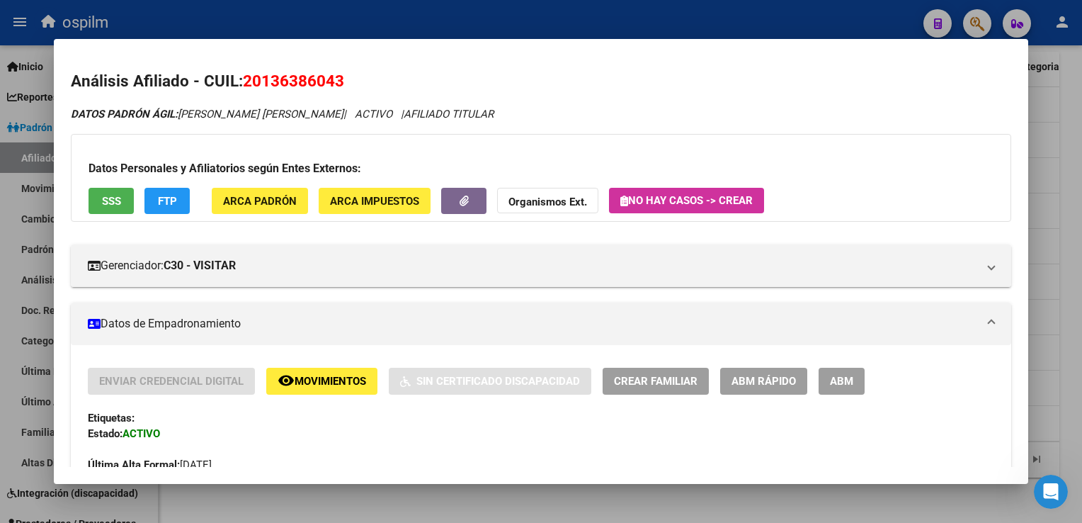
click at [148, 197] on button "FTP" at bounding box center [166, 201] width 45 height 26
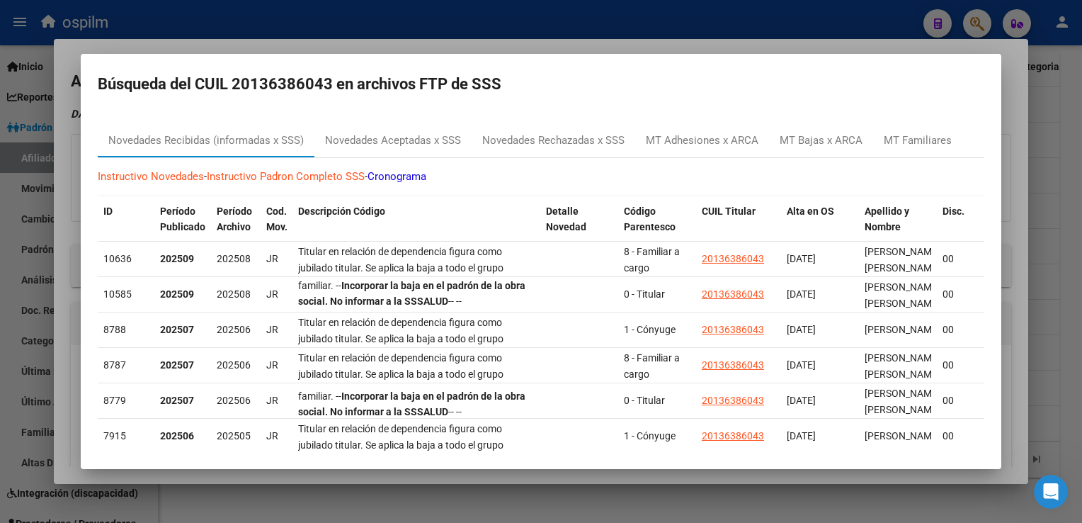
click at [543, 52] on div at bounding box center [541, 261] width 1082 height 523
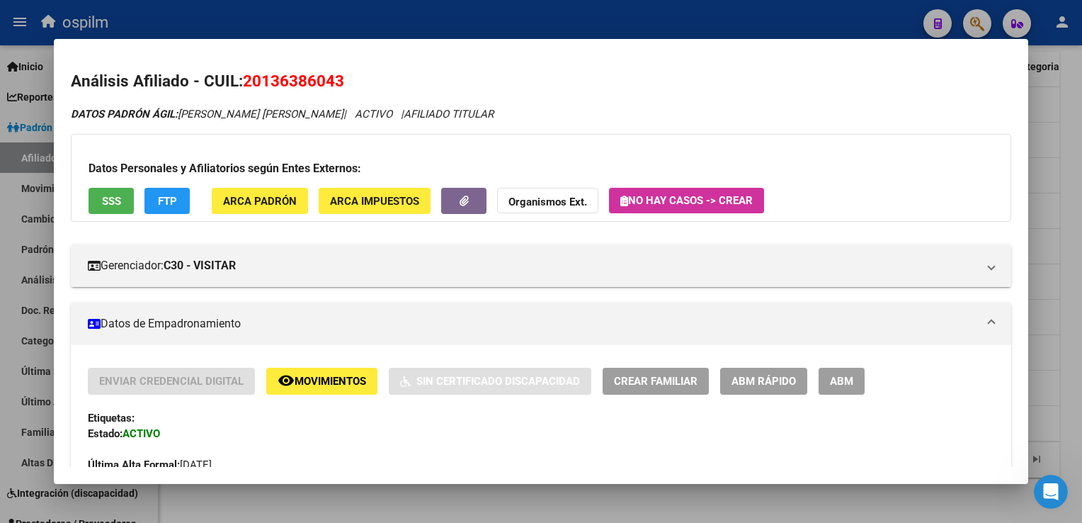
click at [1070, 163] on div at bounding box center [541, 261] width 1082 height 523
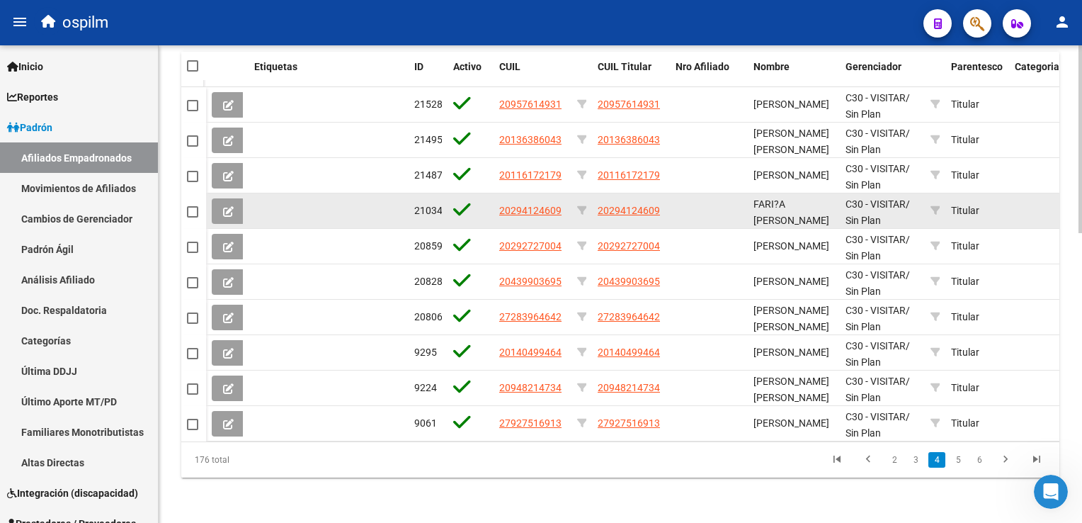
click at [637, 203] on app-link-go-to "20294124609" at bounding box center [629, 211] width 62 height 16
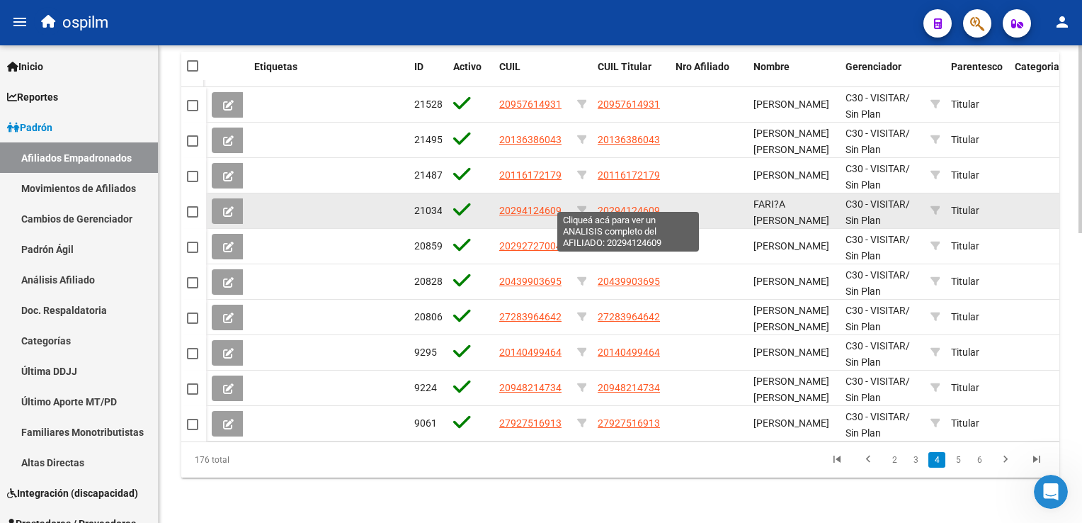
click at [636, 205] on span "20294124609" at bounding box center [629, 210] width 62 height 11
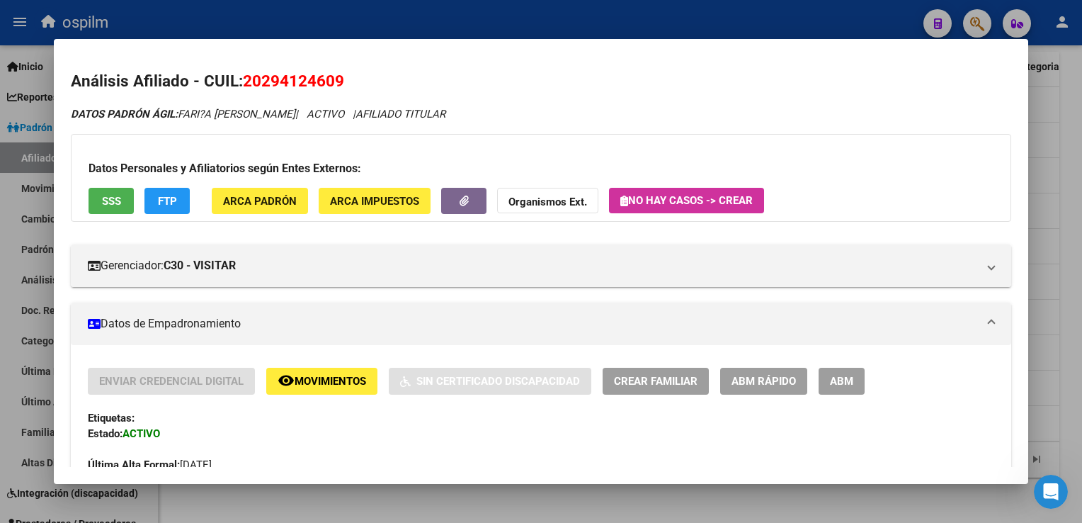
drag, startPoint x: 356, startPoint y: 81, endPoint x: 249, endPoint y: 81, distance: 106.9
click at [249, 81] on h2 "Análisis Afiliado - CUIL: 20294124609" at bounding box center [541, 81] width 940 height 24
click at [261, 67] on mat-dialog-content "Análisis Afiliado - CUIL: 20294124609 DATOS PADRÓN ÁGIL: FARI?A [PERSON_NAME] |…" at bounding box center [541, 261] width 974 height 410
drag, startPoint x: 243, startPoint y: 82, endPoint x: 357, endPoint y: 79, distance: 114.1
click at [357, 79] on h2 "Análisis Afiliado - CUIL: 20294124609" at bounding box center [541, 81] width 940 height 24
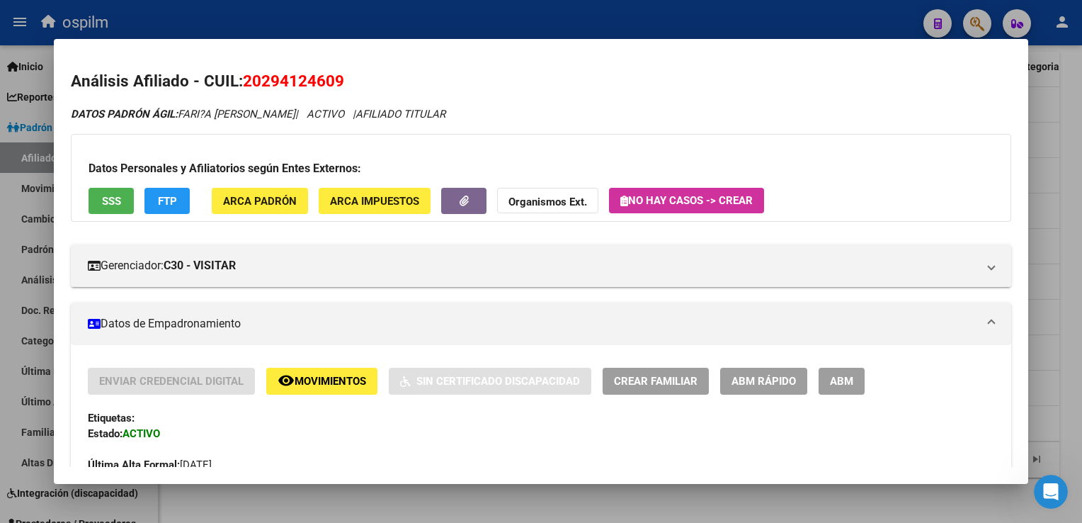
click at [1065, 160] on div at bounding box center [541, 261] width 1082 height 523
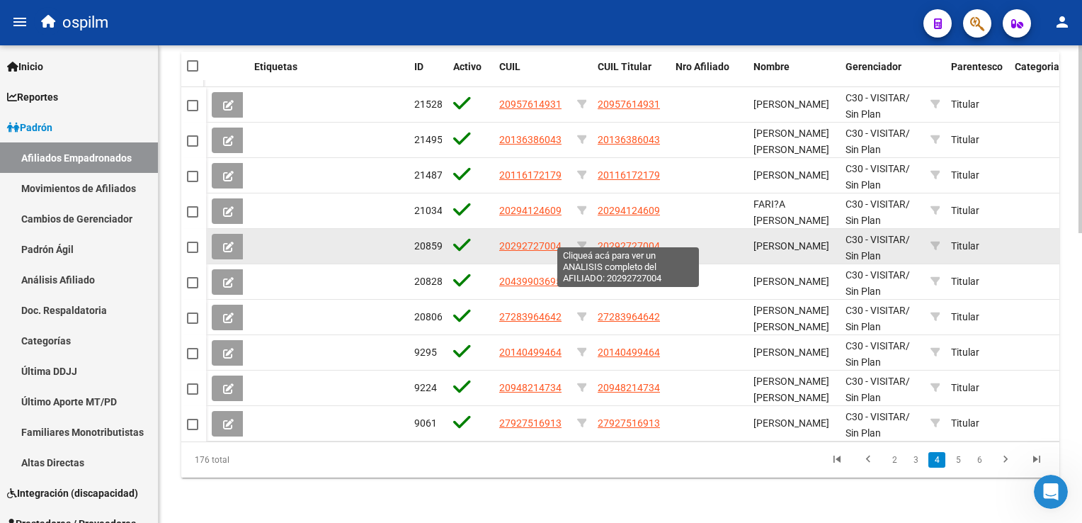
click at [633, 240] on span "20292727004" at bounding box center [629, 245] width 62 height 11
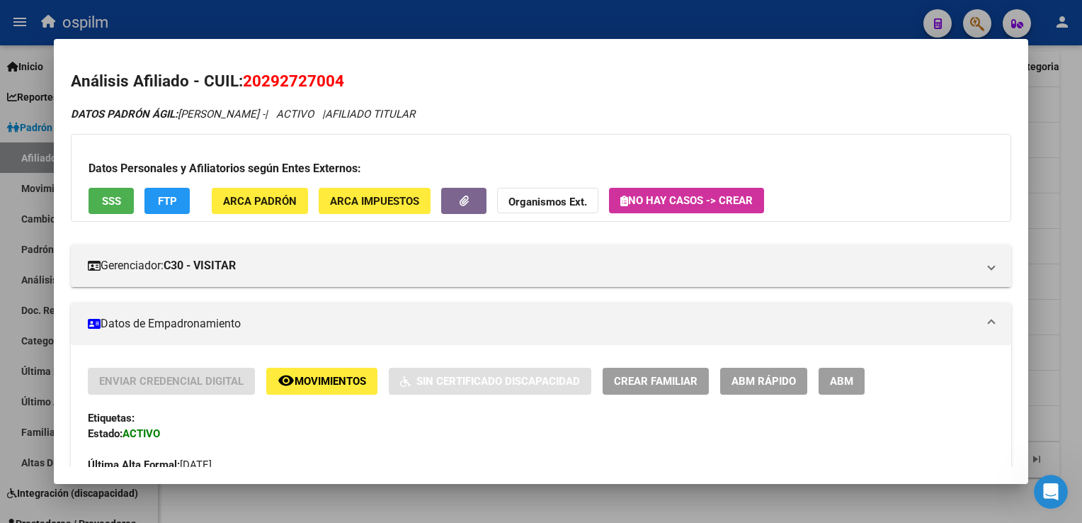
drag, startPoint x: 364, startPoint y: 84, endPoint x: 243, endPoint y: 87, distance: 121.2
click at [243, 87] on h2 "Análisis Afiliado - CUIL: 20292727004" at bounding box center [541, 81] width 940 height 24
click at [113, 198] on span "SSS" at bounding box center [111, 201] width 19 height 13
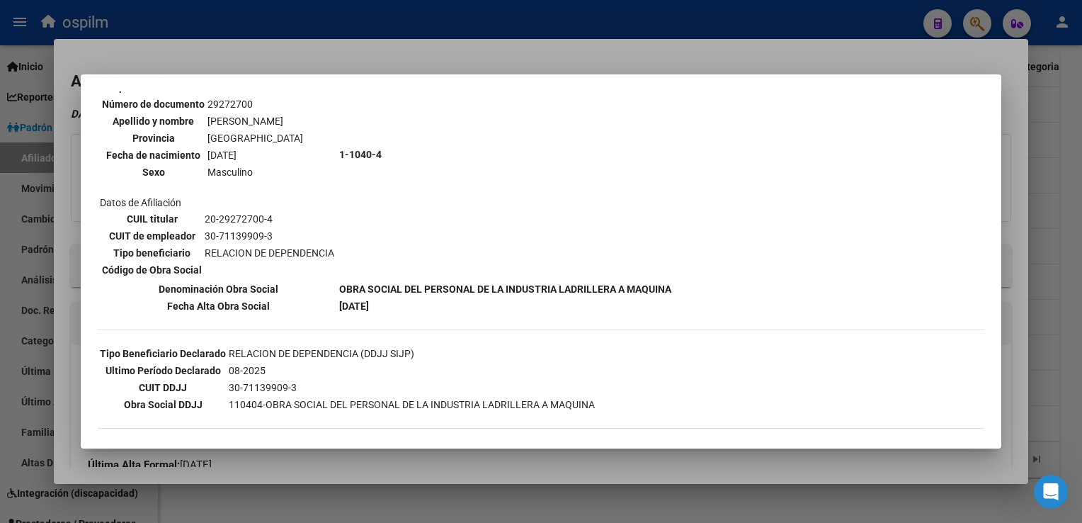
scroll to position [258, 0]
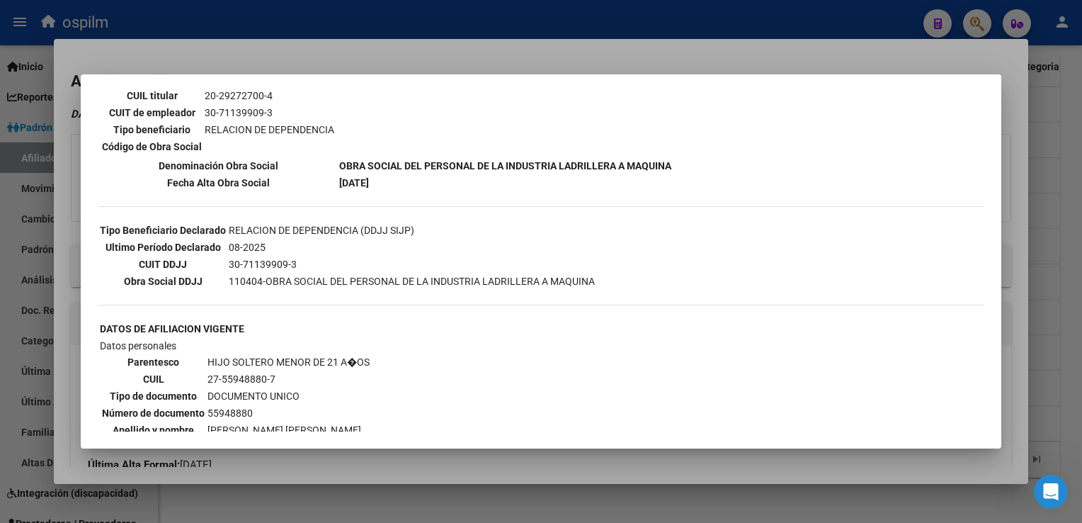
click at [526, 55] on div at bounding box center [541, 261] width 1082 height 523
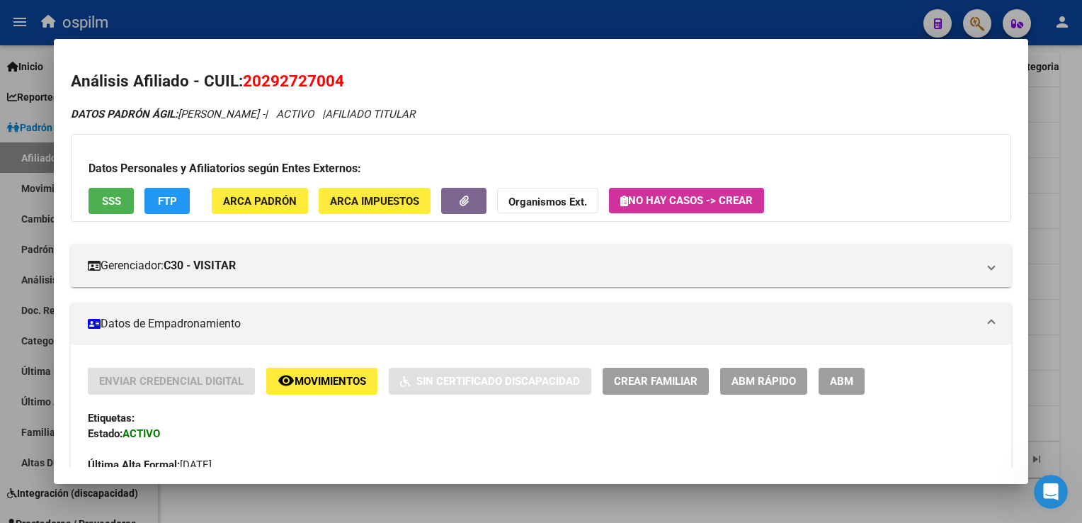
click at [1077, 101] on div at bounding box center [541, 261] width 1082 height 523
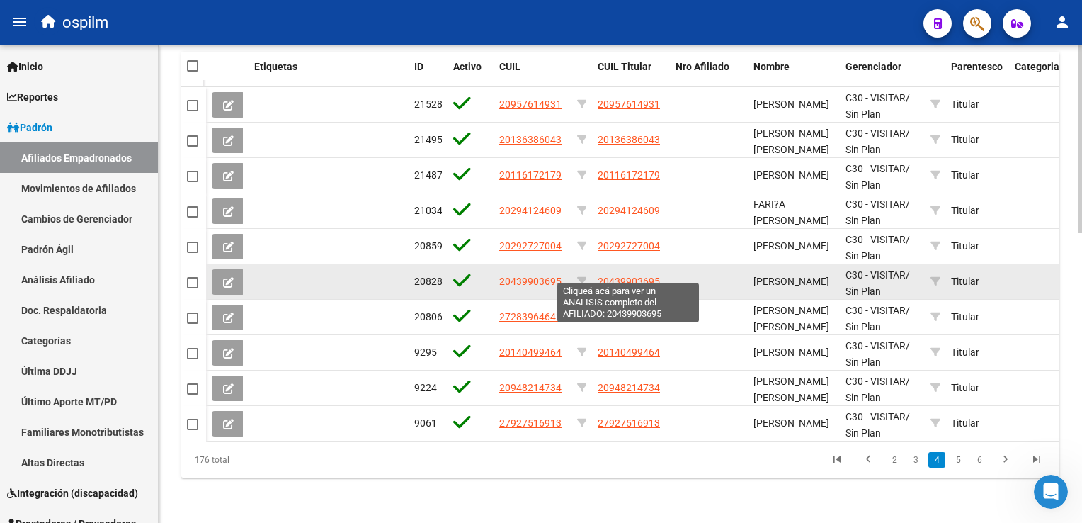
click at [607, 276] on span "20439903695" at bounding box center [629, 281] width 62 height 11
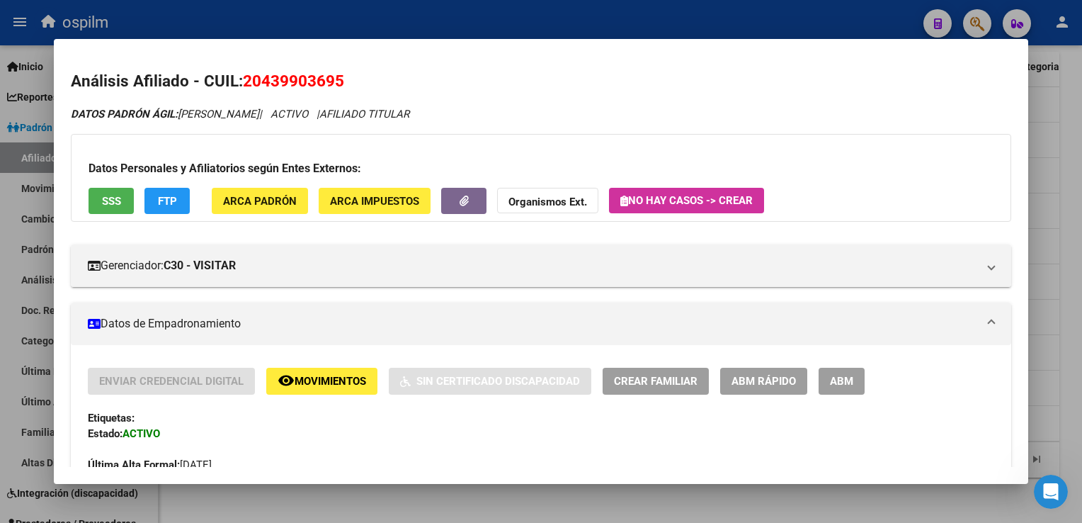
drag, startPoint x: 351, startPoint y: 85, endPoint x: 250, endPoint y: 89, distance: 101.4
click at [250, 89] on h2 "Análisis Afiliado - CUIL: 20439903695" at bounding box center [541, 81] width 940 height 24
drag, startPoint x: 250, startPoint y: 89, endPoint x: 373, endPoint y: 77, distance: 123.1
click at [373, 77] on h2 "Análisis Afiliado - CUIL: 20439903695" at bounding box center [541, 81] width 940 height 24
click at [1067, 166] on div at bounding box center [541, 261] width 1082 height 523
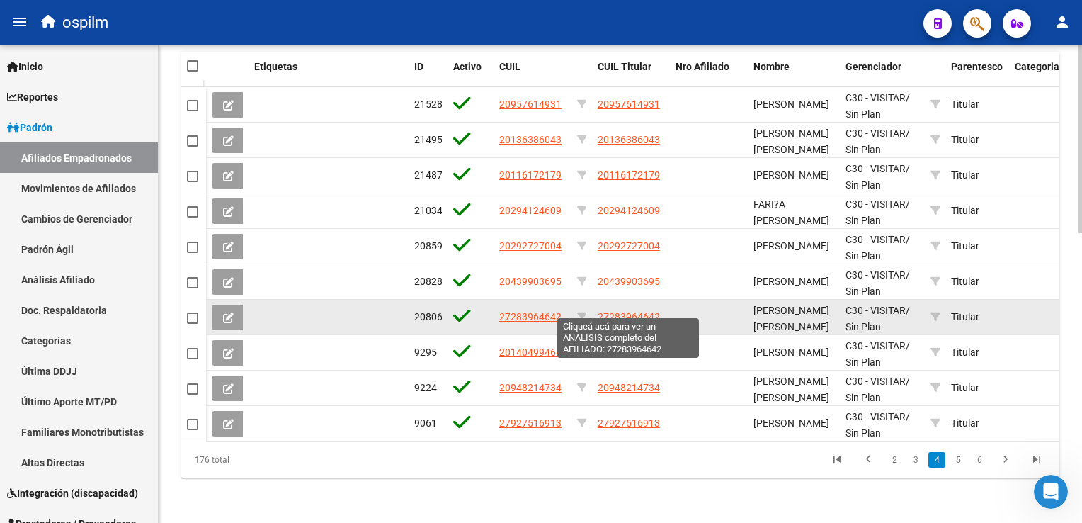
click at [621, 311] on span "27283964642" at bounding box center [629, 316] width 62 height 11
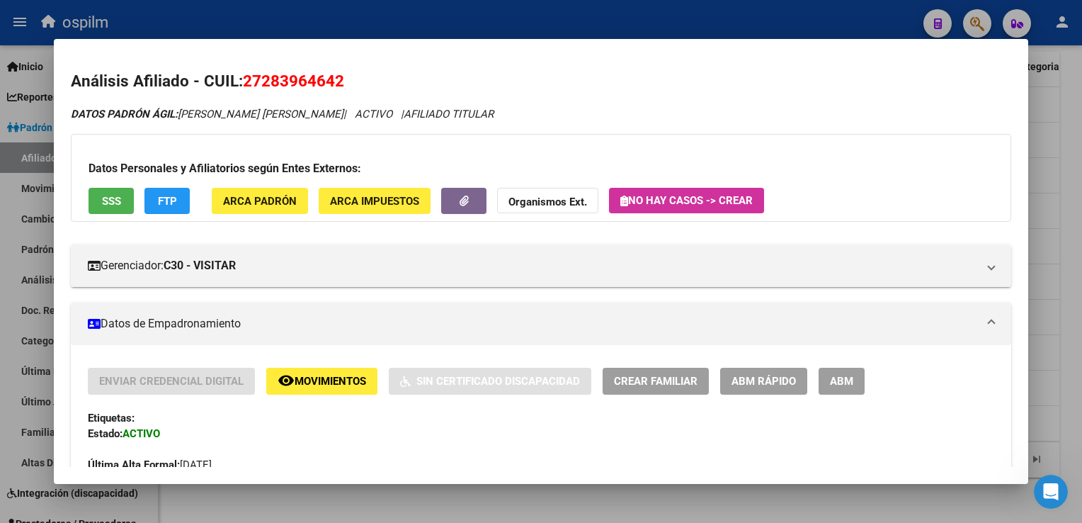
drag, startPoint x: 351, startPoint y: 85, endPoint x: 244, endPoint y: 83, distance: 107.7
click at [244, 83] on h2 "Análisis Afiliado - CUIL: 27283964642" at bounding box center [541, 81] width 940 height 24
click at [1069, 154] on div at bounding box center [541, 261] width 1082 height 523
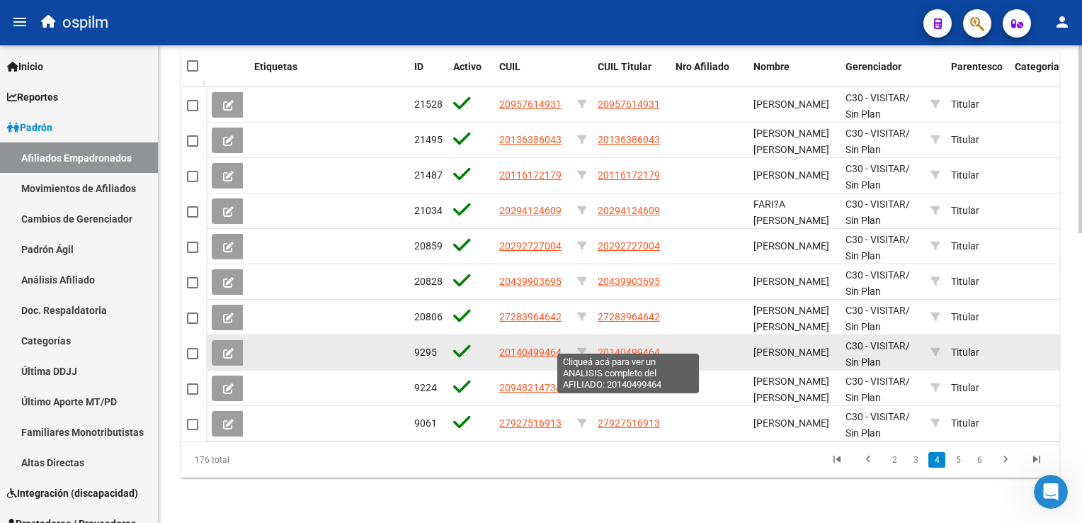
click at [632, 346] on span "20140499464" at bounding box center [629, 351] width 62 height 11
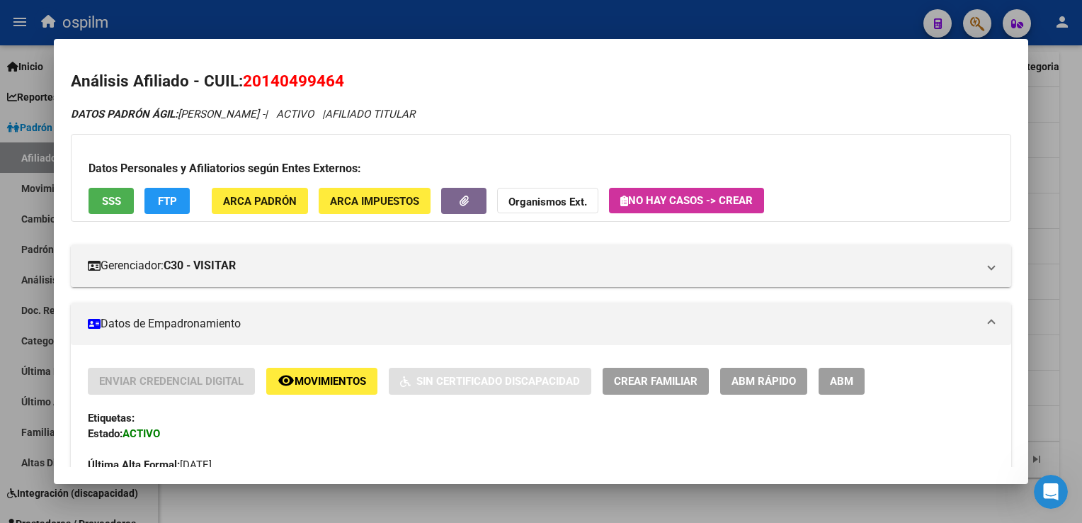
drag, startPoint x: 343, startPoint y: 81, endPoint x: 244, endPoint y: 81, distance: 99.2
click at [244, 81] on span "20140499464" at bounding box center [293, 81] width 101 height 18
click at [1071, 149] on div at bounding box center [541, 261] width 1082 height 523
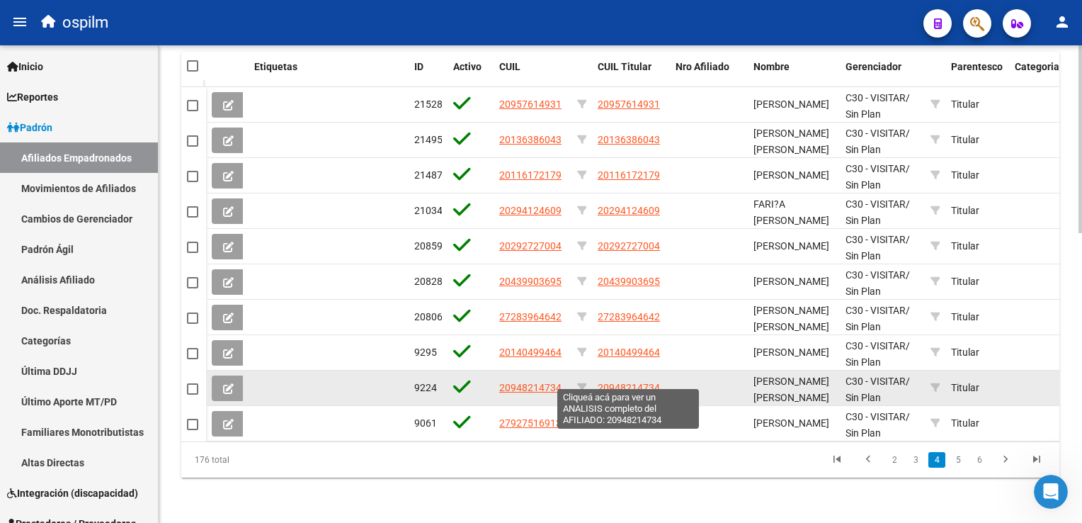
click at [623, 382] on span "20948214734" at bounding box center [629, 387] width 62 height 11
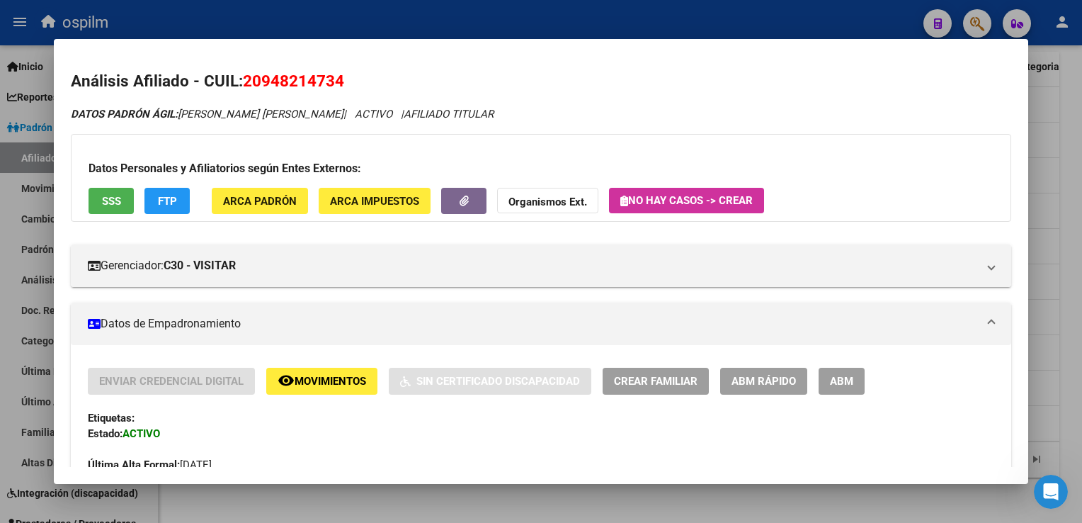
drag, startPoint x: 347, startPoint y: 81, endPoint x: 246, endPoint y: 82, distance: 101.3
click at [246, 82] on h2 "Análisis Afiliado - CUIL: 20948214734" at bounding box center [541, 81] width 940 height 24
click at [1068, 135] on div at bounding box center [541, 261] width 1082 height 523
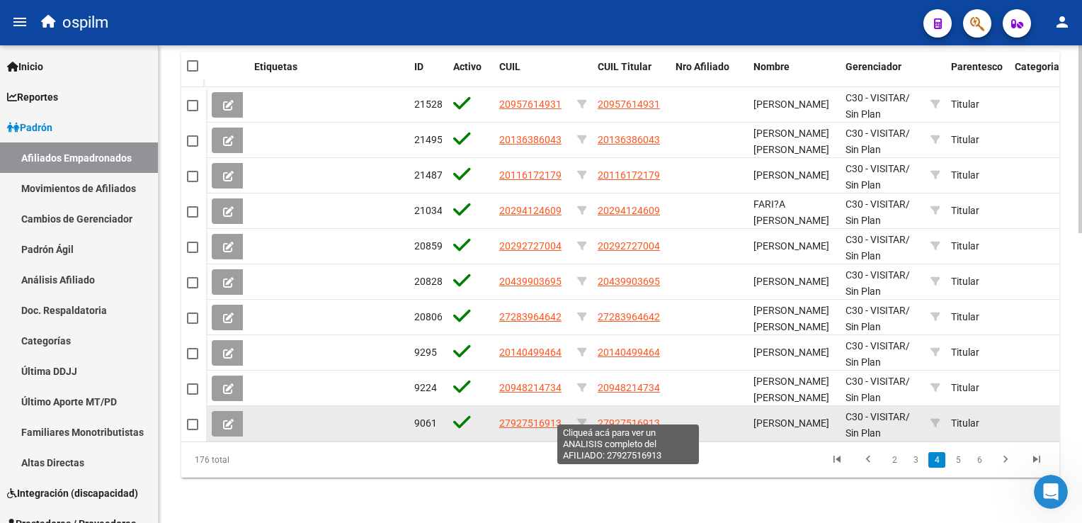
click at [651, 417] on span "27927516913" at bounding box center [629, 422] width 62 height 11
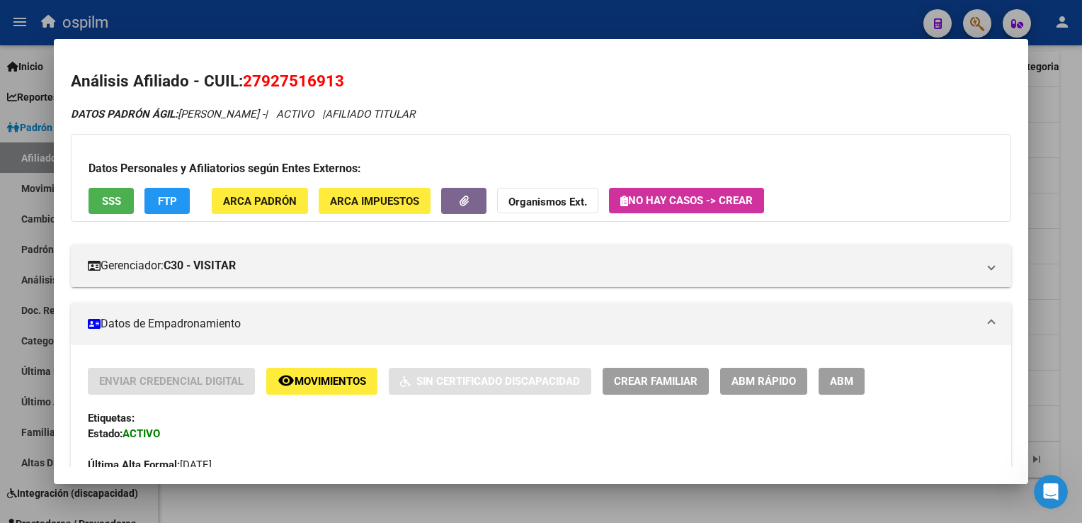
drag, startPoint x: 346, startPoint y: 78, endPoint x: 246, endPoint y: 81, distance: 100.6
click at [246, 81] on h2 "Análisis Afiliado - CUIL: 27927516913" at bounding box center [541, 81] width 940 height 24
click at [1072, 129] on div at bounding box center [541, 261] width 1082 height 523
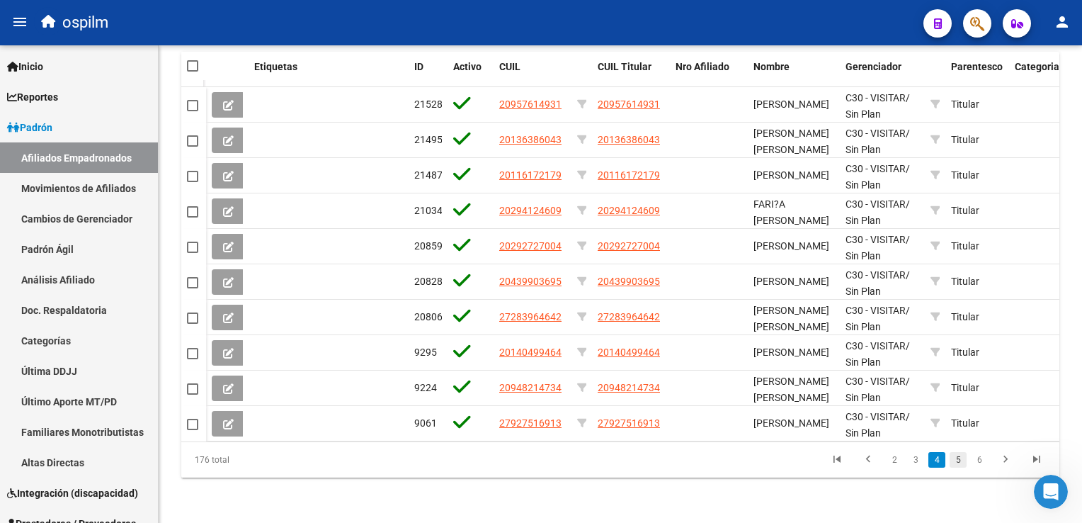
click at [961, 461] on link "5" at bounding box center [958, 460] width 17 height 16
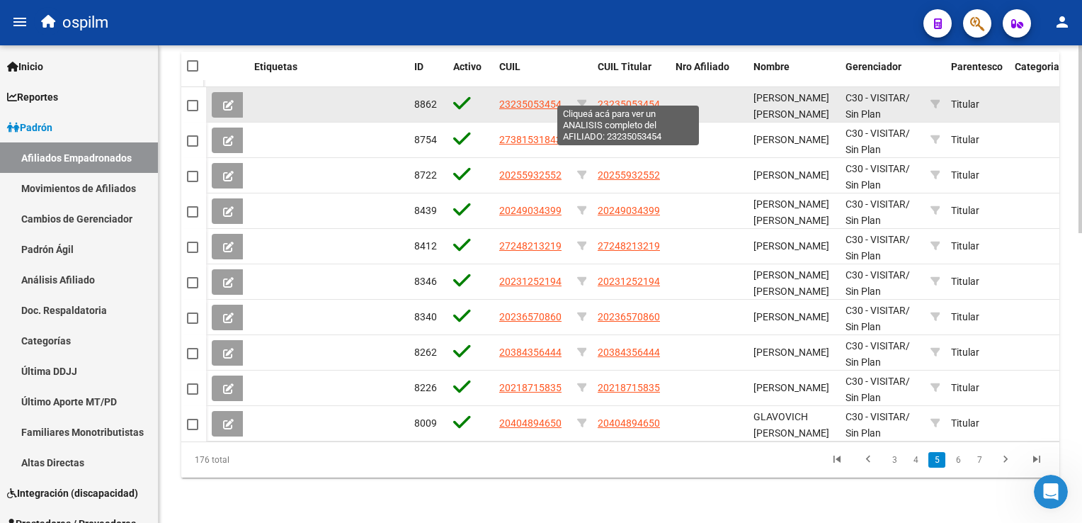
click at [618, 98] on span "23235053454" at bounding box center [629, 103] width 62 height 11
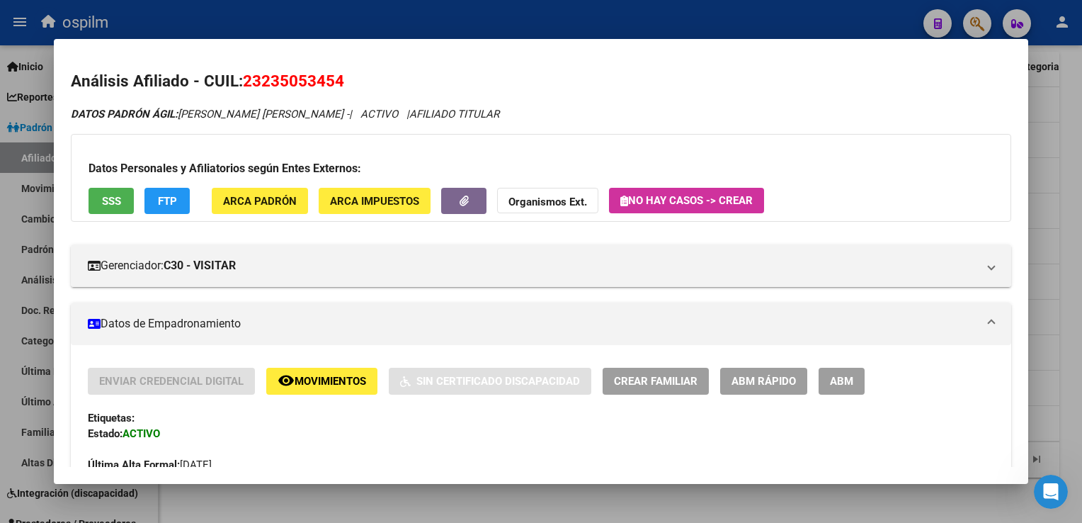
drag, startPoint x: 347, startPoint y: 82, endPoint x: 242, endPoint y: 86, distance: 105.6
click at [242, 86] on h2 "Análisis Afiliado - CUIL: 23235053454" at bounding box center [541, 81] width 940 height 24
click at [1060, 166] on div at bounding box center [541, 261] width 1082 height 523
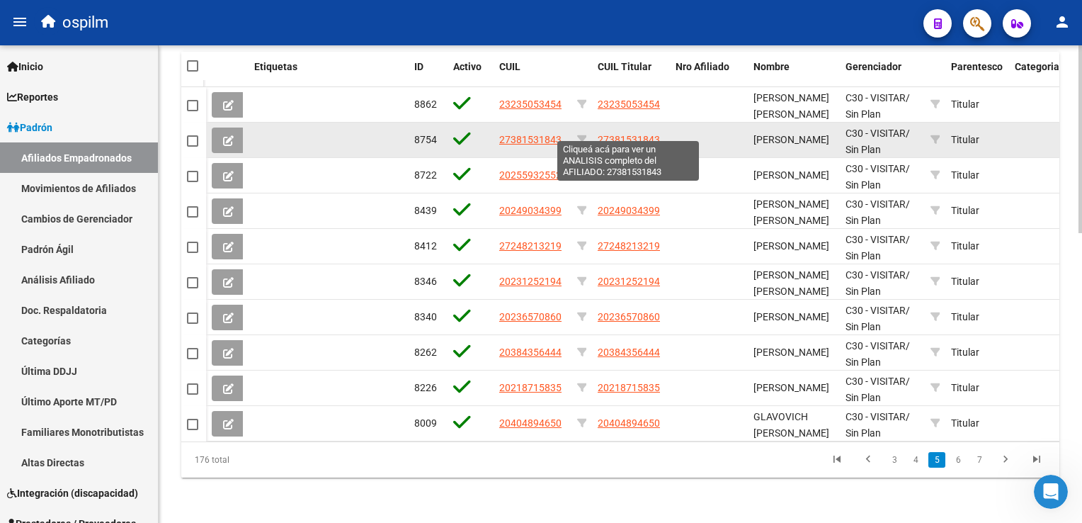
click at [645, 134] on span "27381531843" at bounding box center [629, 139] width 62 height 11
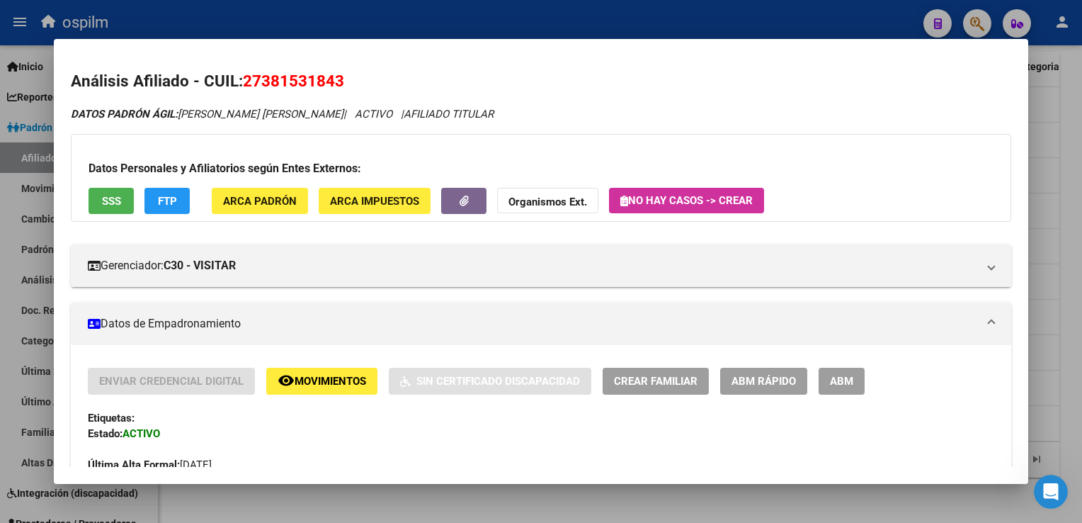
drag, startPoint x: 348, startPoint y: 79, endPoint x: 246, endPoint y: 87, distance: 103.1
click at [246, 87] on h2 "Análisis Afiliado - CUIL: 27381531843" at bounding box center [541, 81] width 940 height 24
click at [1074, 146] on div at bounding box center [541, 261] width 1082 height 523
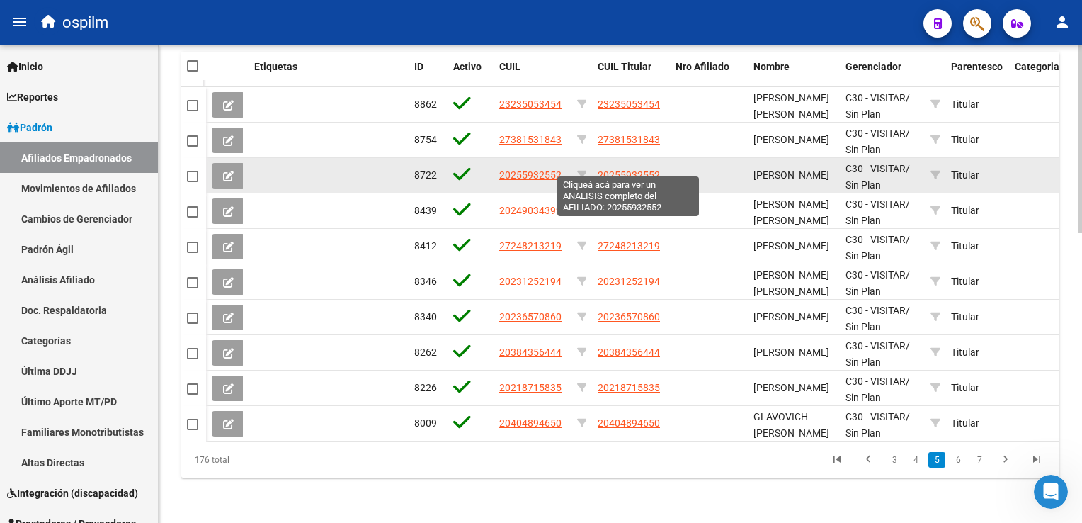
click at [644, 169] on span "20255932552" at bounding box center [629, 174] width 62 height 11
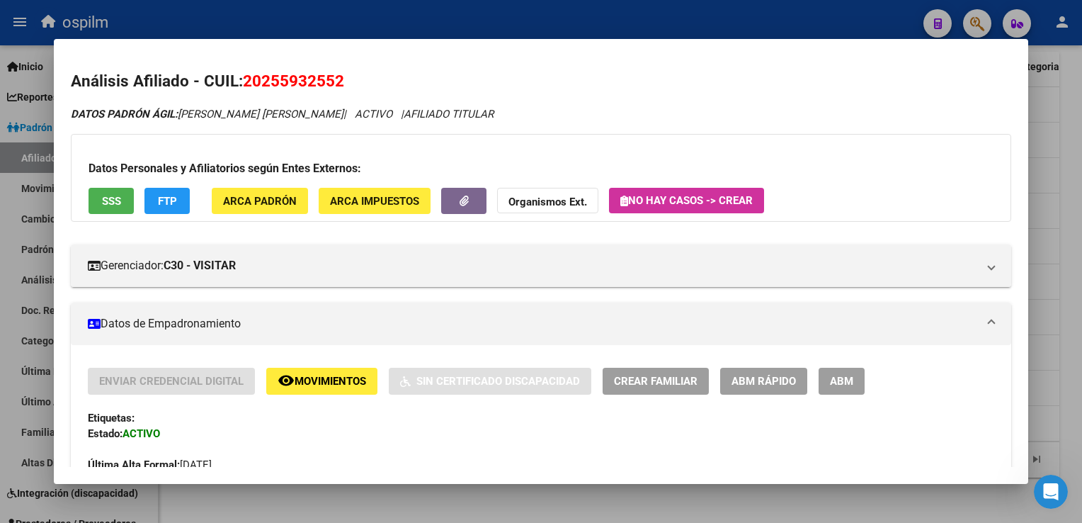
drag, startPoint x: 348, startPoint y: 82, endPoint x: 237, endPoint y: 89, distance: 112.1
click at [237, 89] on h2 "Análisis Afiliado - CUIL: 20255932552" at bounding box center [541, 81] width 940 height 24
click at [236, 88] on h2 "Análisis Afiliado - CUIL: 20255932552" at bounding box center [541, 81] width 940 height 24
click at [246, 86] on span "20255932552" at bounding box center [293, 81] width 101 height 18
drag, startPoint x: 243, startPoint y: 81, endPoint x: 360, endPoint y: 81, distance: 116.9
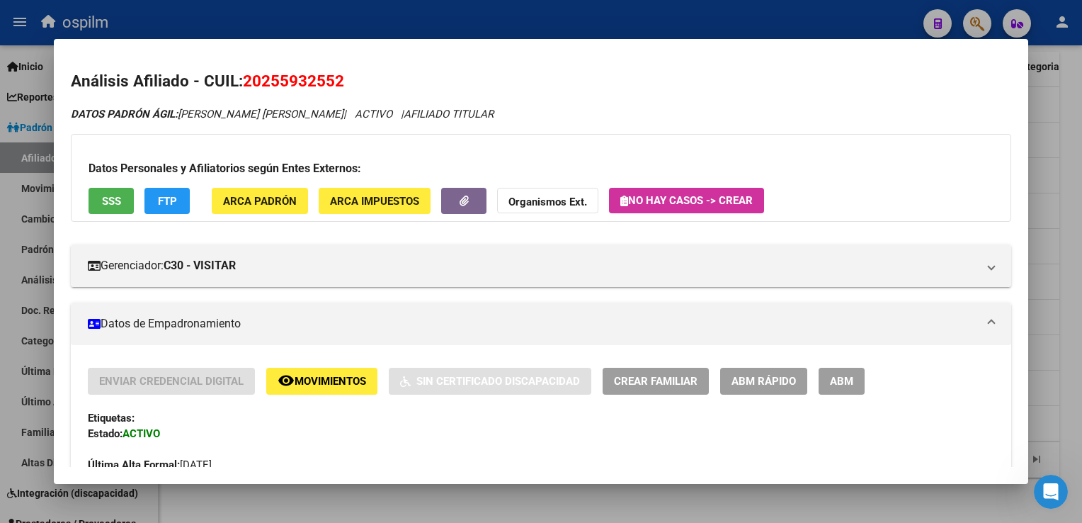
click at [360, 81] on h2 "Análisis Afiliado - CUIL: 20255932552" at bounding box center [541, 81] width 940 height 24
click at [1069, 135] on div at bounding box center [541, 261] width 1082 height 523
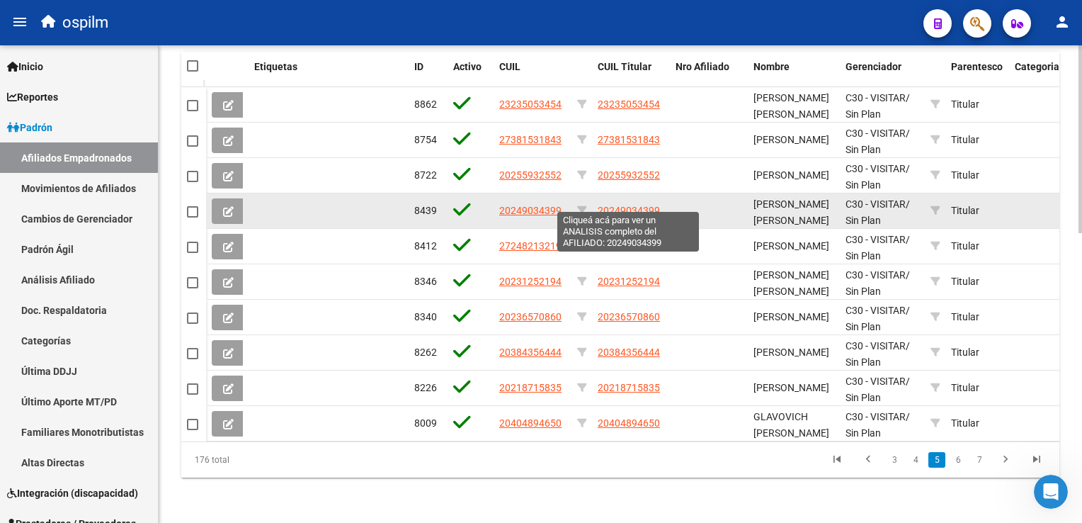
click at [649, 205] on span "20249034399" at bounding box center [629, 210] width 62 height 11
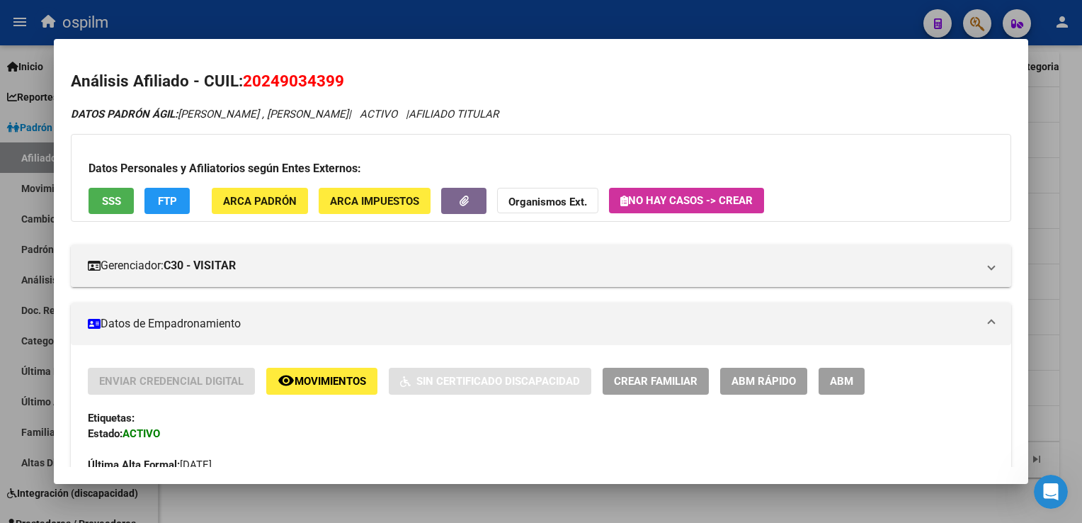
drag, startPoint x: 346, startPoint y: 83, endPoint x: 247, endPoint y: 81, distance: 99.2
click at [247, 81] on h2 "Análisis Afiliado - CUIL: 20249034399" at bounding box center [541, 81] width 940 height 24
click at [1069, 193] on div at bounding box center [541, 261] width 1082 height 523
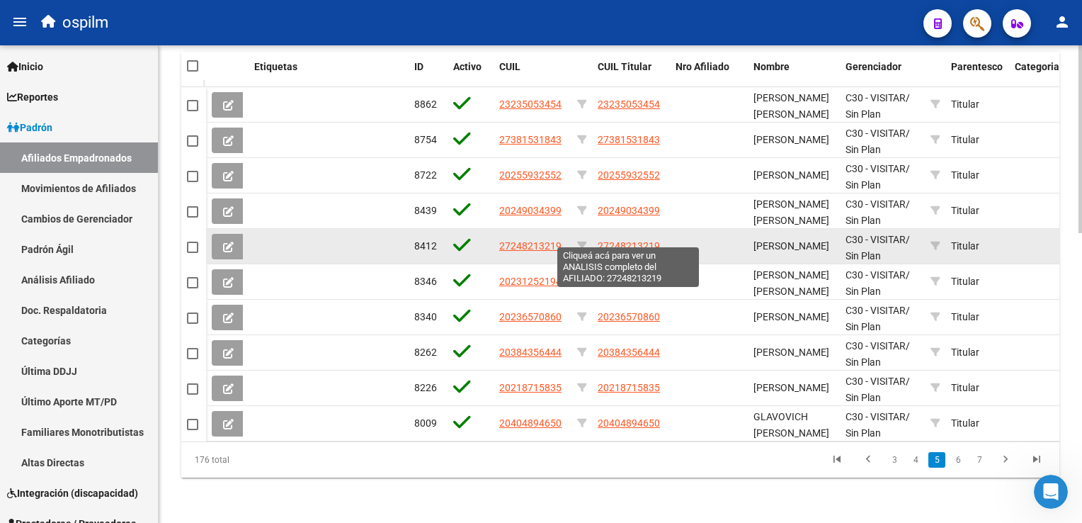
click at [634, 240] on span "27248213219" at bounding box center [629, 245] width 62 height 11
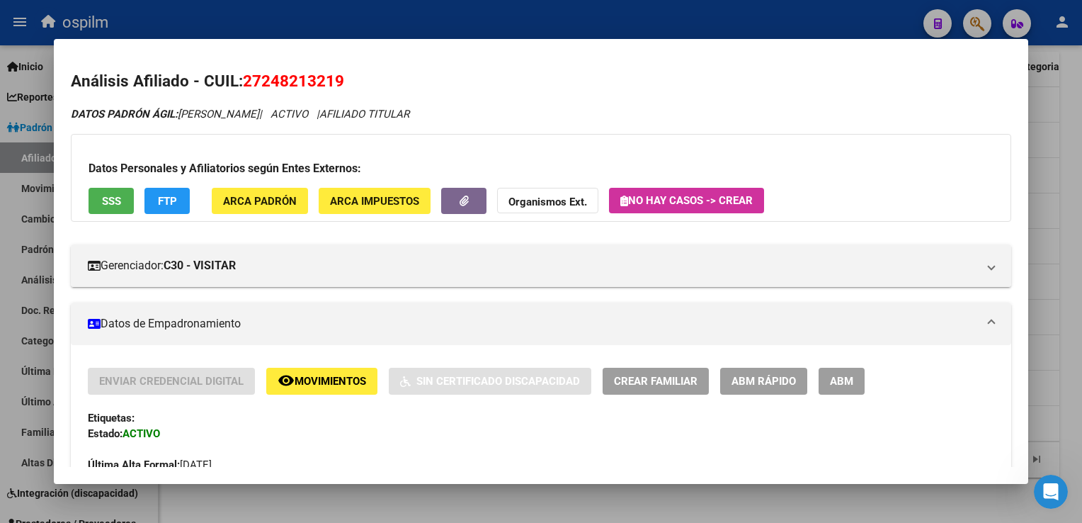
drag, startPoint x: 361, startPoint y: 82, endPoint x: 241, endPoint y: 89, distance: 119.9
click at [241, 89] on h2 "Análisis Afiliado - CUIL: 27248213219" at bounding box center [541, 81] width 940 height 24
click at [1055, 222] on div at bounding box center [541, 261] width 1082 height 523
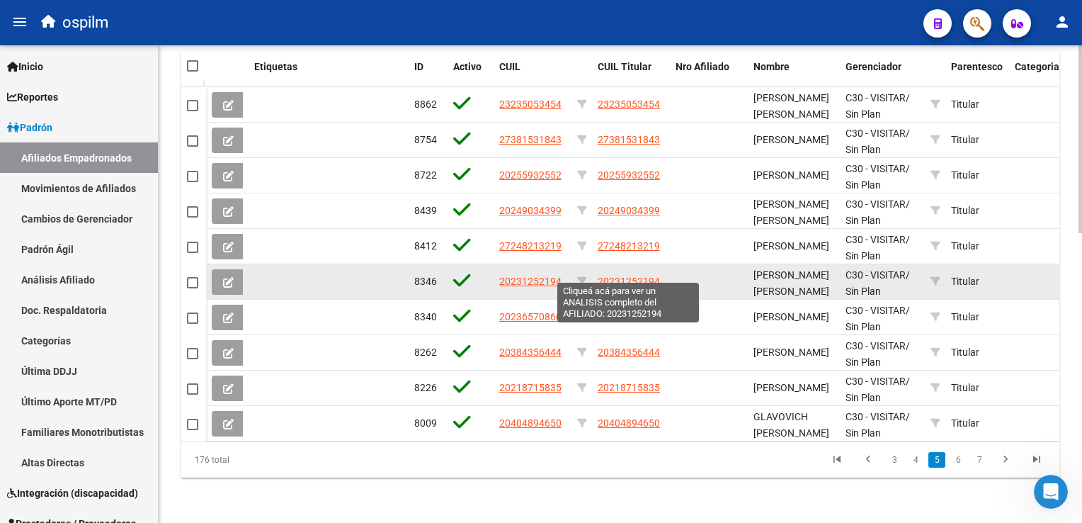
click at [624, 276] on span "20231252194" at bounding box center [629, 281] width 62 height 11
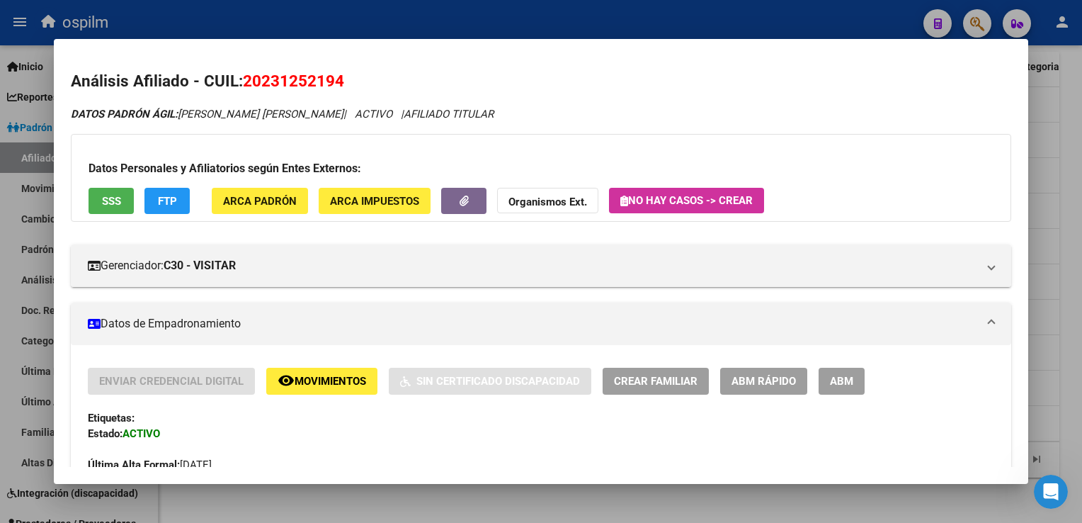
drag, startPoint x: 349, startPoint y: 84, endPoint x: 248, endPoint y: 89, distance: 101.4
click at [248, 89] on h2 "Análisis Afiliado - CUIL: 20231252194" at bounding box center [541, 81] width 940 height 24
click at [1065, 151] on div at bounding box center [541, 261] width 1082 height 523
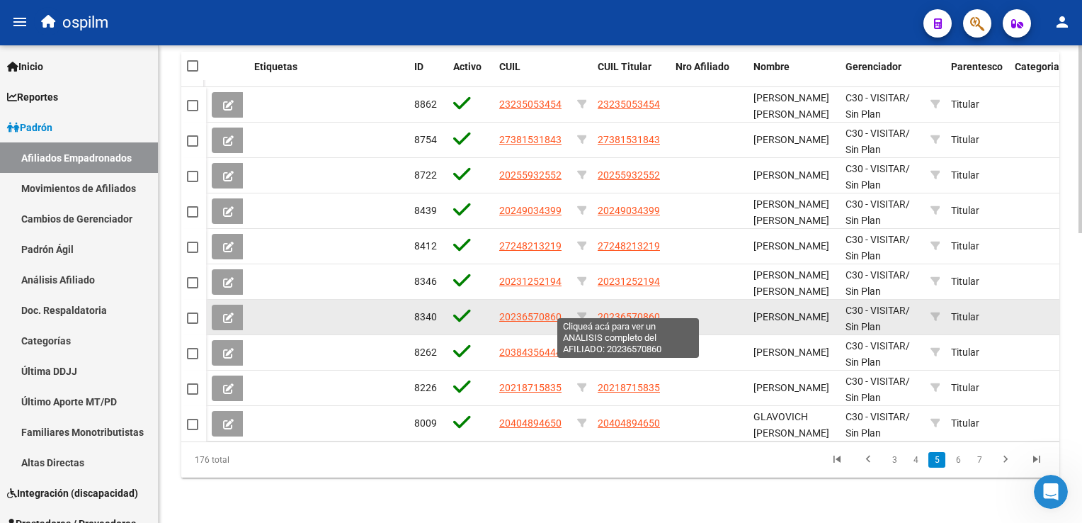
click at [646, 311] on span "20236570860" at bounding box center [629, 316] width 62 height 11
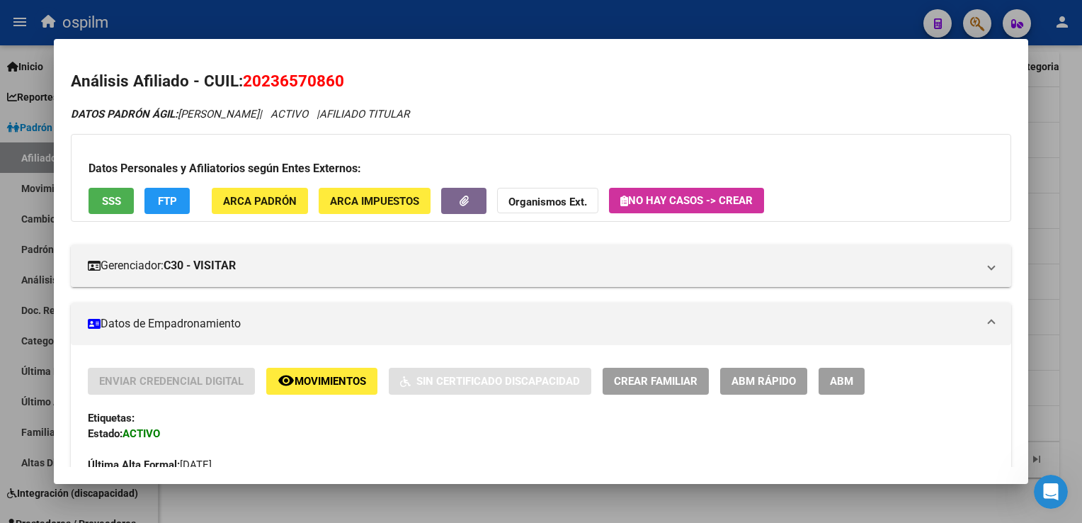
drag, startPoint x: 350, startPoint y: 80, endPoint x: 241, endPoint y: 79, distance: 109.1
click at [241, 79] on h2 "Análisis Afiliado - CUIL: 20236570860" at bounding box center [541, 81] width 940 height 24
click at [1057, 228] on div at bounding box center [541, 261] width 1082 height 523
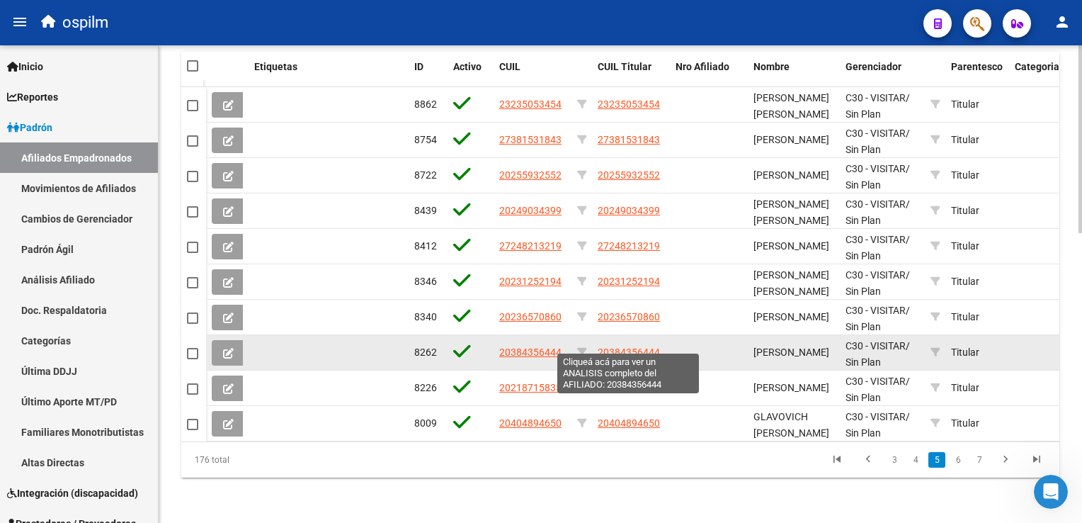
click at [632, 346] on span "20384356444" at bounding box center [629, 351] width 62 height 11
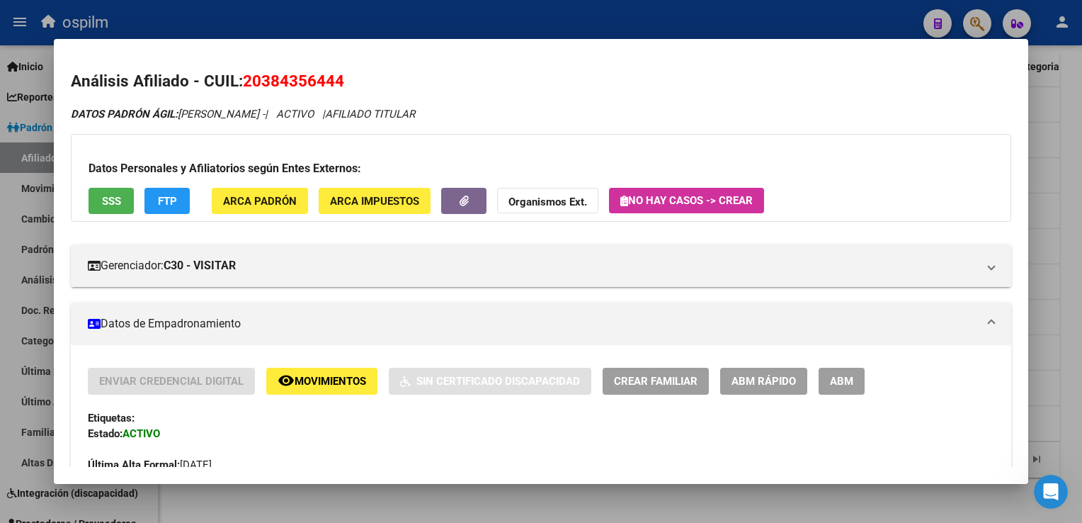
drag, startPoint x: 344, startPoint y: 84, endPoint x: 240, endPoint y: 91, distance: 104.4
click at [240, 91] on h2 "Análisis Afiliado - CUIL: 20384356444" at bounding box center [541, 81] width 940 height 24
click at [1069, 244] on div at bounding box center [541, 261] width 1082 height 523
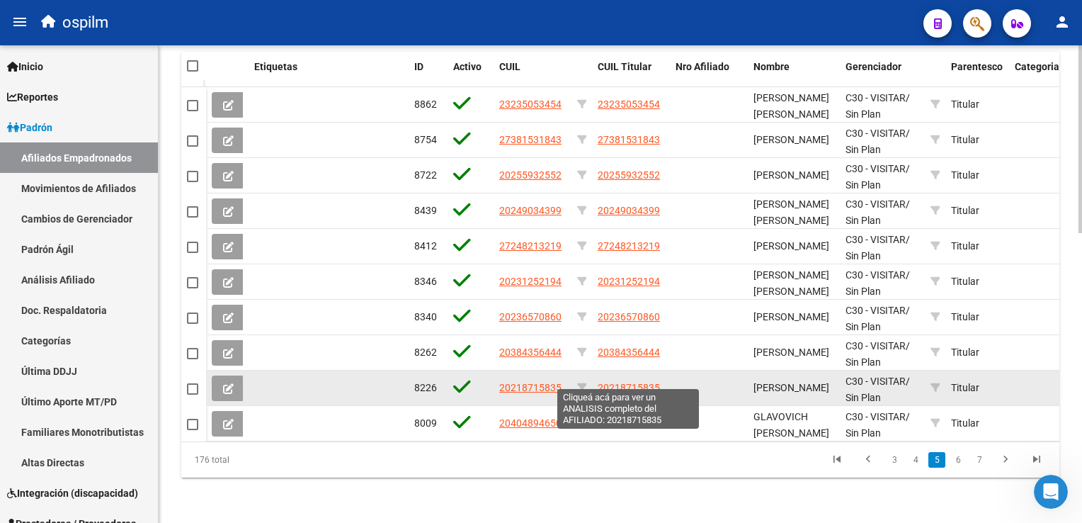
click at [635, 382] on span "20218715835" at bounding box center [629, 387] width 62 height 11
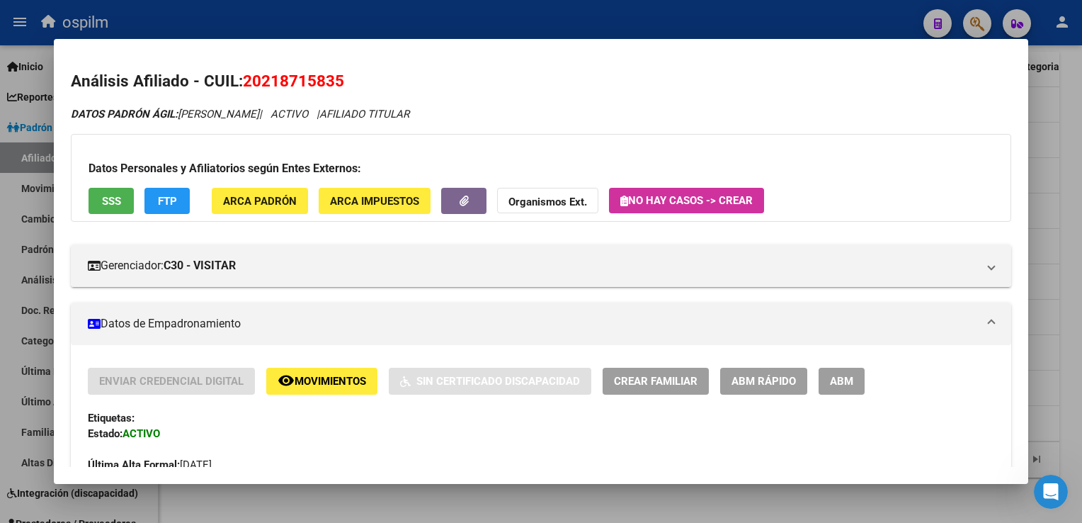
drag, startPoint x: 347, startPoint y: 81, endPoint x: 249, endPoint y: 74, distance: 98.7
click at [249, 74] on h2 "Análisis Afiliado - CUIL: 20218715835" at bounding box center [541, 81] width 940 height 24
click at [1060, 163] on div at bounding box center [541, 261] width 1082 height 523
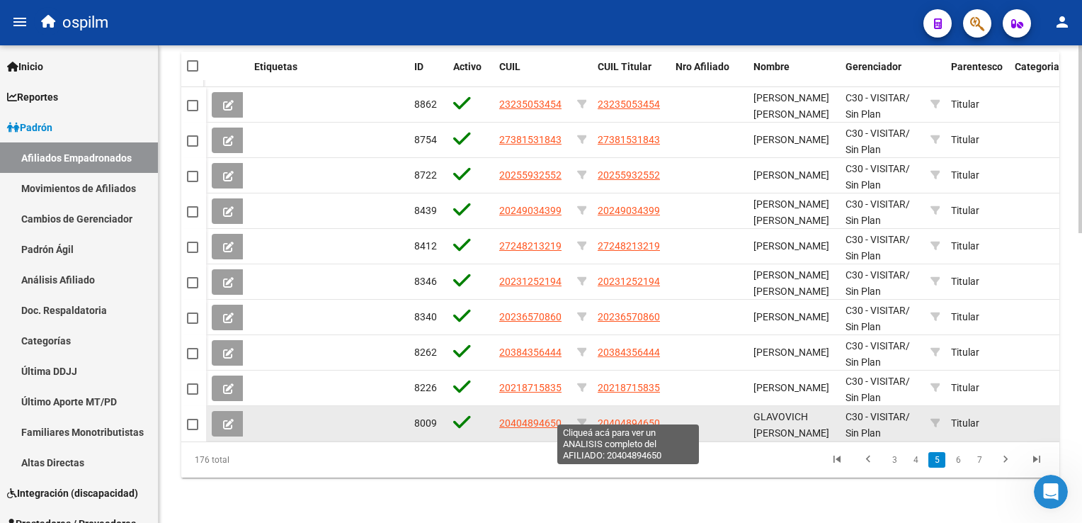
click at [637, 417] on span "20404894650" at bounding box center [629, 422] width 62 height 11
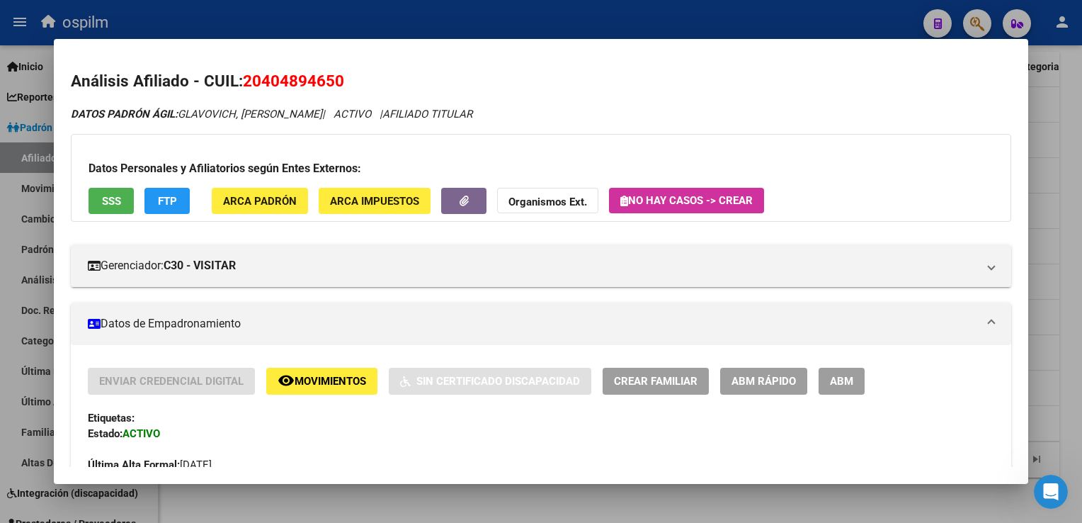
drag, startPoint x: 351, startPoint y: 84, endPoint x: 242, endPoint y: 84, distance: 109.1
click at [242, 84] on h2 "Análisis Afiliado - CUIL: 20404894650" at bounding box center [541, 81] width 940 height 24
click at [1074, 172] on div at bounding box center [541, 261] width 1082 height 523
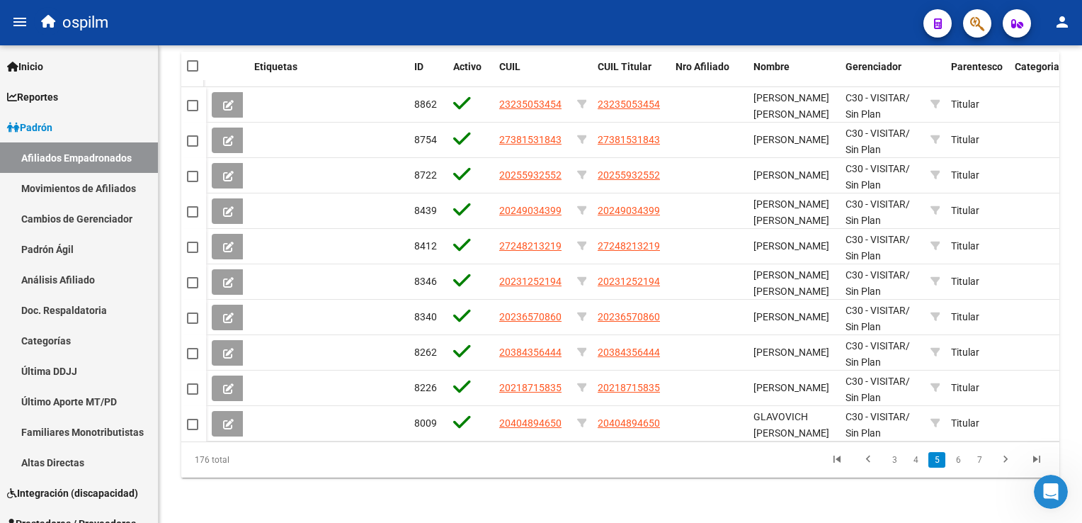
drag, startPoint x: 961, startPoint y: 459, endPoint x: 958, endPoint y: 452, distance: 7.6
click at [961, 459] on link "6" at bounding box center [958, 460] width 17 height 16
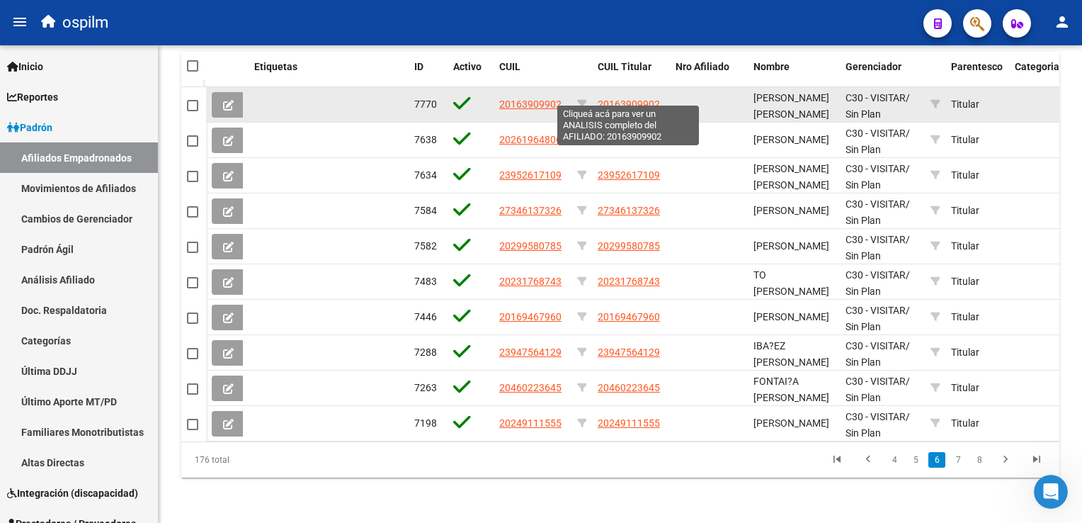
click at [615, 98] on span "20163909902" at bounding box center [629, 103] width 62 height 11
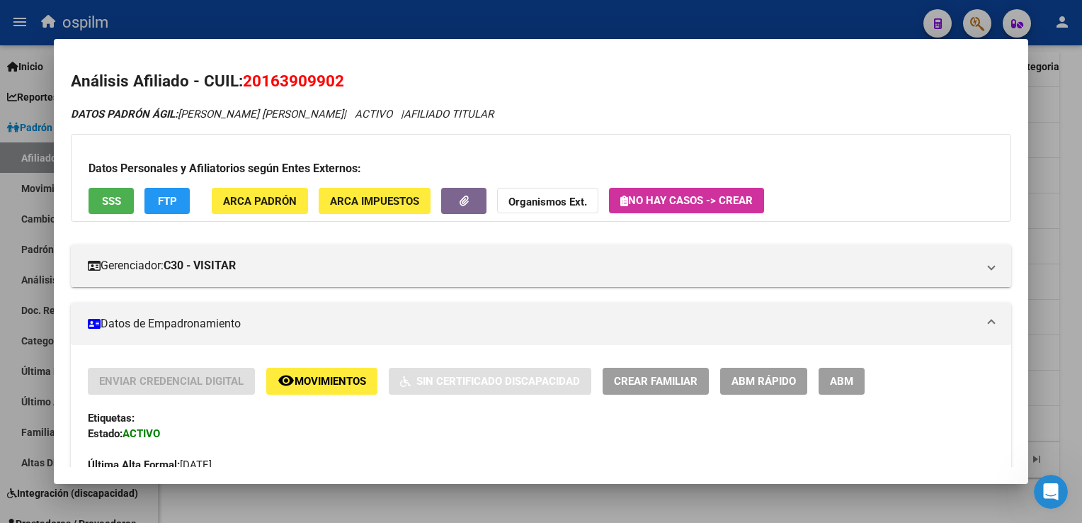
drag, startPoint x: 346, startPoint y: 84, endPoint x: 242, endPoint y: 83, distance: 104.1
click at [242, 83] on h2 "Análisis Afiliado - CUIL: 20163909902" at bounding box center [541, 81] width 940 height 24
click at [1064, 158] on div at bounding box center [541, 261] width 1082 height 523
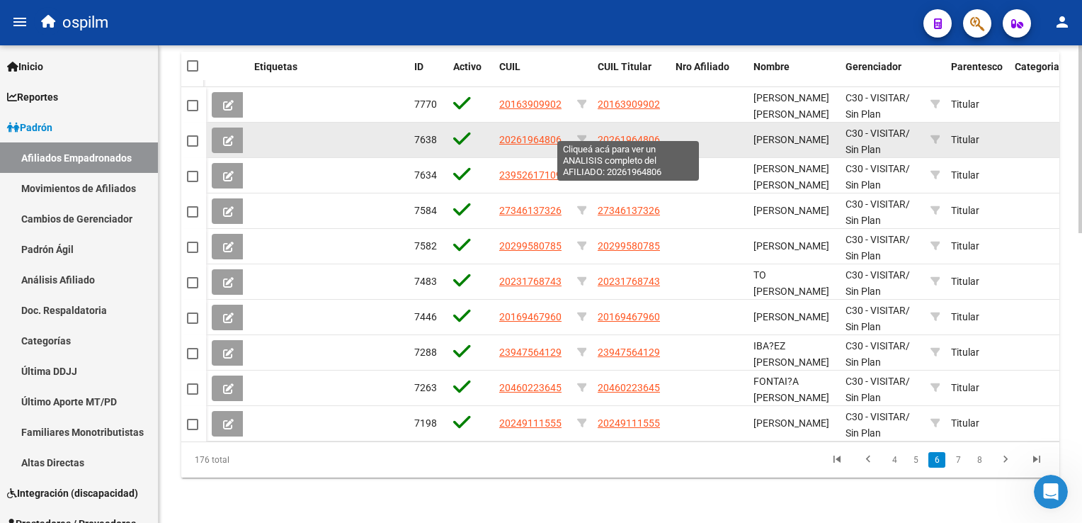
click at [652, 134] on span "20261964806" at bounding box center [629, 139] width 62 height 11
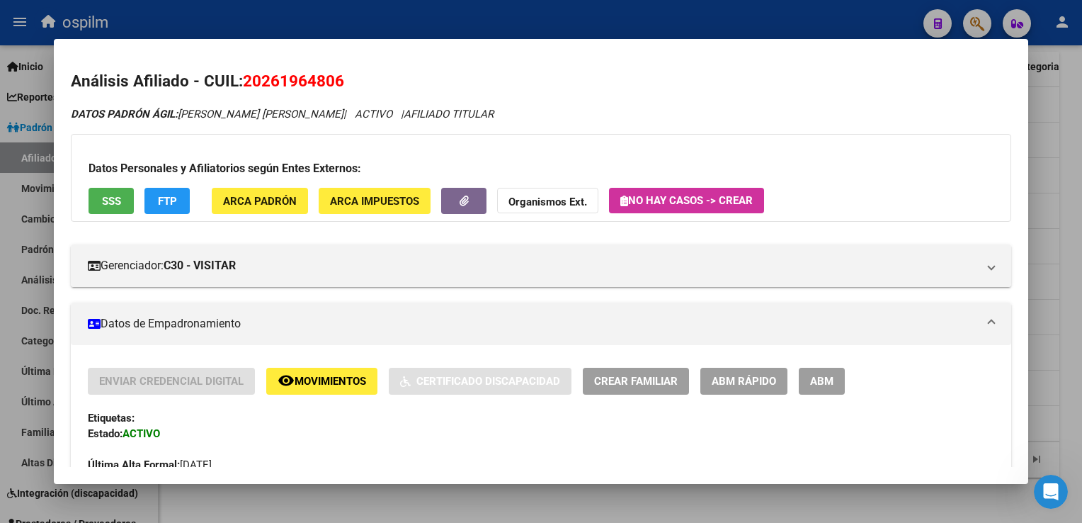
click at [339, 81] on span "20261964806" at bounding box center [293, 81] width 101 height 18
click at [1068, 168] on div at bounding box center [541, 261] width 1082 height 523
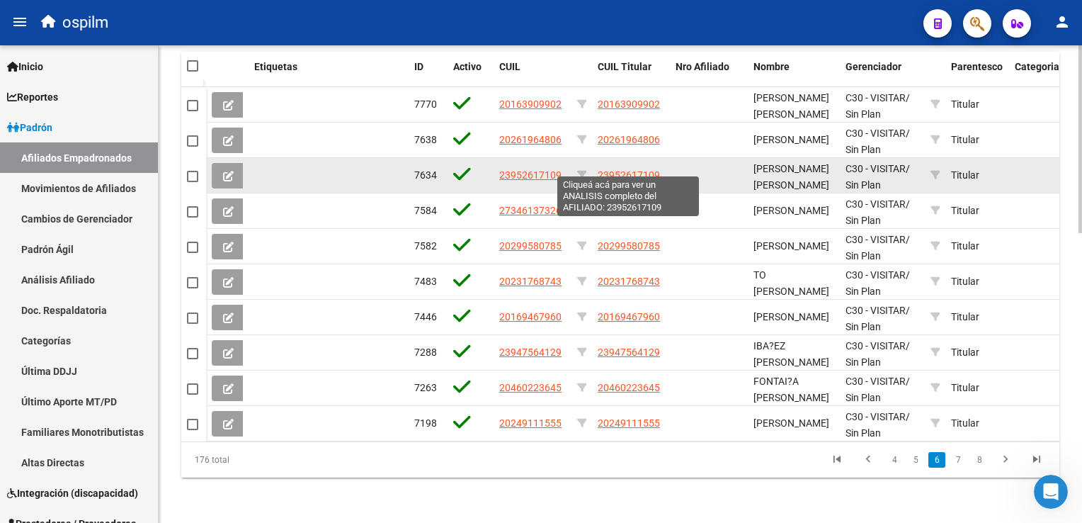
click at [640, 169] on span "23952617109" at bounding box center [629, 174] width 62 height 11
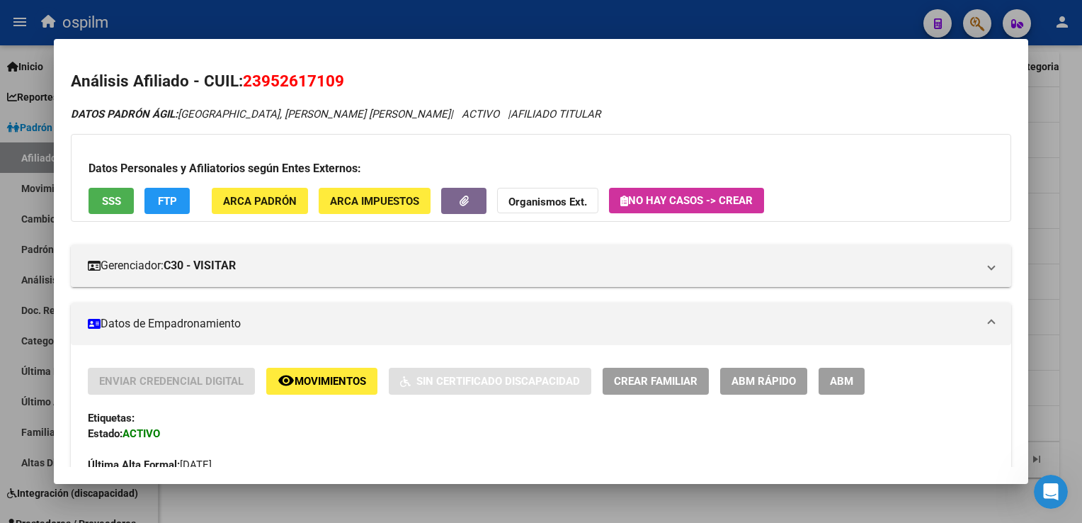
click at [339, 83] on span "23952617109" at bounding box center [293, 81] width 101 height 18
click at [1077, 200] on div at bounding box center [541, 261] width 1082 height 523
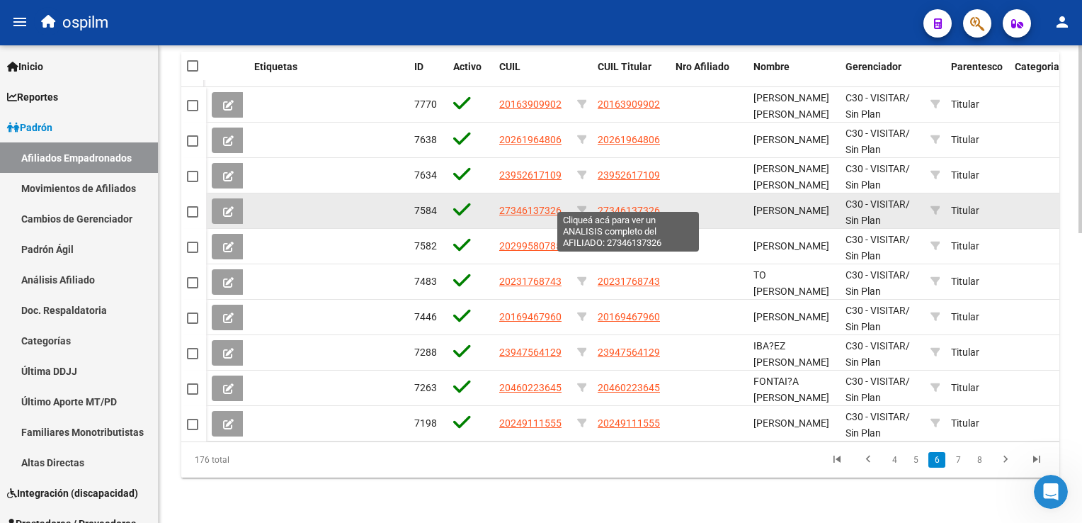
click at [618, 205] on span "27346137326" at bounding box center [629, 210] width 62 height 11
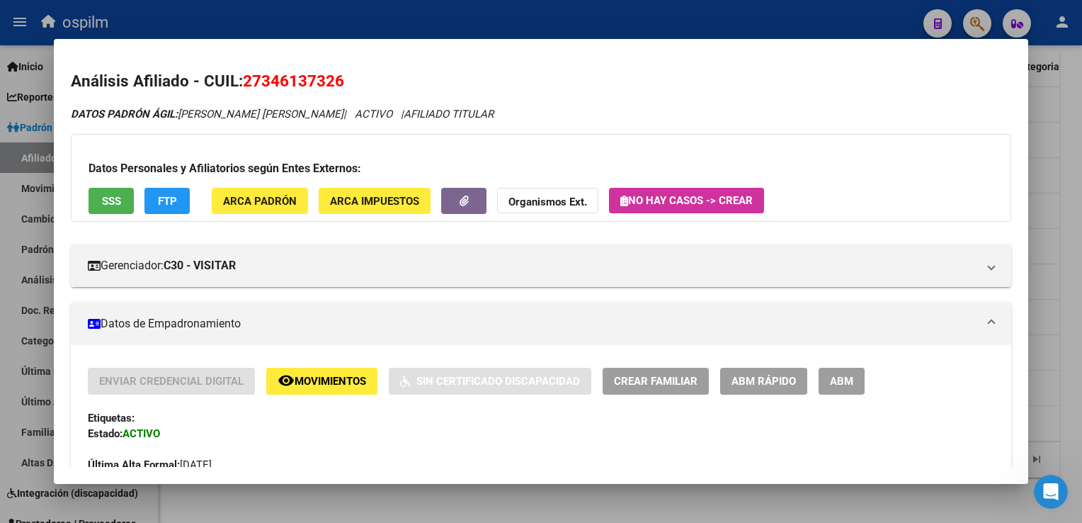
click at [300, 79] on span "27346137326" at bounding box center [293, 81] width 101 height 18
click at [1062, 137] on div at bounding box center [541, 261] width 1082 height 523
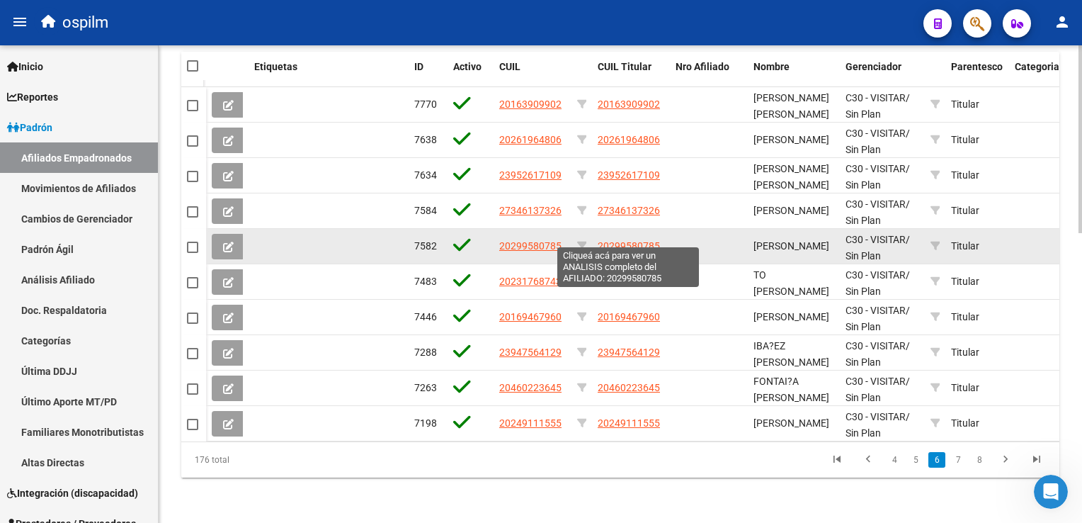
click at [637, 240] on span "20299580785" at bounding box center [629, 245] width 62 height 11
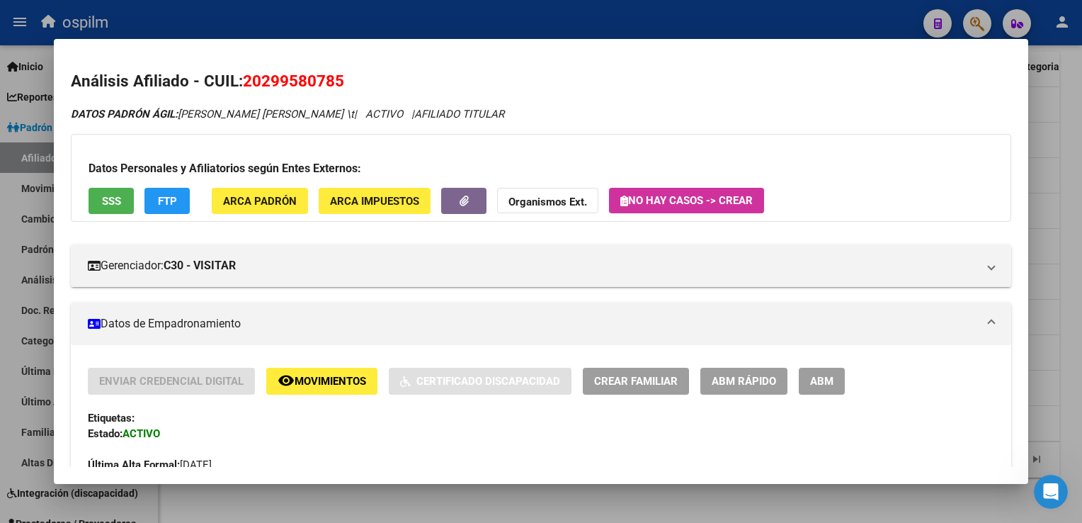
click at [278, 84] on span "20299580785" at bounding box center [293, 81] width 101 height 18
click at [1069, 161] on div at bounding box center [541, 261] width 1082 height 523
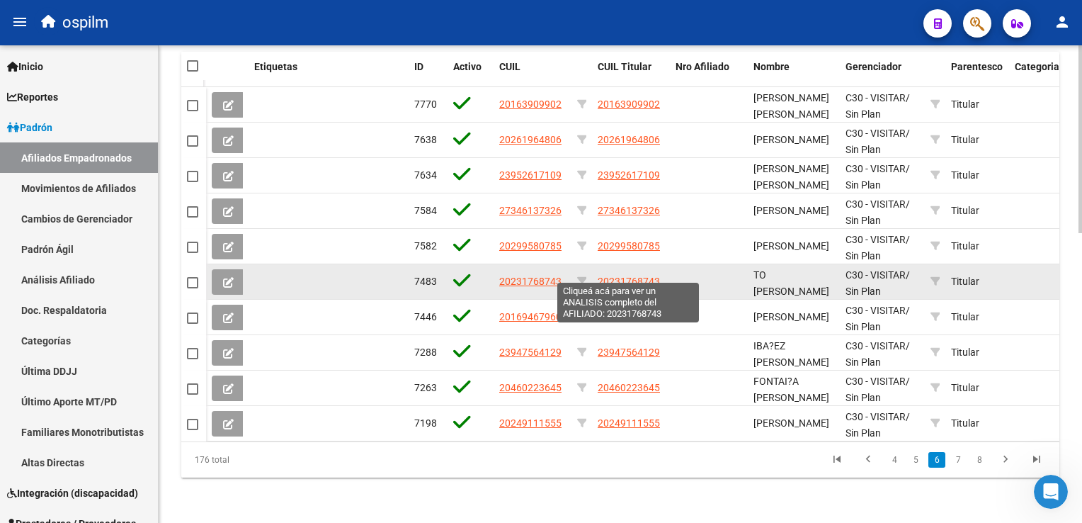
click at [620, 276] on span "20231768743" at bounding box center [629, 281] width 62 height 11
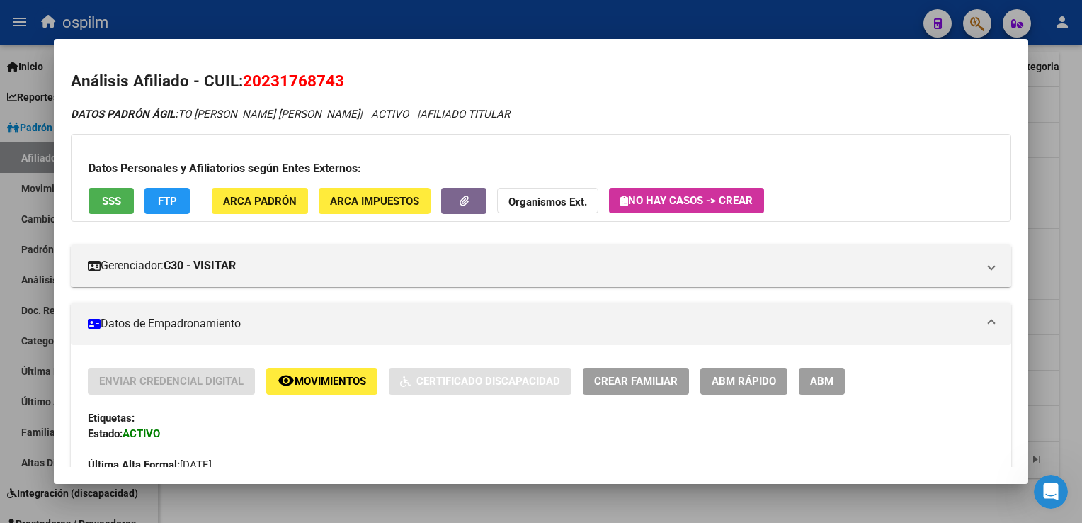
click at [286, 72] on span "20231768743" at bounding box center [293, 81] width 101 height 18
click at [1067, 113] on div at bounding box center [541, 261] width 1082 height 523
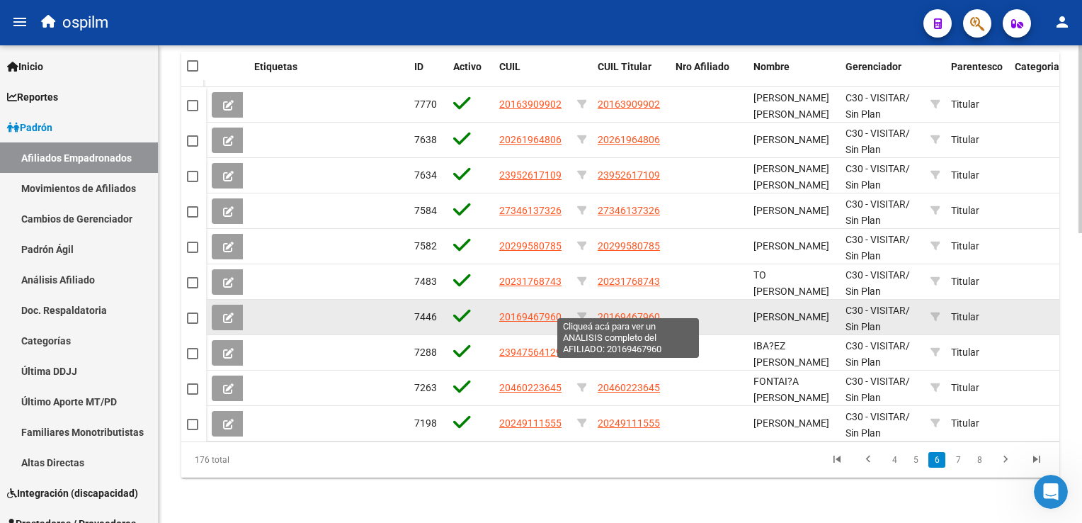
click at [623, 311] on span "20169467960" at bounding box center [629, 316] width 62 height 11
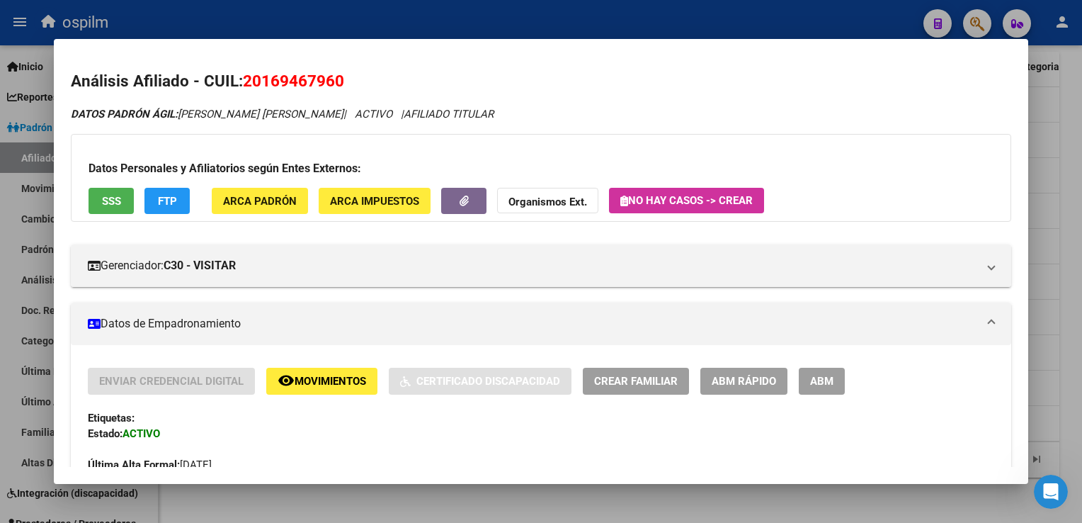
click at [297, 80] on span "20169467960" at bounding box center [293, 81] width 101 height 18
click at [1079, 127] on div at bounding box center [541, 261] width 1082 height 523
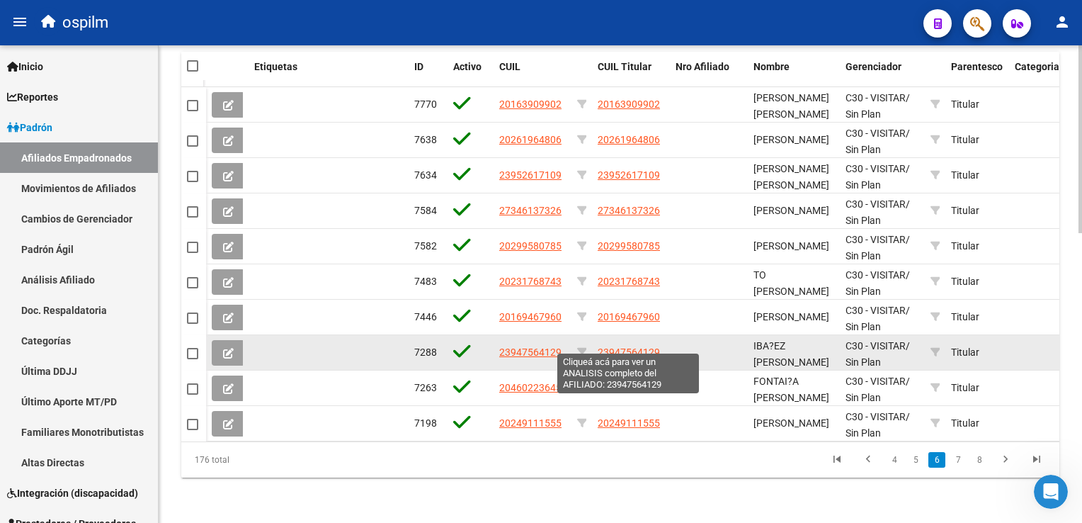
click at [629, 346] on span "23947564129" at bounding box center [629, 351] width 62 height 11
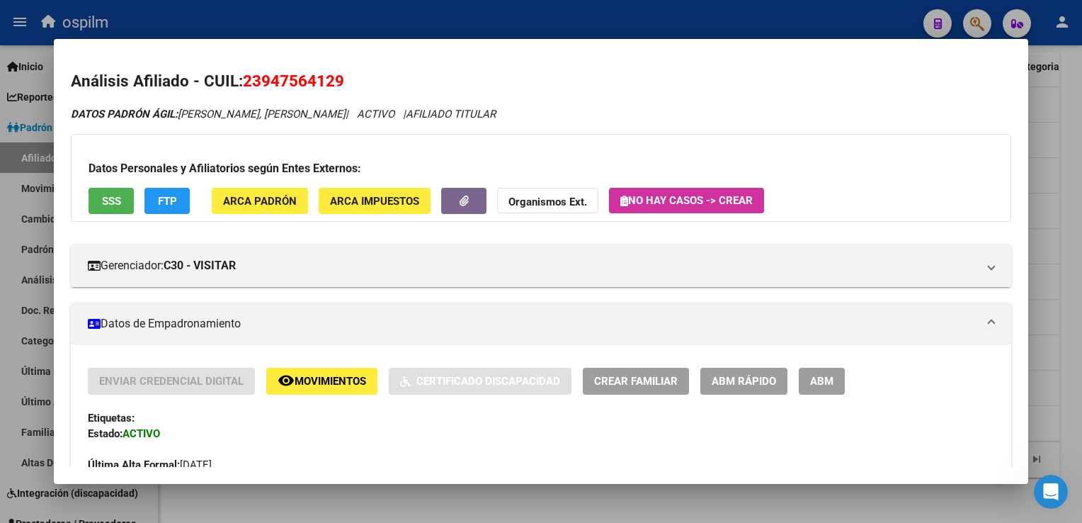
click at [338, 81] on span "23947564129" at bounding box center [293, 81] width 101 height 18
click at [1077, 121] on div at bounding box center [541, 261] width 1082 height 523
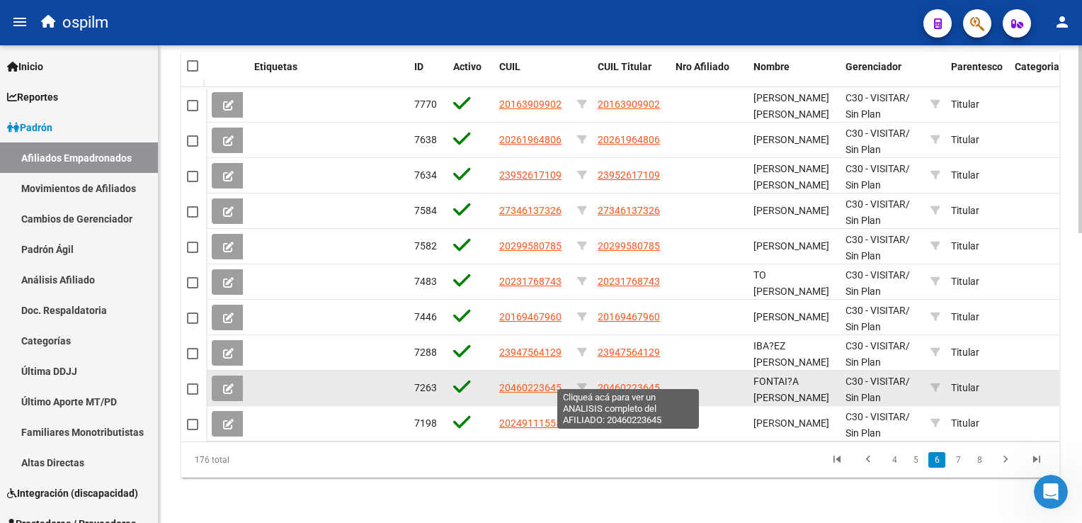
click at [613, 382] on span "20460223645" at bounding box center [629, 387] width 62 height 11
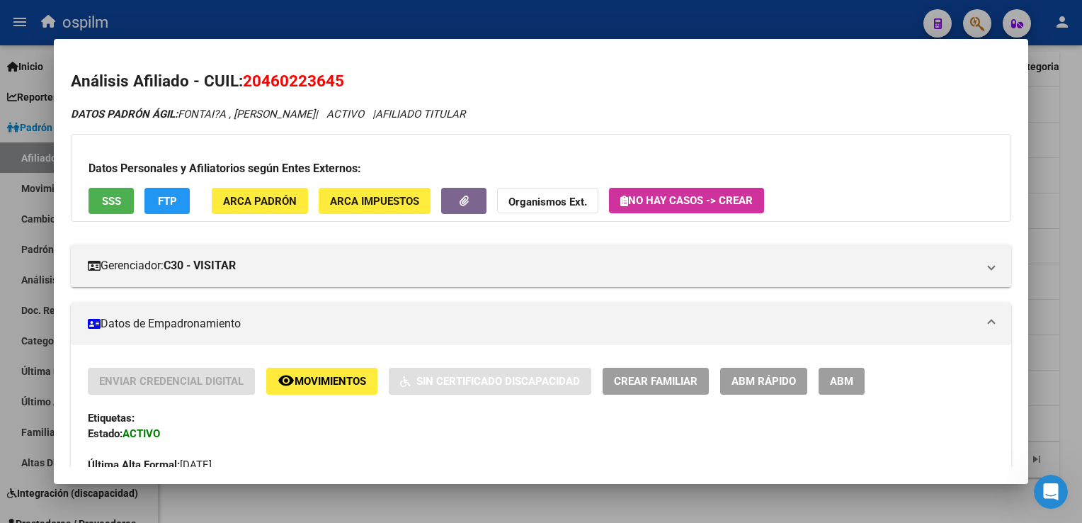
click at [298, 76] on span "20460223645" at bounding box center [293, 81] width 101 height 18
click at [1067, 166] on div at bounding box center [541, 261] width 1082 height 523
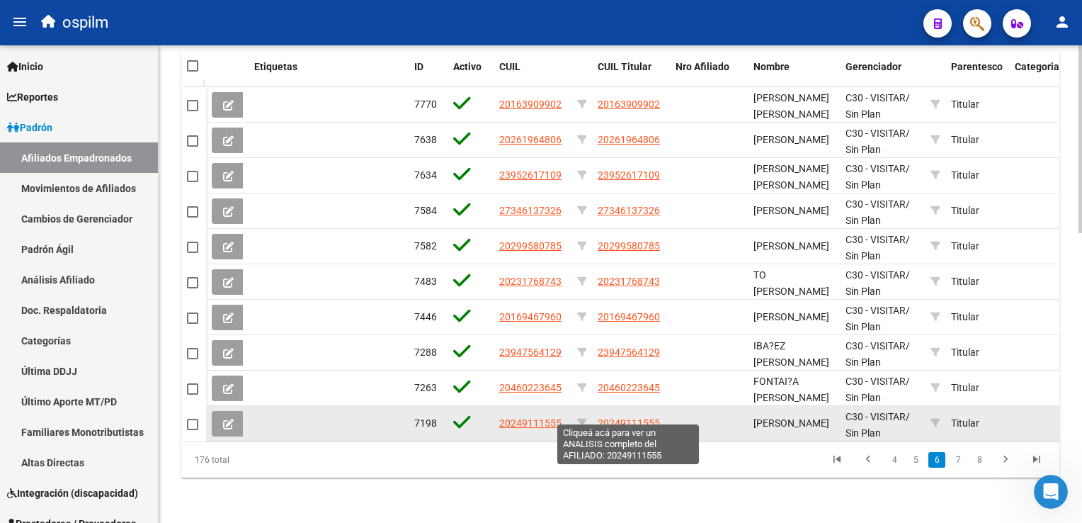
click at [635, 417] on span "20249111555" at bounding box center [629, 422] width 62 height 11
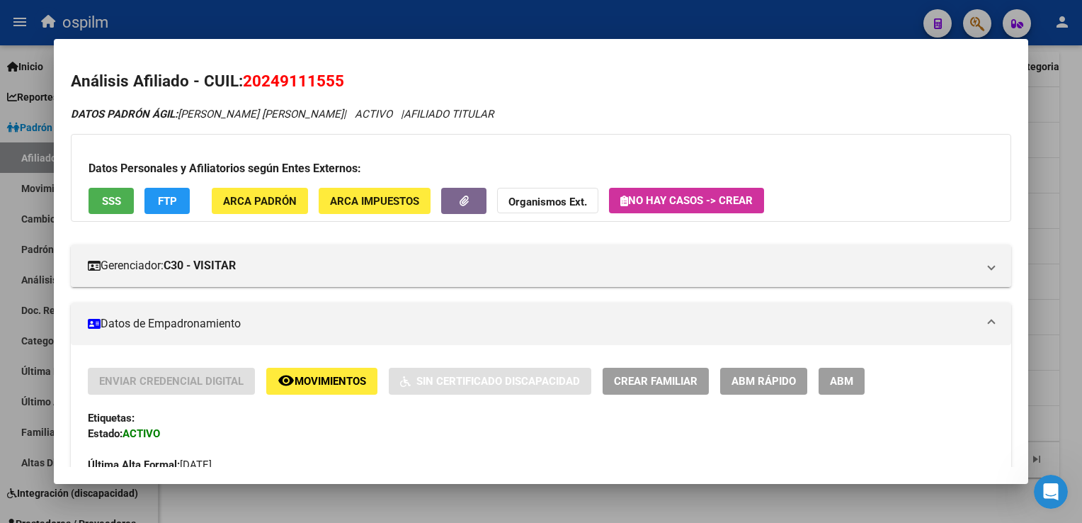
click at [314, 77] on span "20249111555" at bounding box center [293, 81] width 101 height 18
click at [1077, 278] on div at bounding box center [541, 261] width 1082 height 523
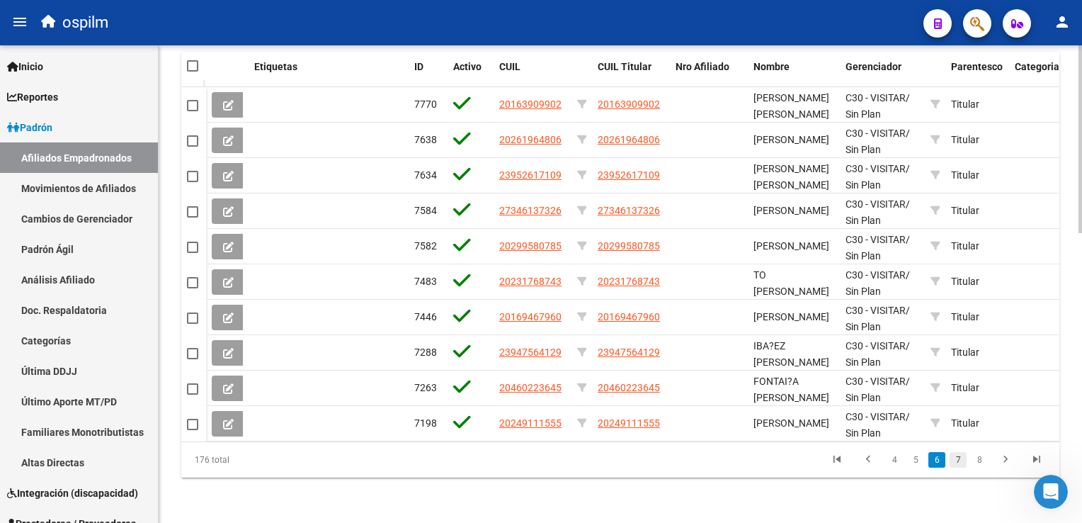
click at [963, 460] on link "7" at bounding box center [958, 460] width 17 height 16
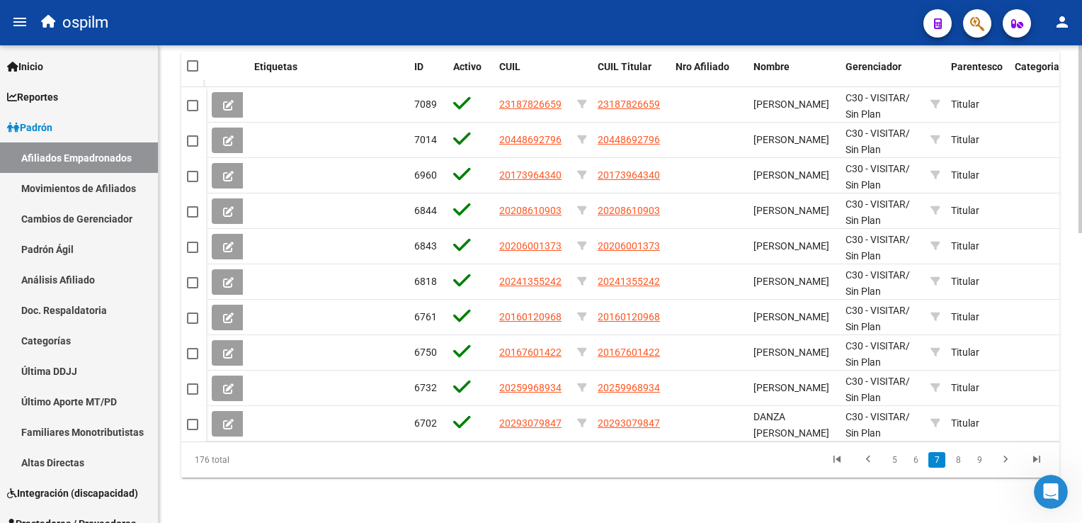
click at [963, 460] on link "8" at bounding box center [958, 460] width 17 height 16
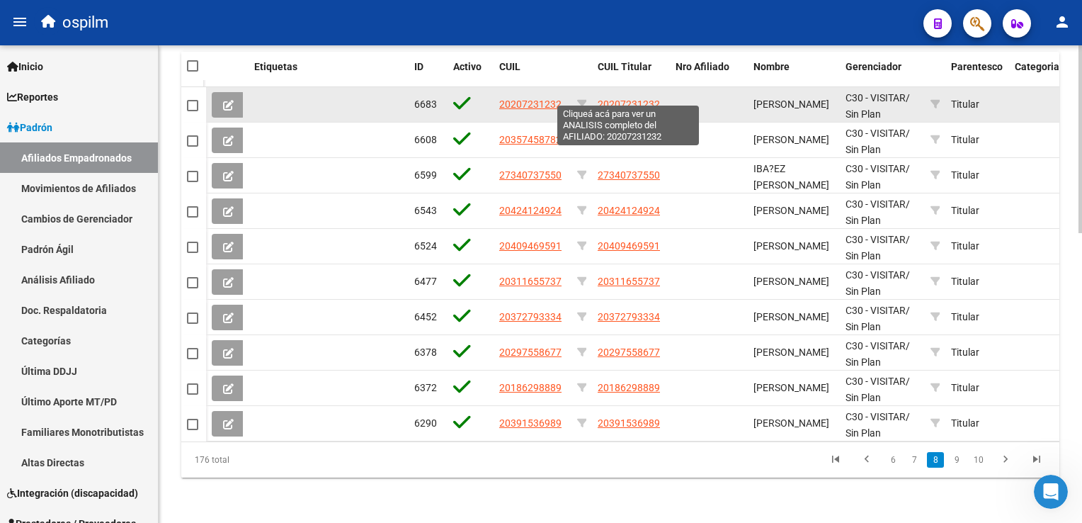
click at [643, 98] on span "20207231232" at bounding box center [629, 103] width 62 height 11
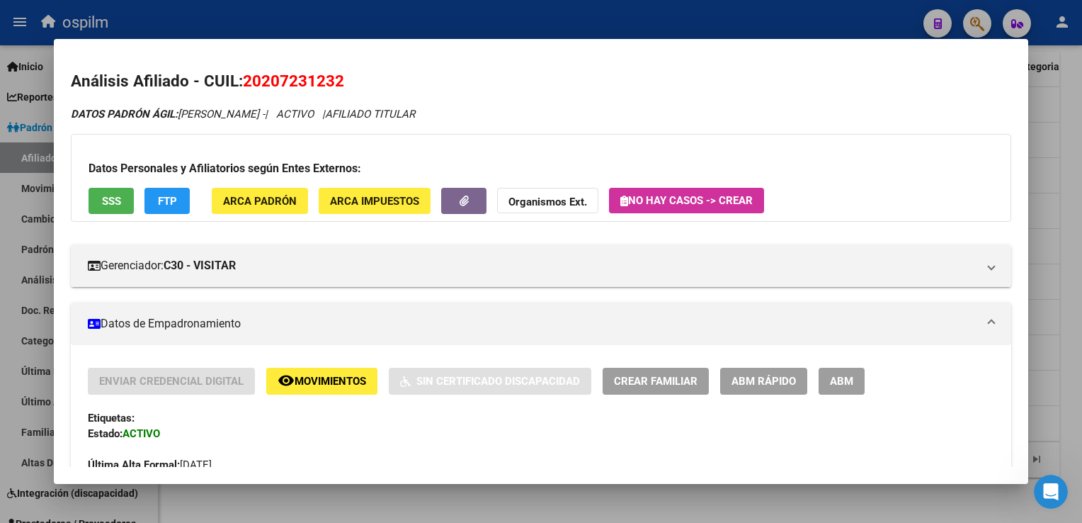
drag, startPoint x: 353, startPoint y: 81, endPoint x: 246, endPoint y: 88, distance: 106.5
click at [246, 88] on h2 "Análisis Afiliado - CUIL: 20207231232" at bounding box center [541, 81] width 940 height 24
click at [1063, 133] on div at bounding box center [541, 261] width 1082 height 523
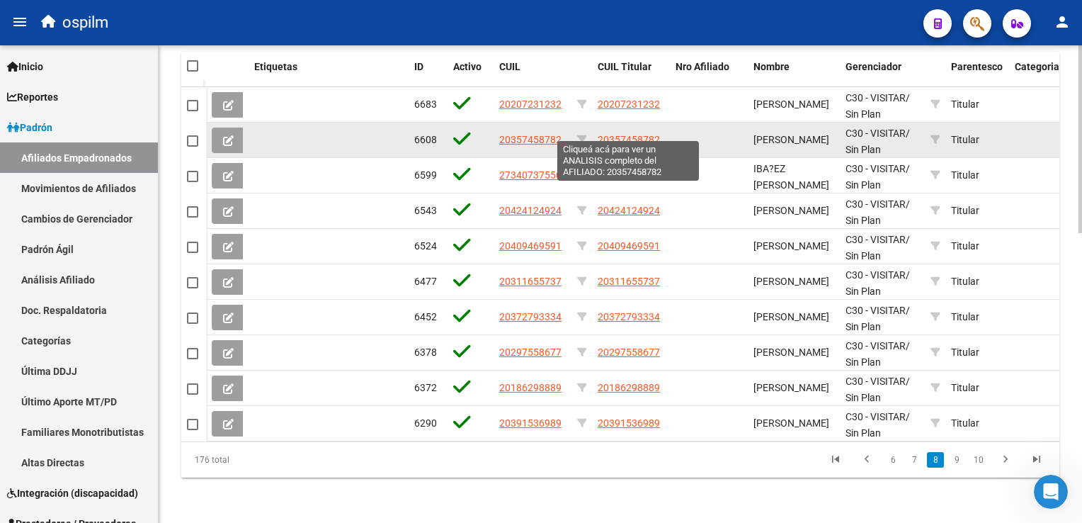
click at [623, 134] on span "20357458782" at bounding box center [629, 139] width 62 height 11
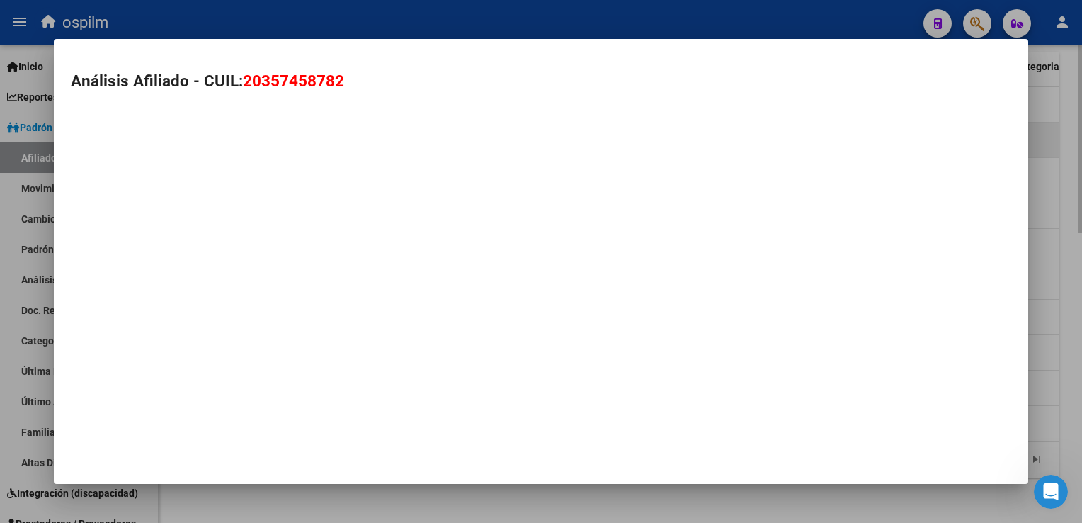
type textarea "20357458782"
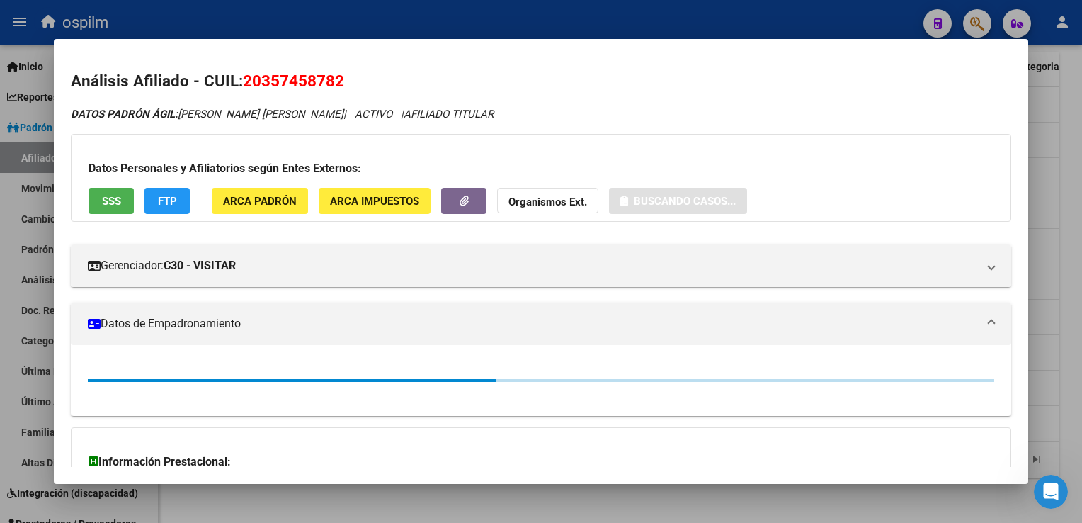
click at [343, 82] on span "20357458782" at bounding box center [293, 81] width 101 height 18
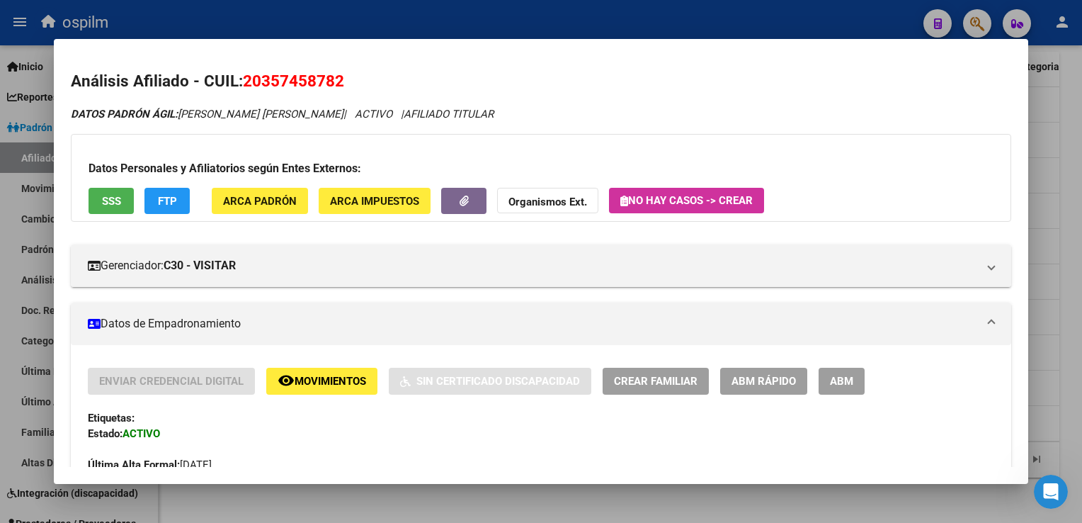
click at [329, 84] on span "20357458782" at bounding box center [293, 81] width 101 height 18
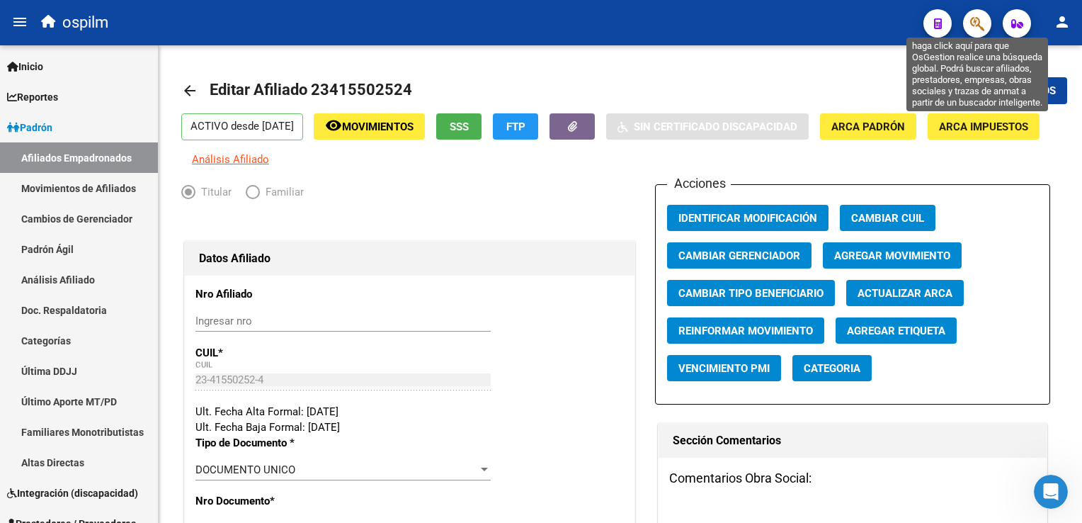
click at [981, 30] on icon "button" at bounding box center [977, 24] width 14 height 16
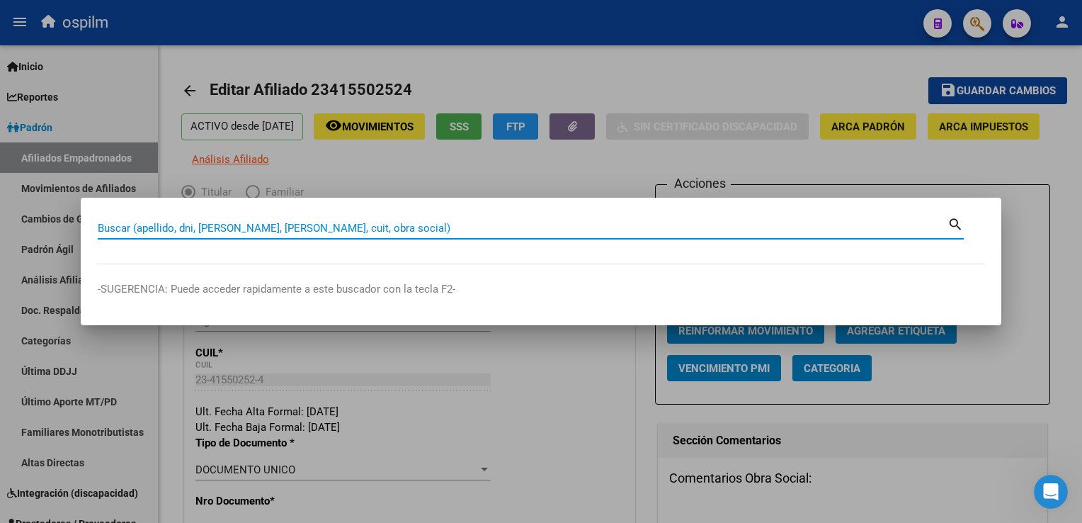
paste input "20514534978"
type input "20514534978"
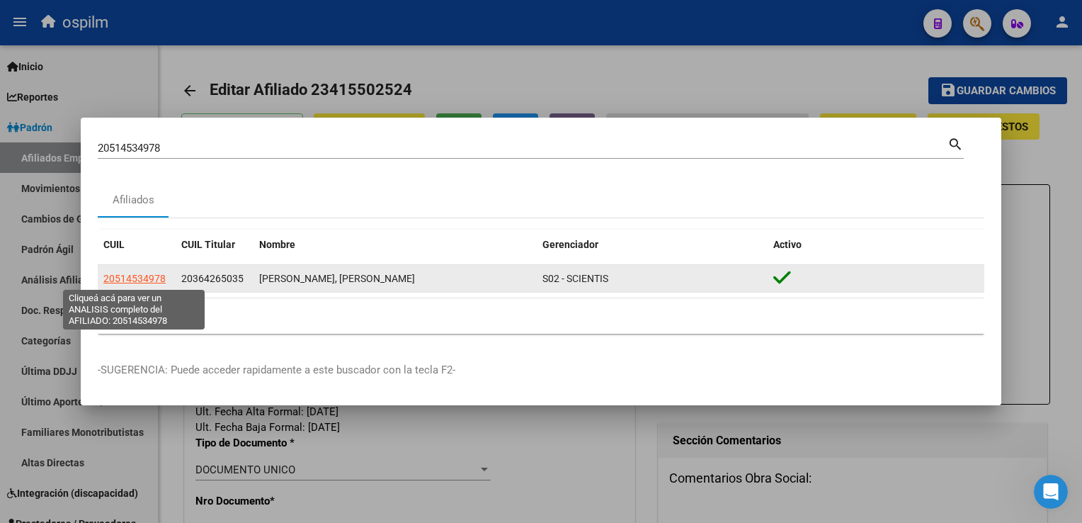
click at [117, 275] on span "20514534978" at bounding box center [134, 278] width 62 height 11
type textarea "20514534978"
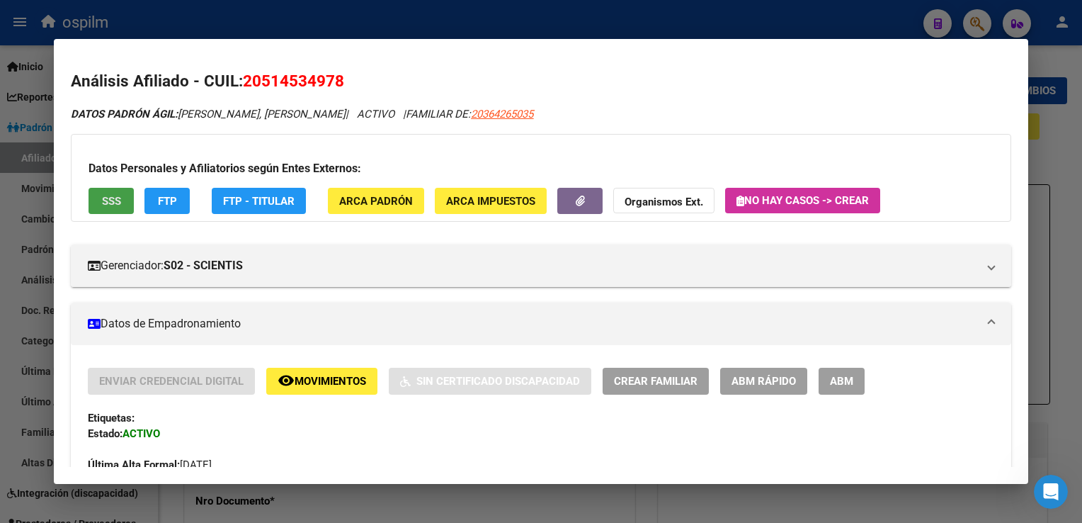
click at [117, 205] on span "SSS" at bounding box center [111, 201] width 19 height 13
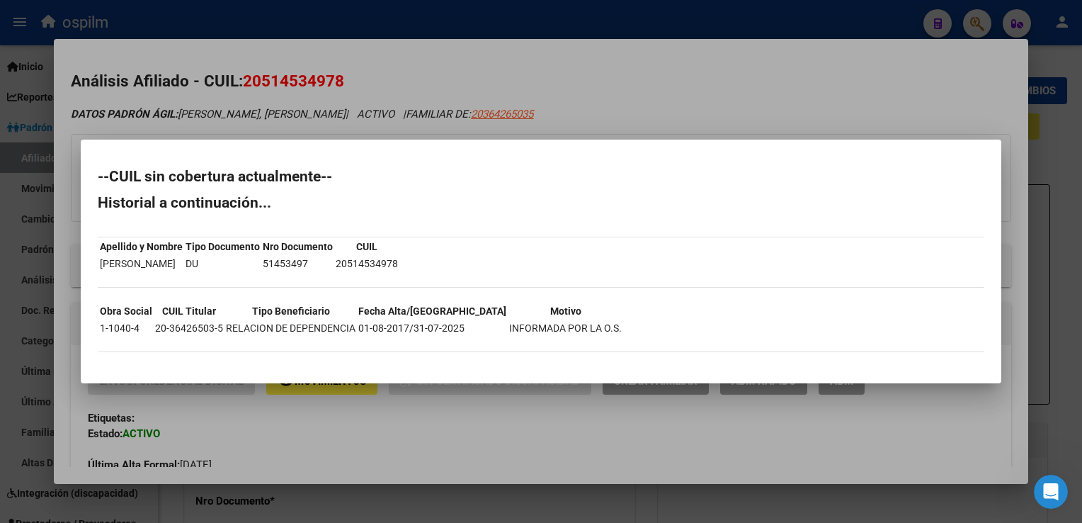
click at [530, 91] on div at bounding box center [541, 261] width 1082 height 523
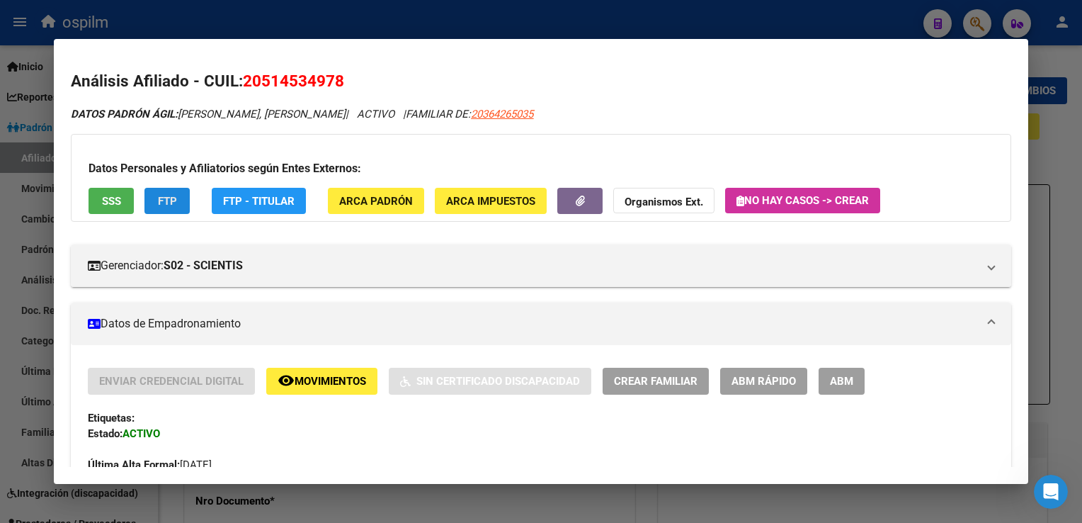
click at [154, 195] on button "FTP" at bounding box center [166, 201] width 45 height 26
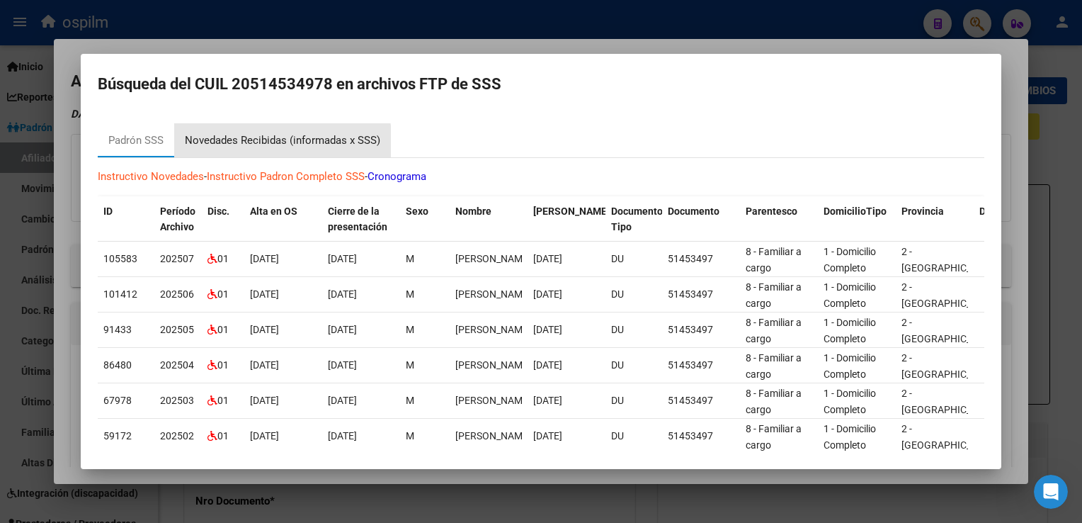
click at [273, 143] on div "Novedades Recibidas (informadas x SSS)" at bounding box center [282, 140] width 195 height 16
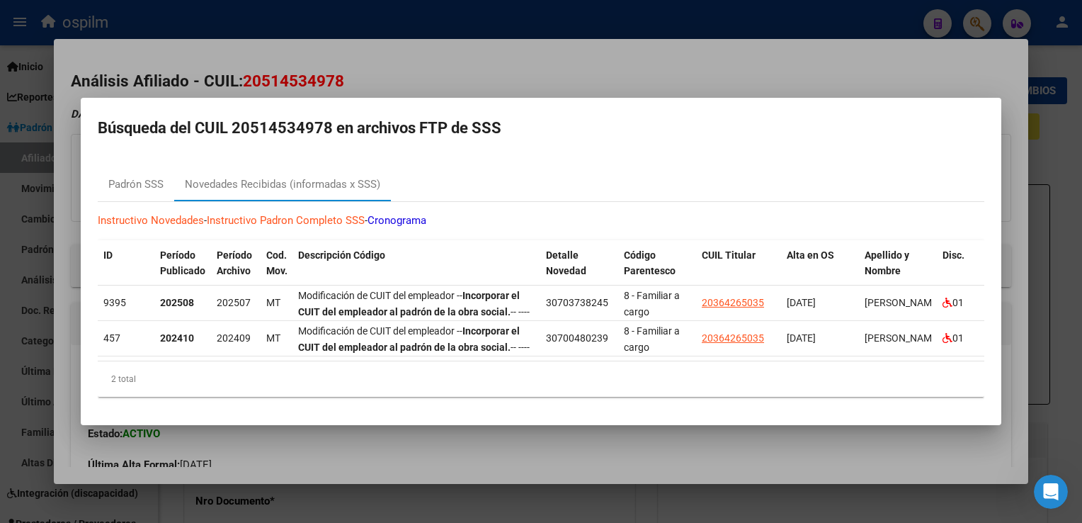
click at [569, 71] on div at bounding box center [541, 261] width 1082 height 523
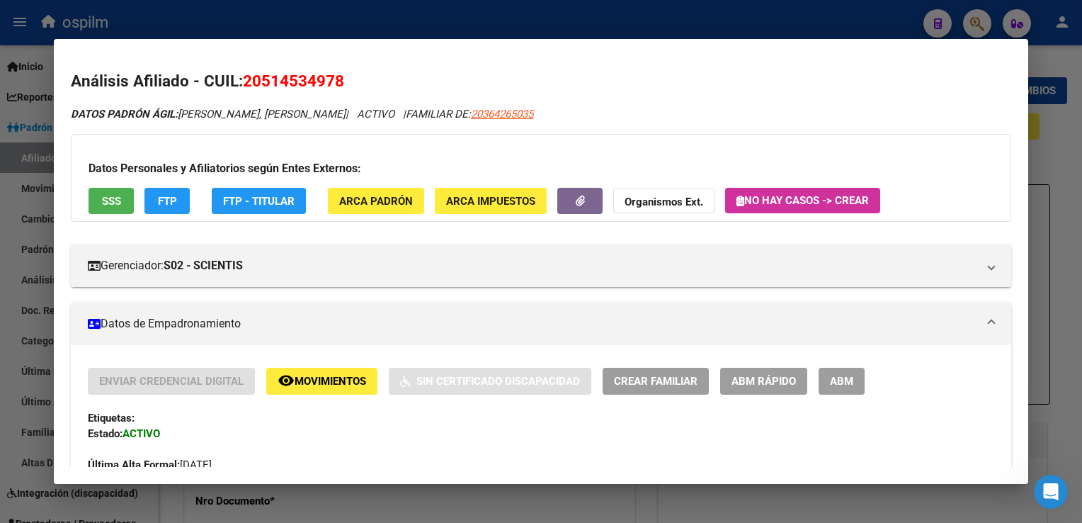
click at [551, 22] on div at bounding box center [541, 261] width 1082 height 523
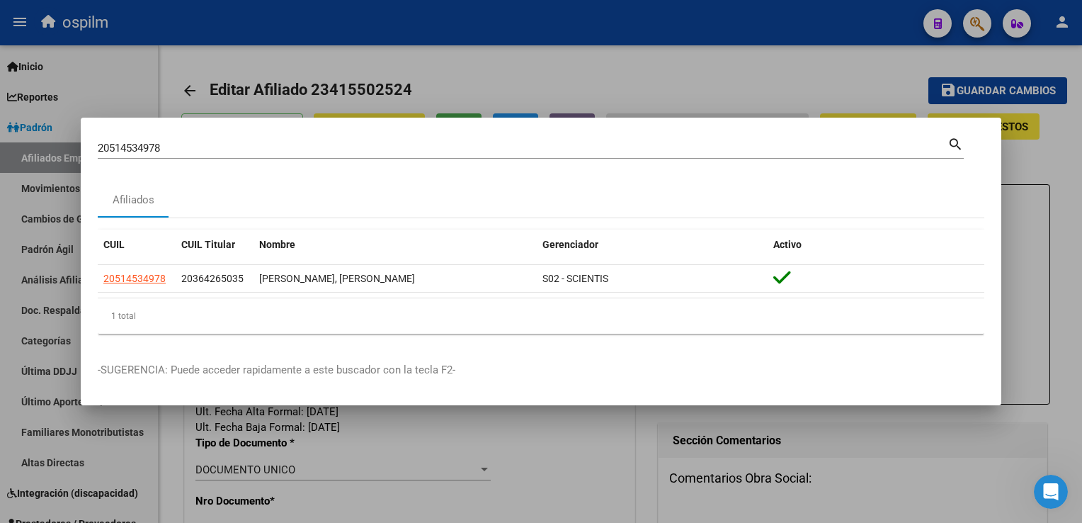
click at [550, 63] on div at bounding box center [541, 261] width 1082 height 523
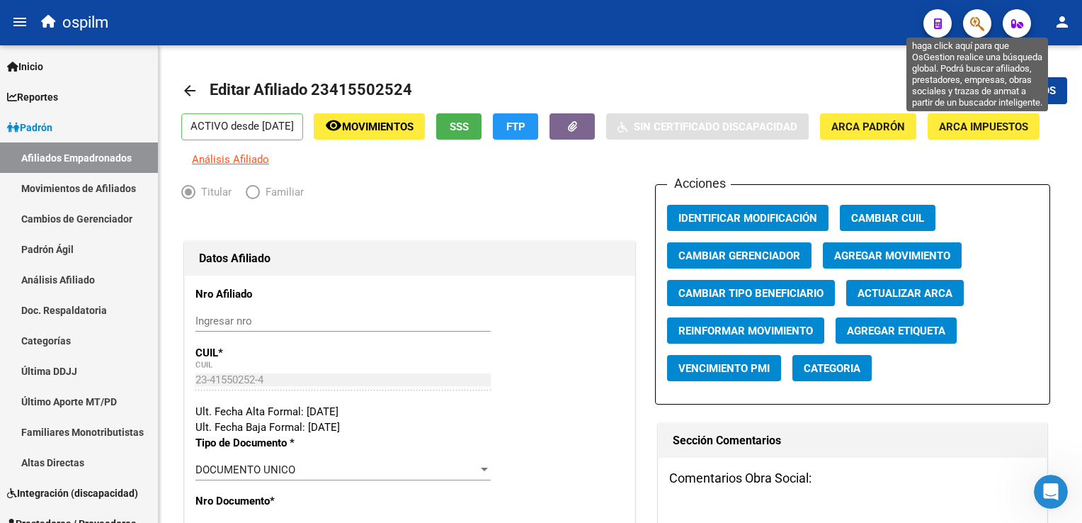
click at [974, 20] on icon "button" at bounding box center [977, 24] width 14 height 16
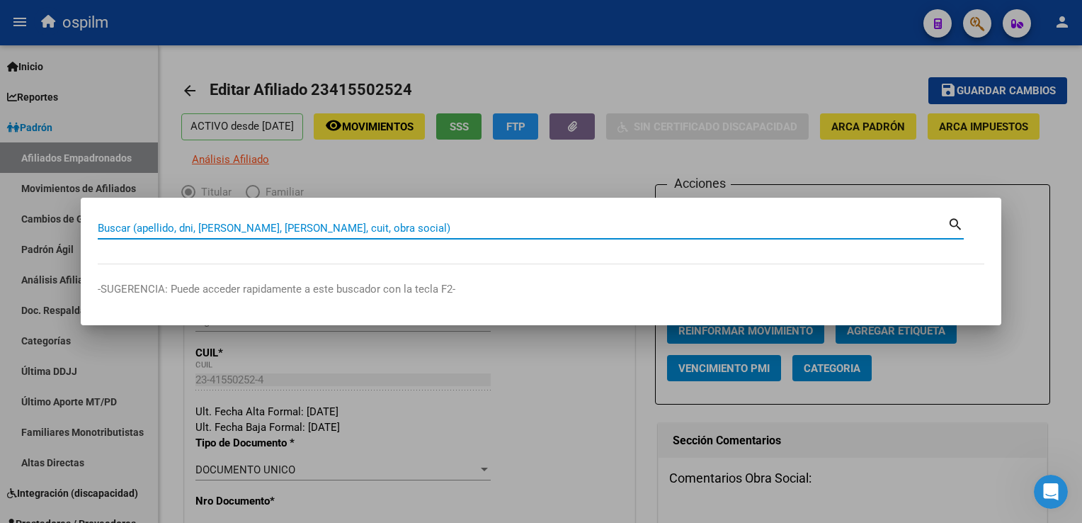
paste input "20294124609"
type input "20294124609"
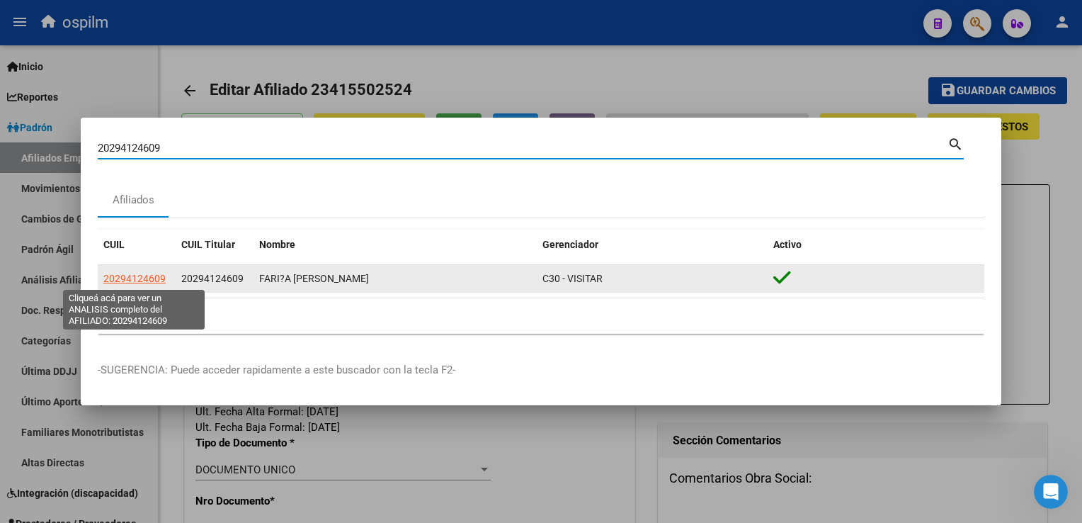
click at [133, 278] on span "20294124609" at bounding box center [134, 278] width 62 height 11
type textarea "20294124609"
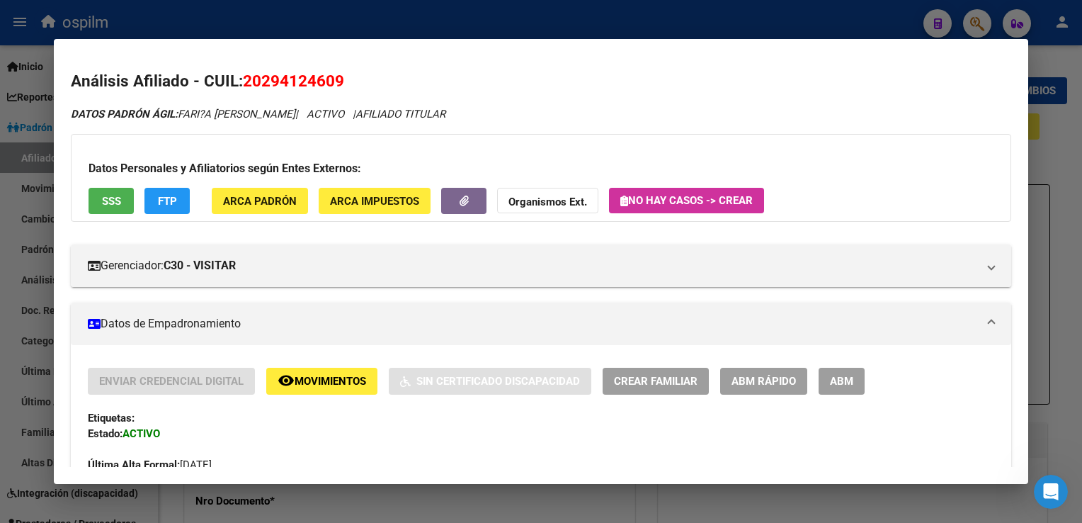
click at [96, 206] on button "SSS" at bounding box center [111, 201] width 45 height 26
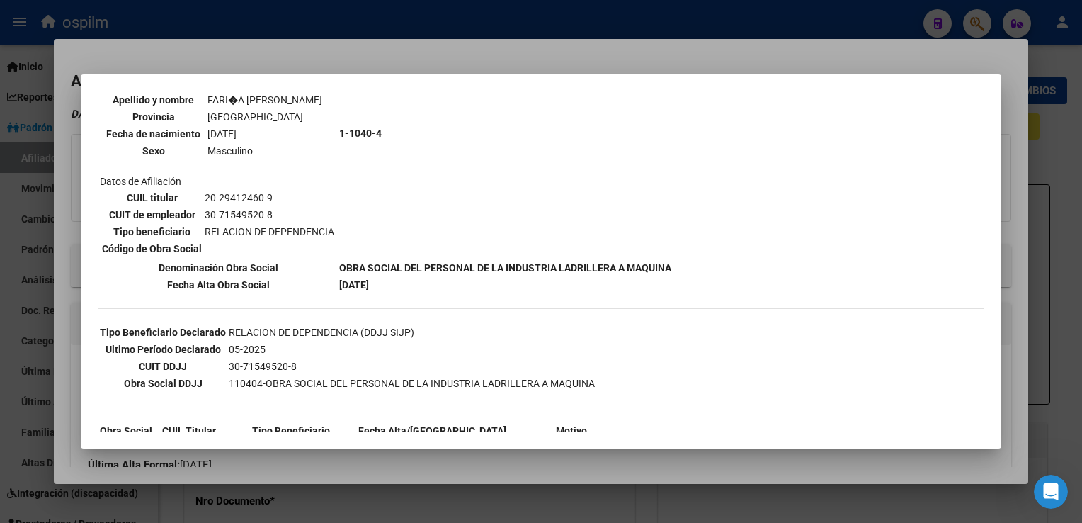
scroll to position [164, 0]
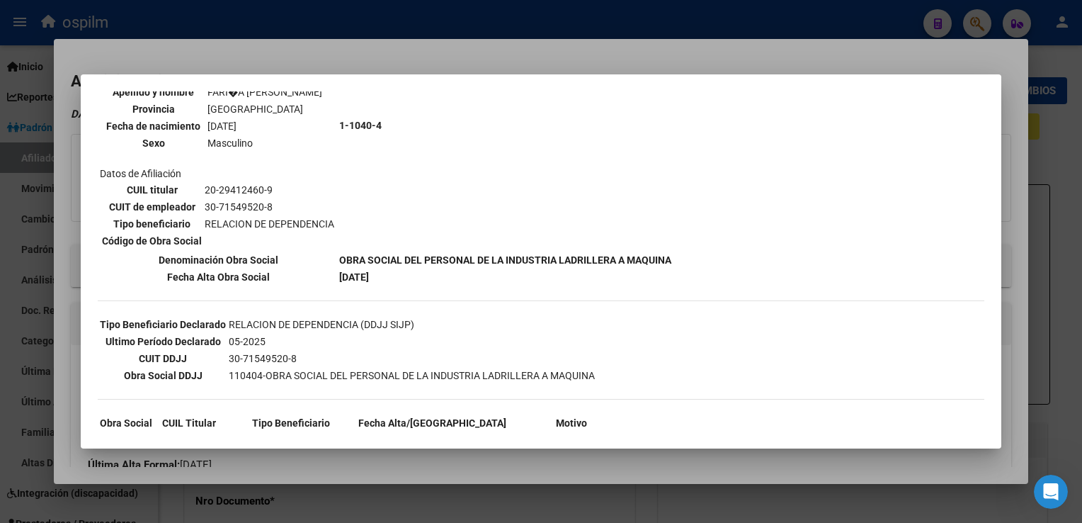
click at [404, 45] on div at bounding box center [541, 261] width 1082 height 523
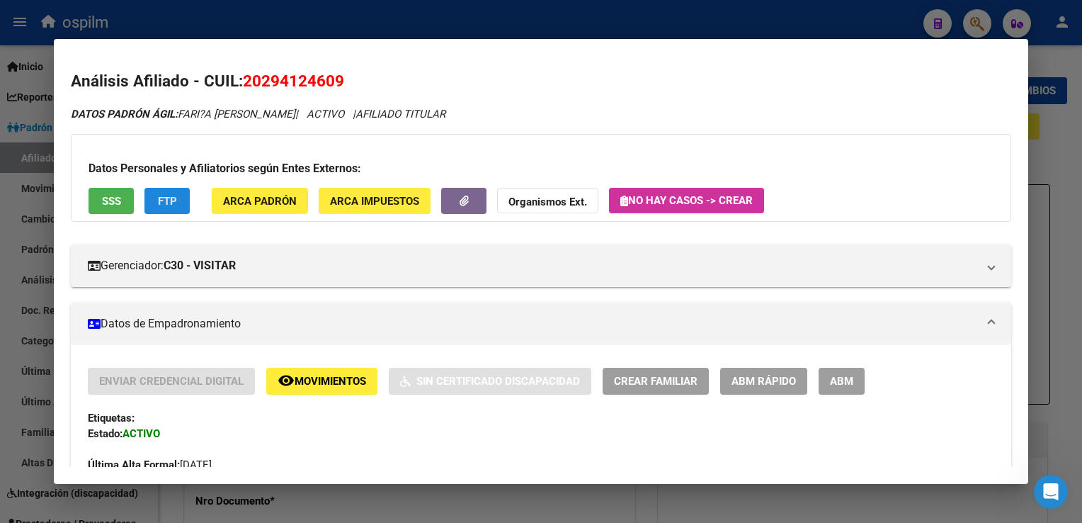
click at [164, 205] on span "FTP" at bounding box center [167, 201] width 19 height 13
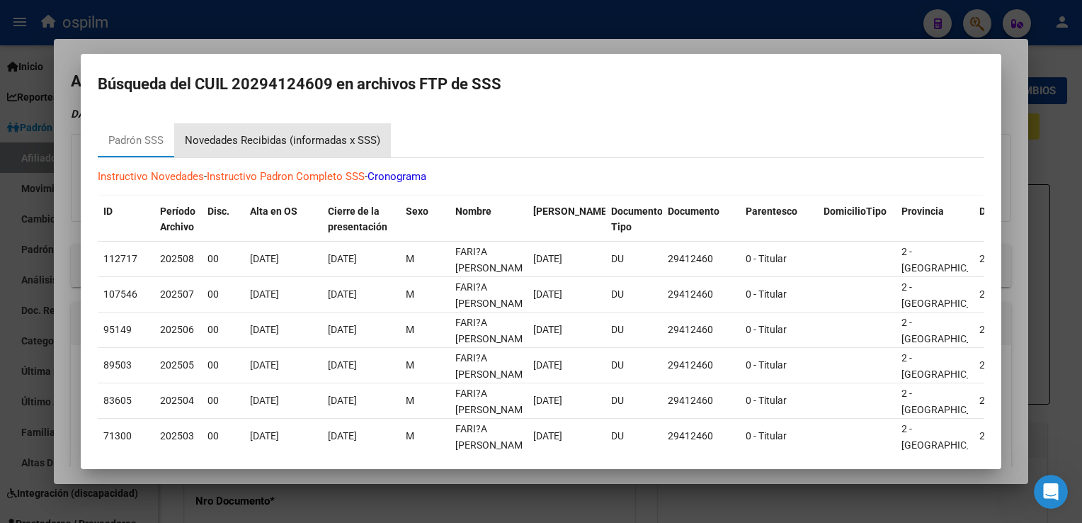
click at [250, 137] on div "Novedades Recibidas (informadas x SSS)" at bounding box center [282, 140] width 195 height 16
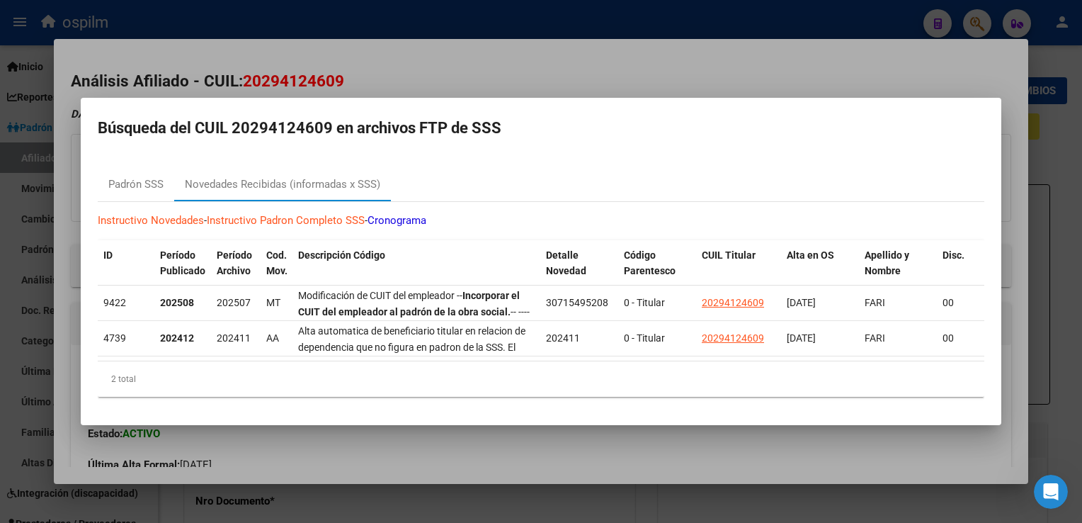
click at [391, 67] on div at bounding box center [541, 261] width 1082 height 523
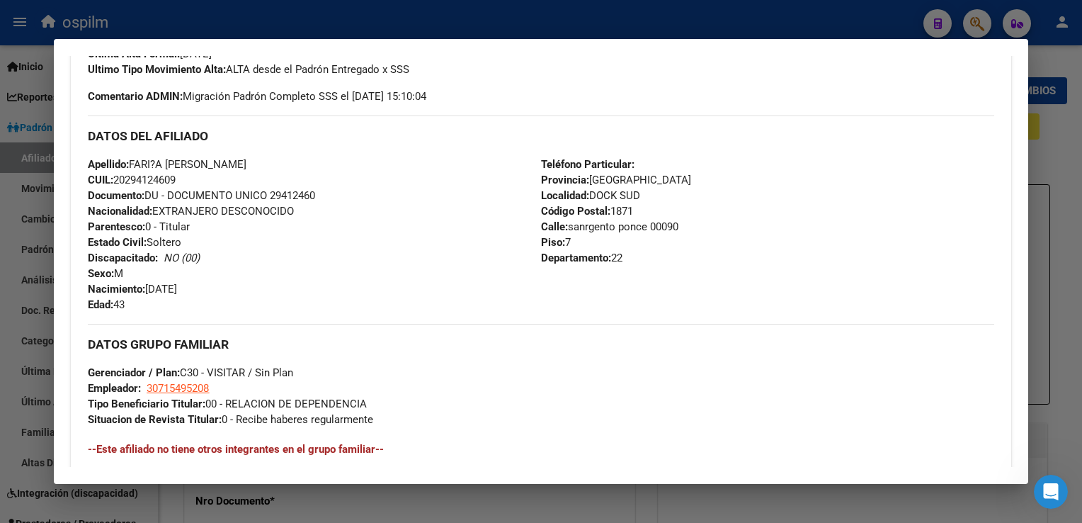
scroll to position [753, 0]
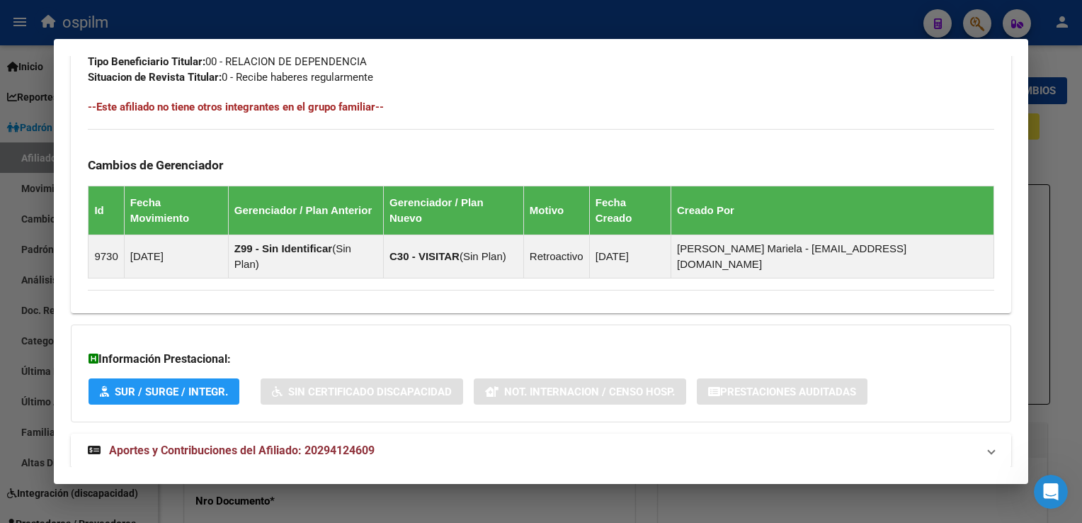
click at [293, 443] on span "Aportes y Contribuciones del Afiliado: 20294124609" at bounding box center [242, 449] width 266 height 13
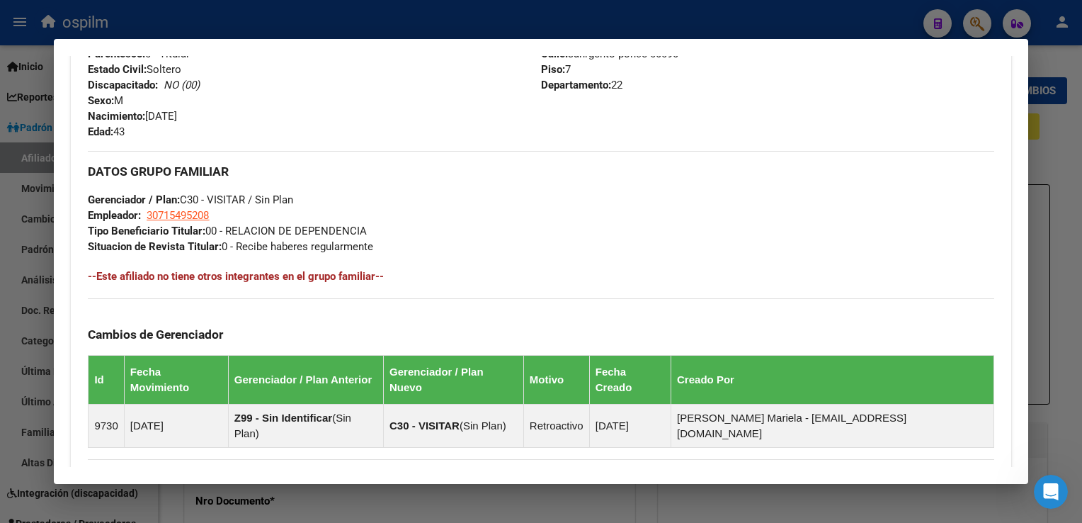
scroll to position [173, 0]
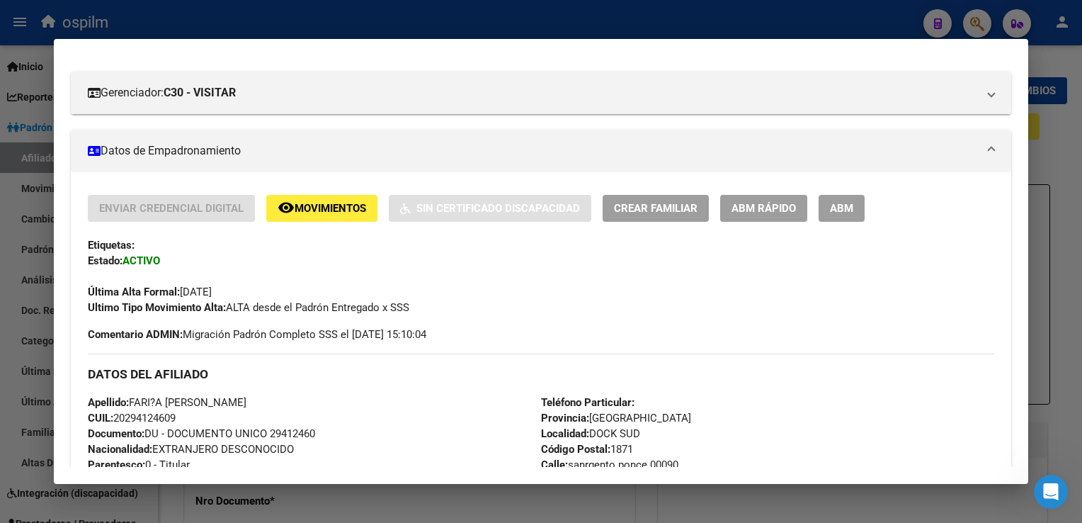
click at [351, 214] on span "Movimientos" at bounding box center [331, 209] width 72 height 13
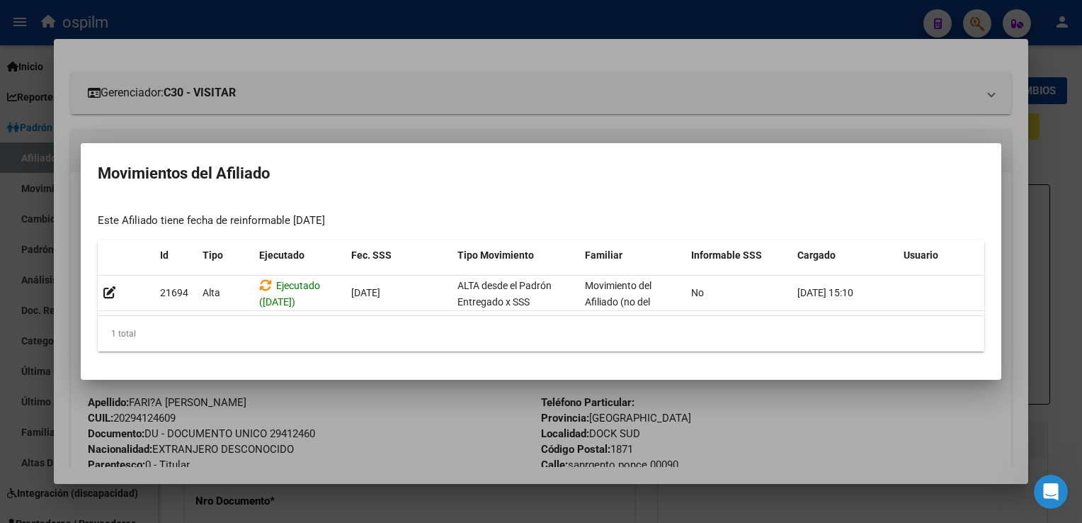
click at [533, 60] on div at bounding box center [541, 261] width 1082 height 523
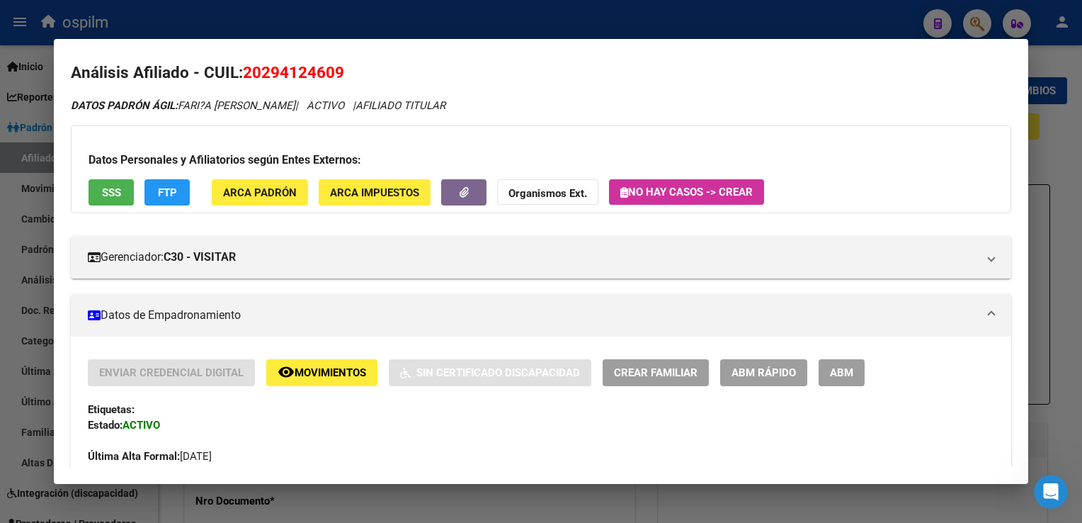
scroll to position [0, 0]
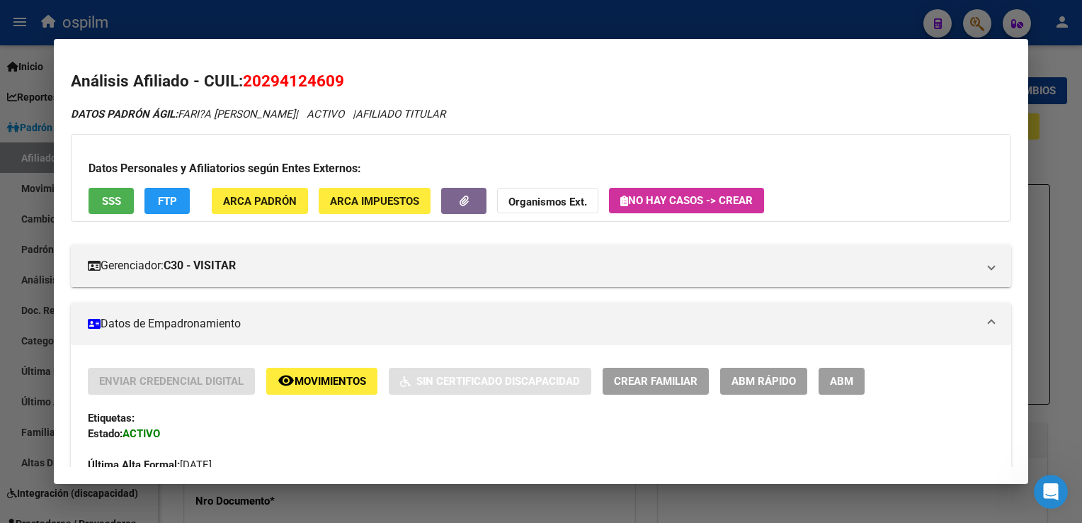
click at [174, 200] on span "FTP" at bounding box center [167, 201] width 19 height 13
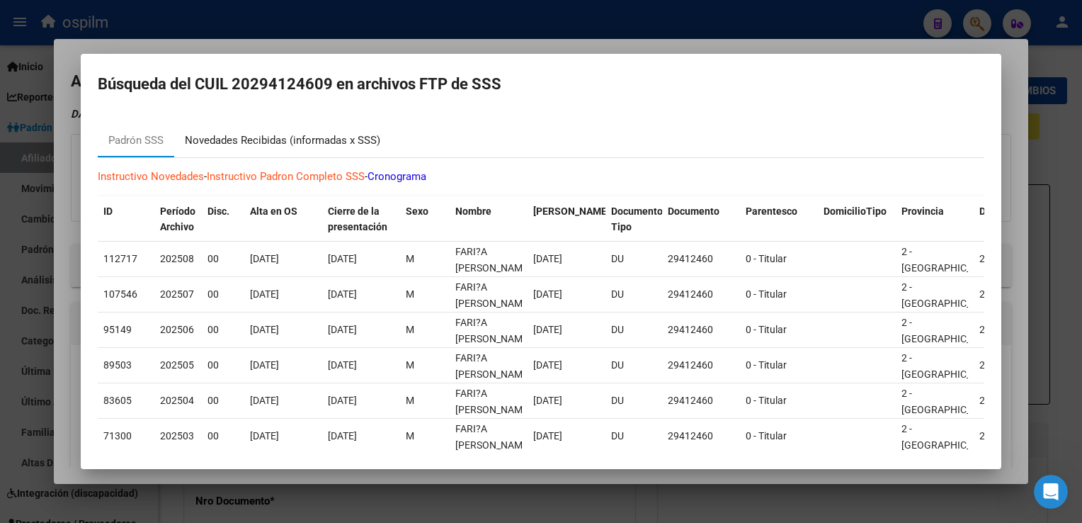
click at [228, 136] on div "Novedades Recibidas (informadas x SSS)" at bounding box center [282, 140] width 195 height 16
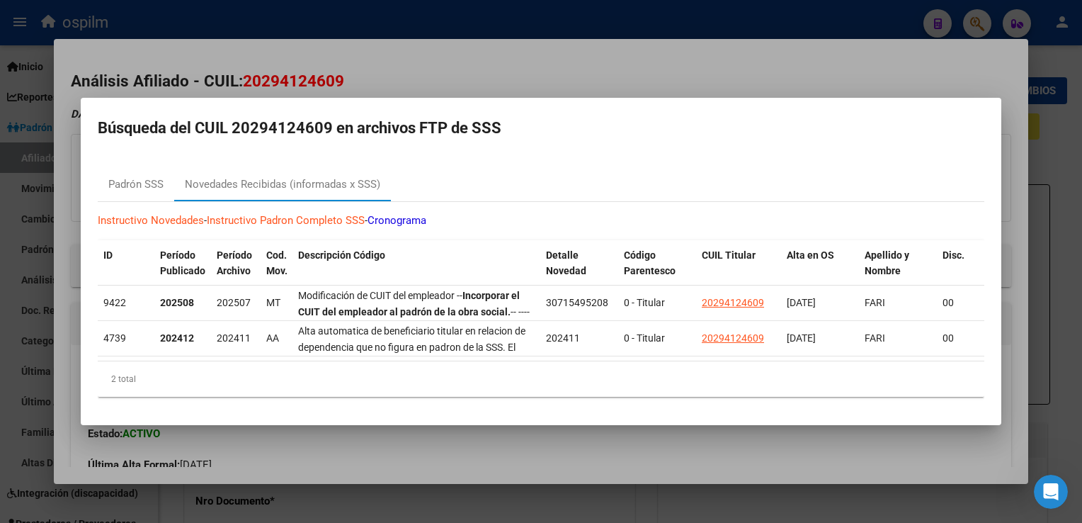
click at [429, 50] on div at bounding box center [541, 261] width 1082 height 523
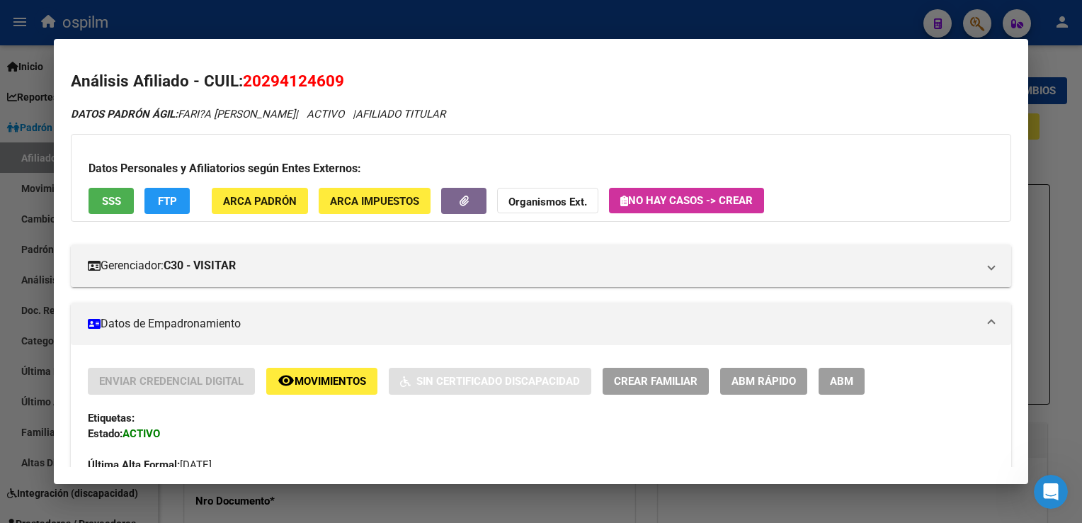
click at [601, 14] on div at bounding box center [541, 261] width 1082 height 523
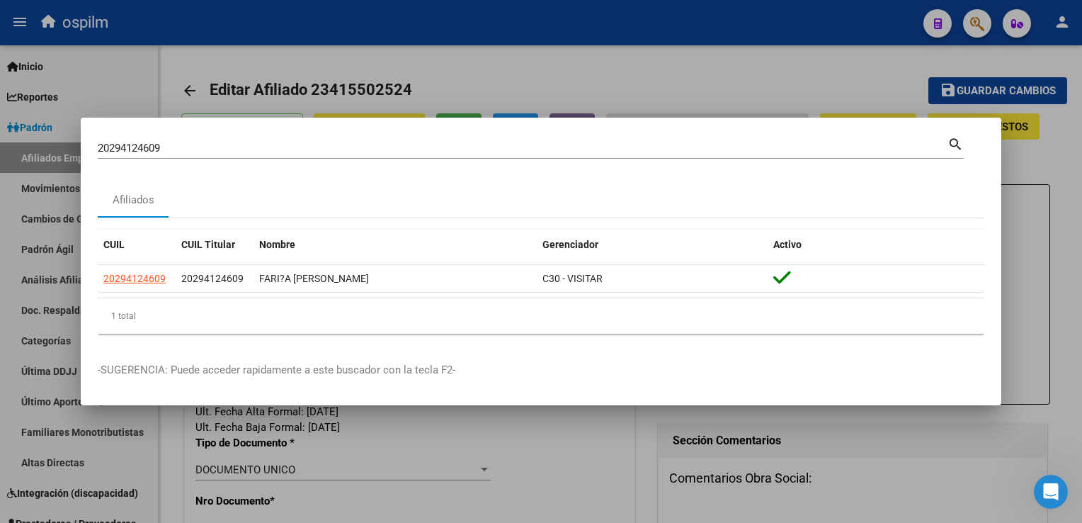
click at [567, 38] on div at bounding box center [541, 261] width 1082 height 523
